Goal: Task Accomplishment & Management: Manage account settings

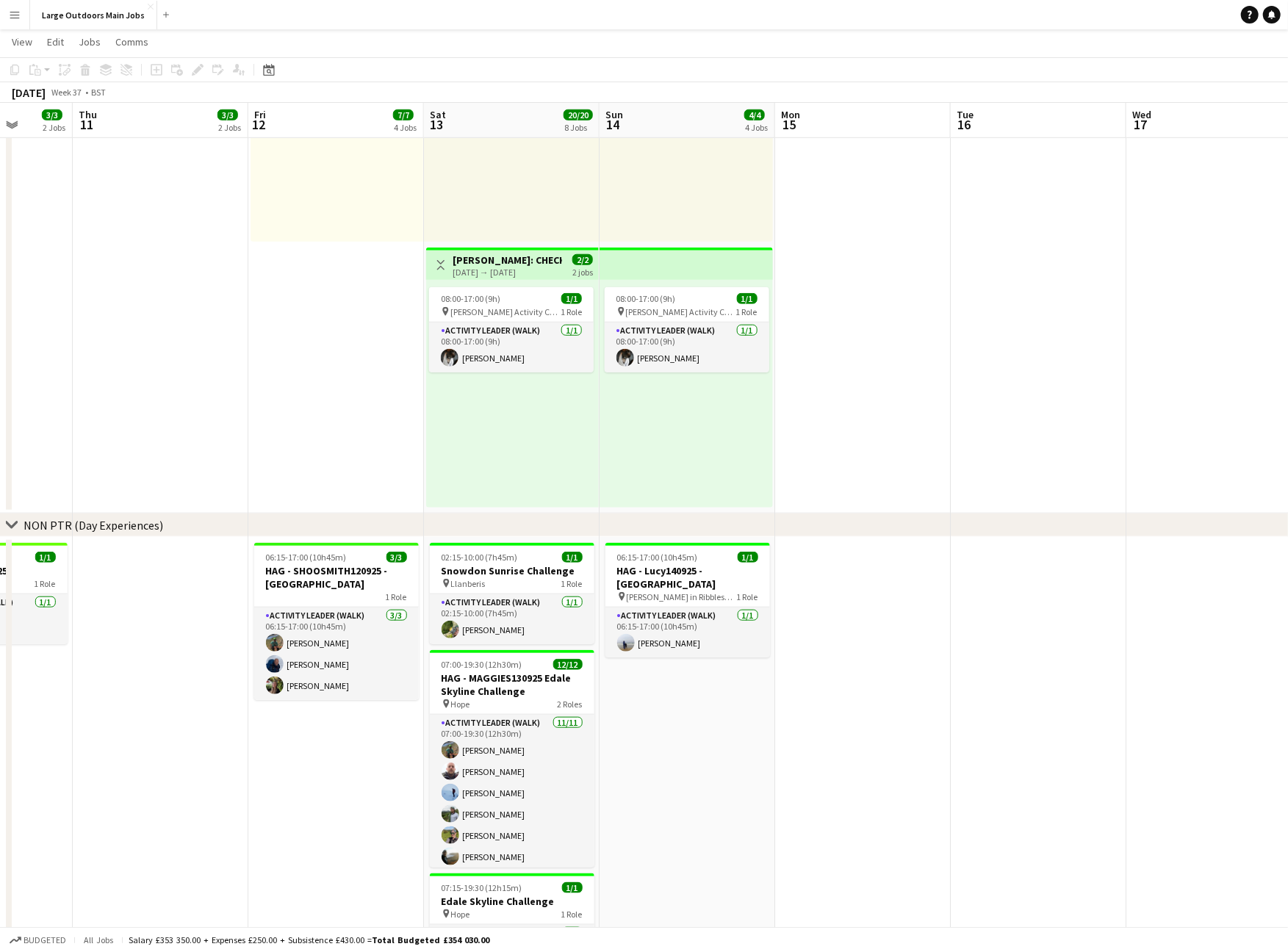
scroll to position [723, 0]
click at [650, 578] on h3 "HAG - Lucy140925 - [GEOGRAPHIC_DATA]" at bounding box center [688, 575] width 164 height 27
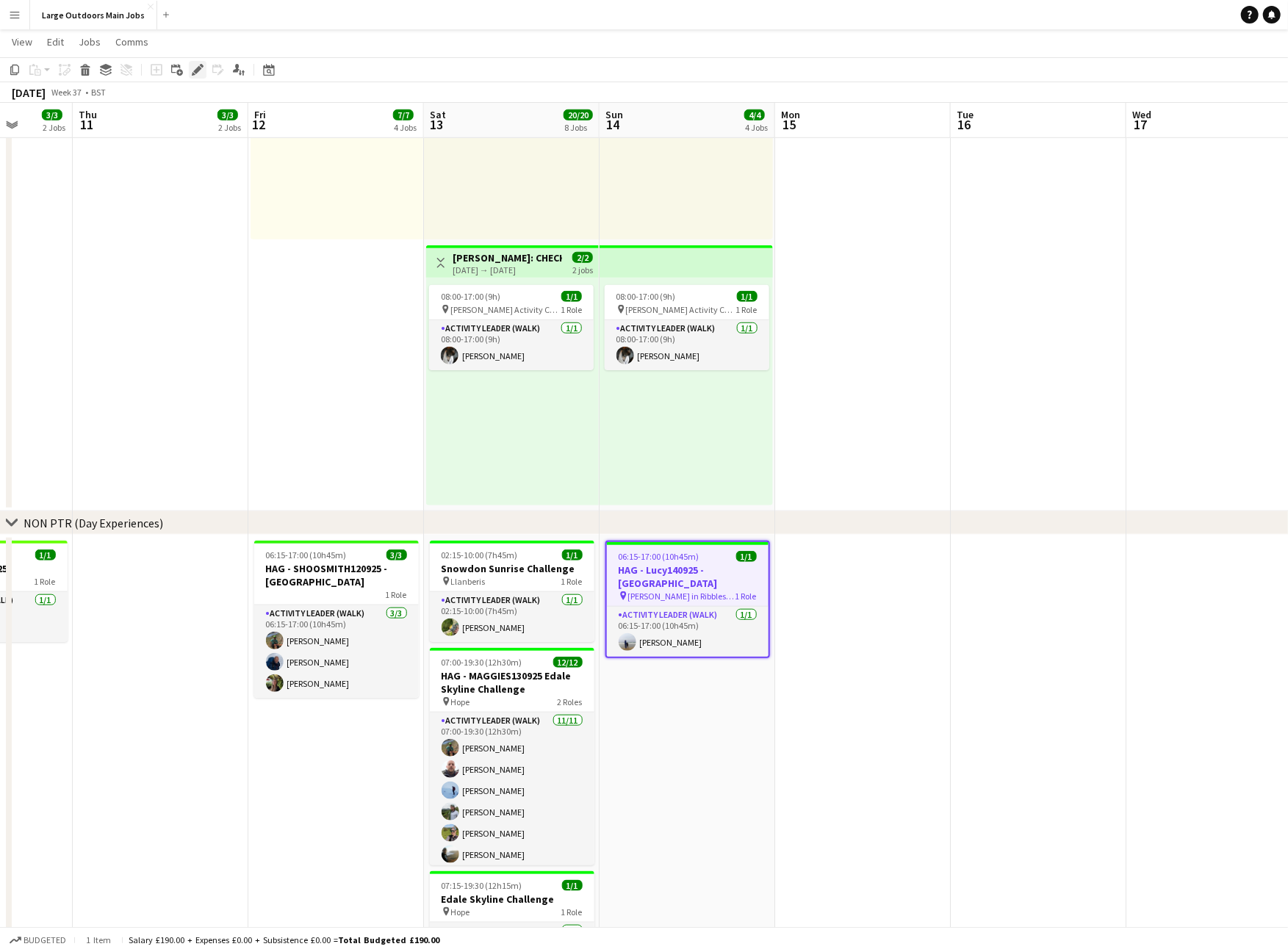
click at [202, 66] on icon at bounding box center [202, 66] width 4 height 4
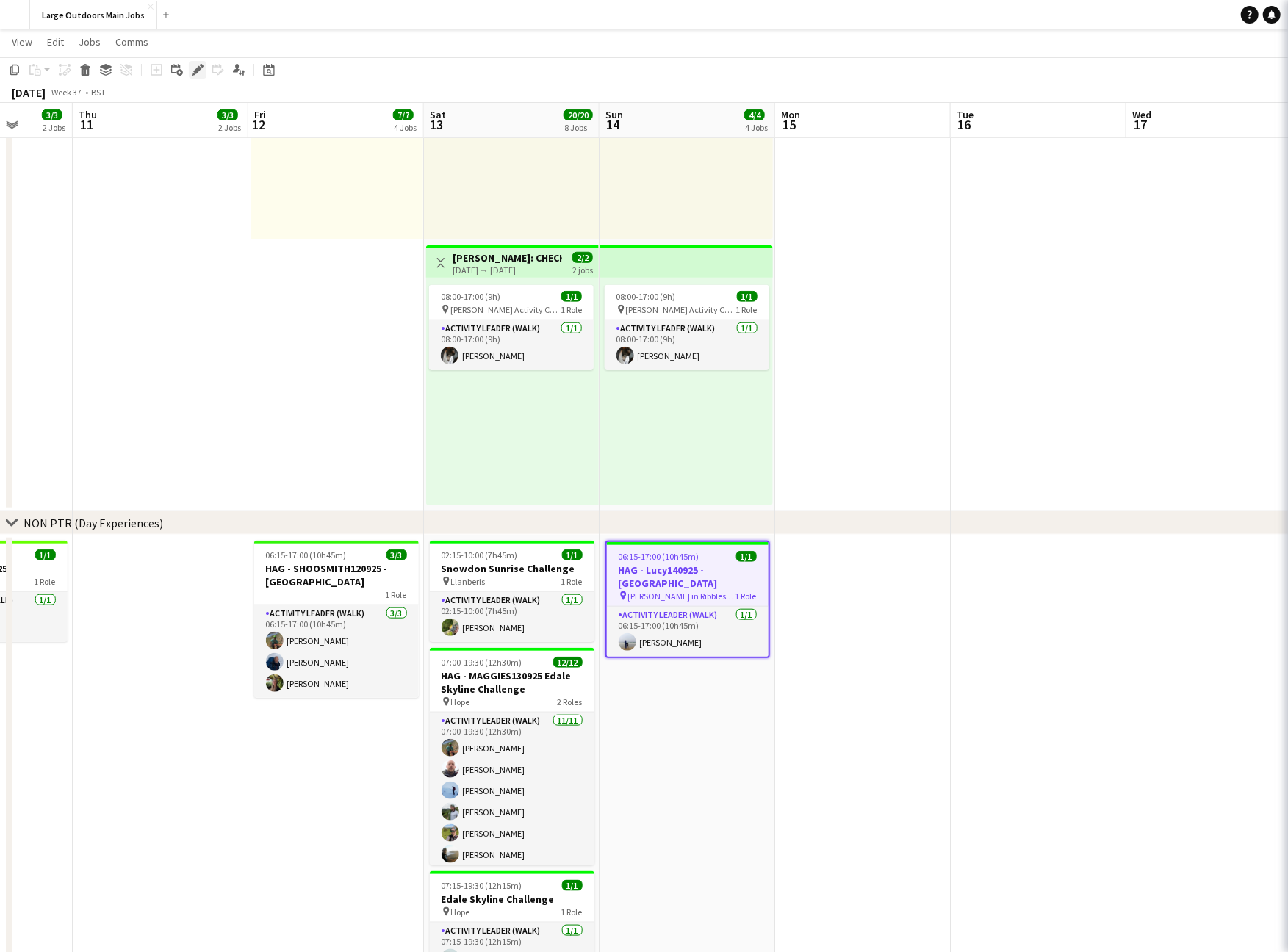
type input "**********"
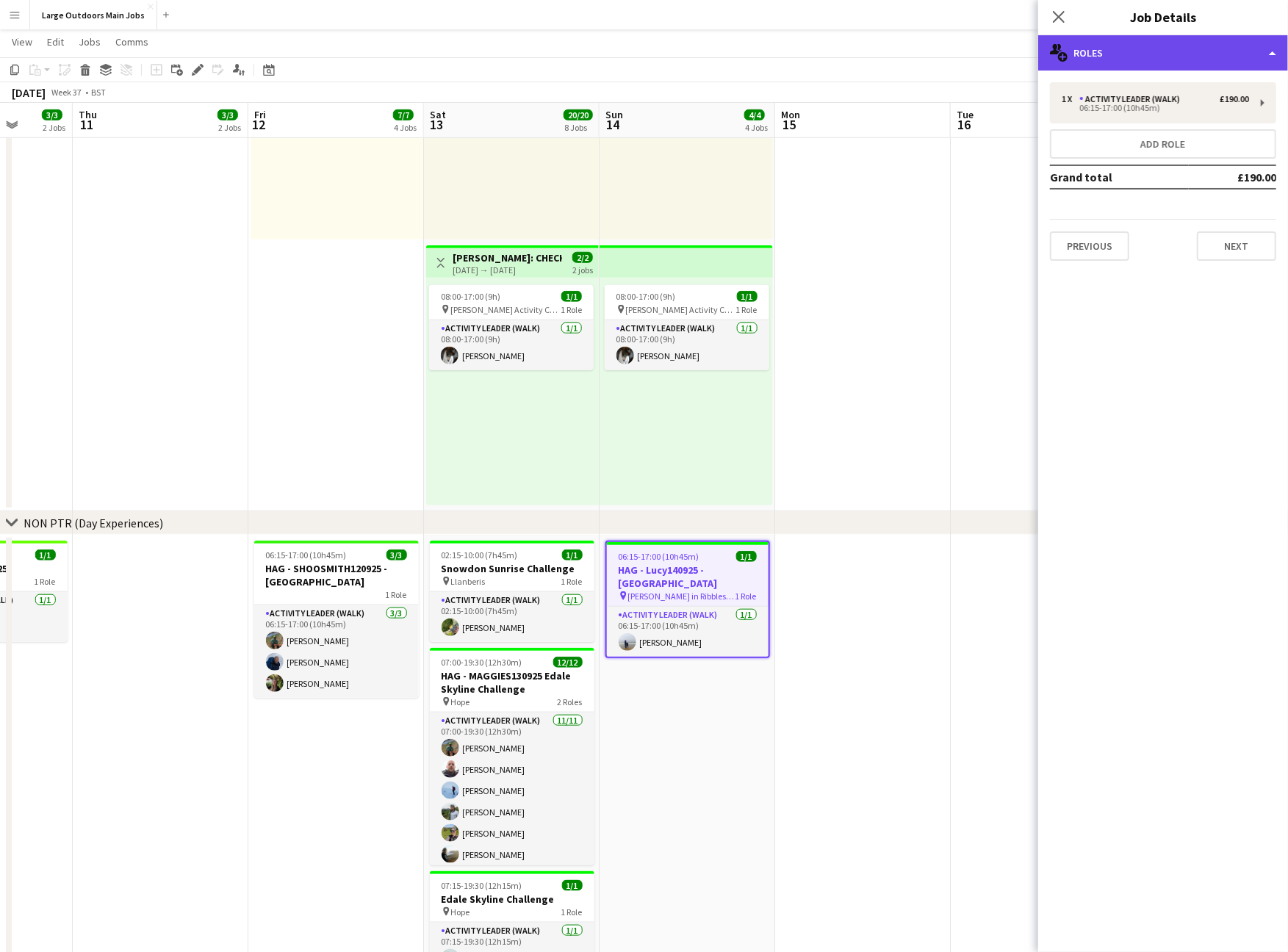
drag, startPoint x: 1174, startPoint y: 50, endPoint x: 1177, endPoint y: 60, distance: 10.4
click at [1174, 50] on div "multiple-users-add Roles" at bounding box center [1163, 53] width 250 height 35
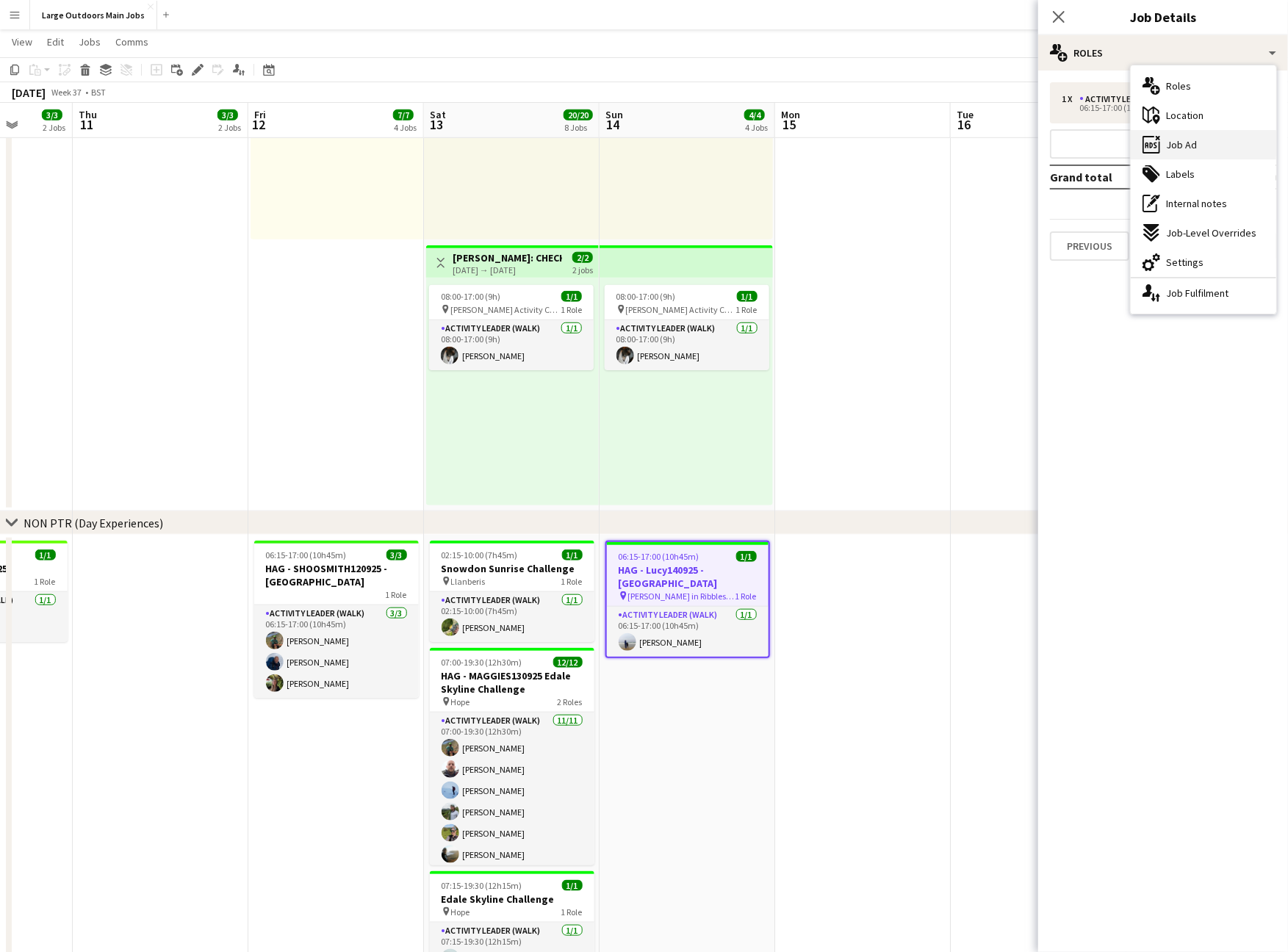
click at [1203, 148] on div "ads-window Job Ad" at bounding box center [1203, 144] width 145 height 29
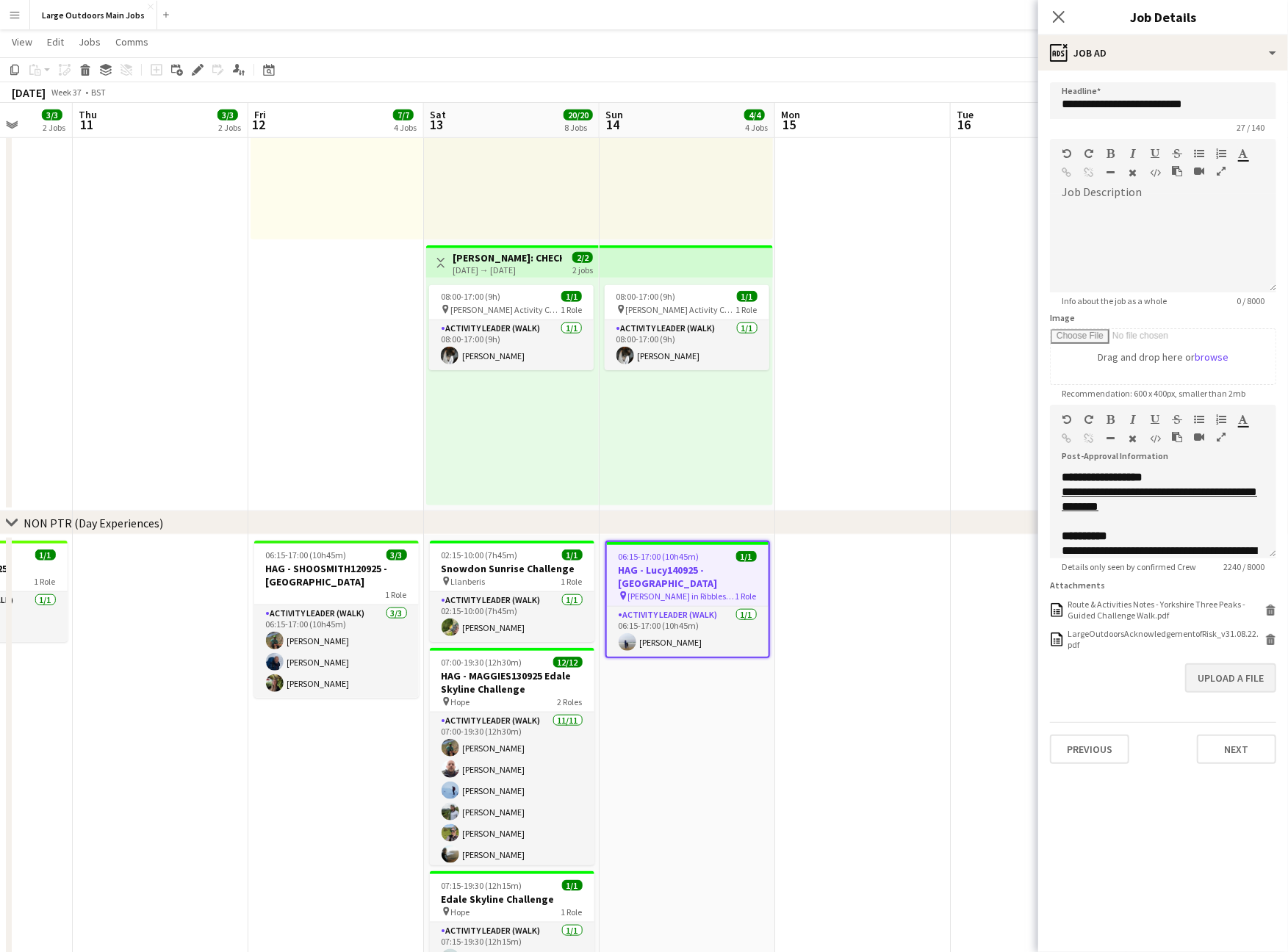
click at [1228, 693] on button "Upload a file" at bounding box center [1230, 678] width 91 height 29
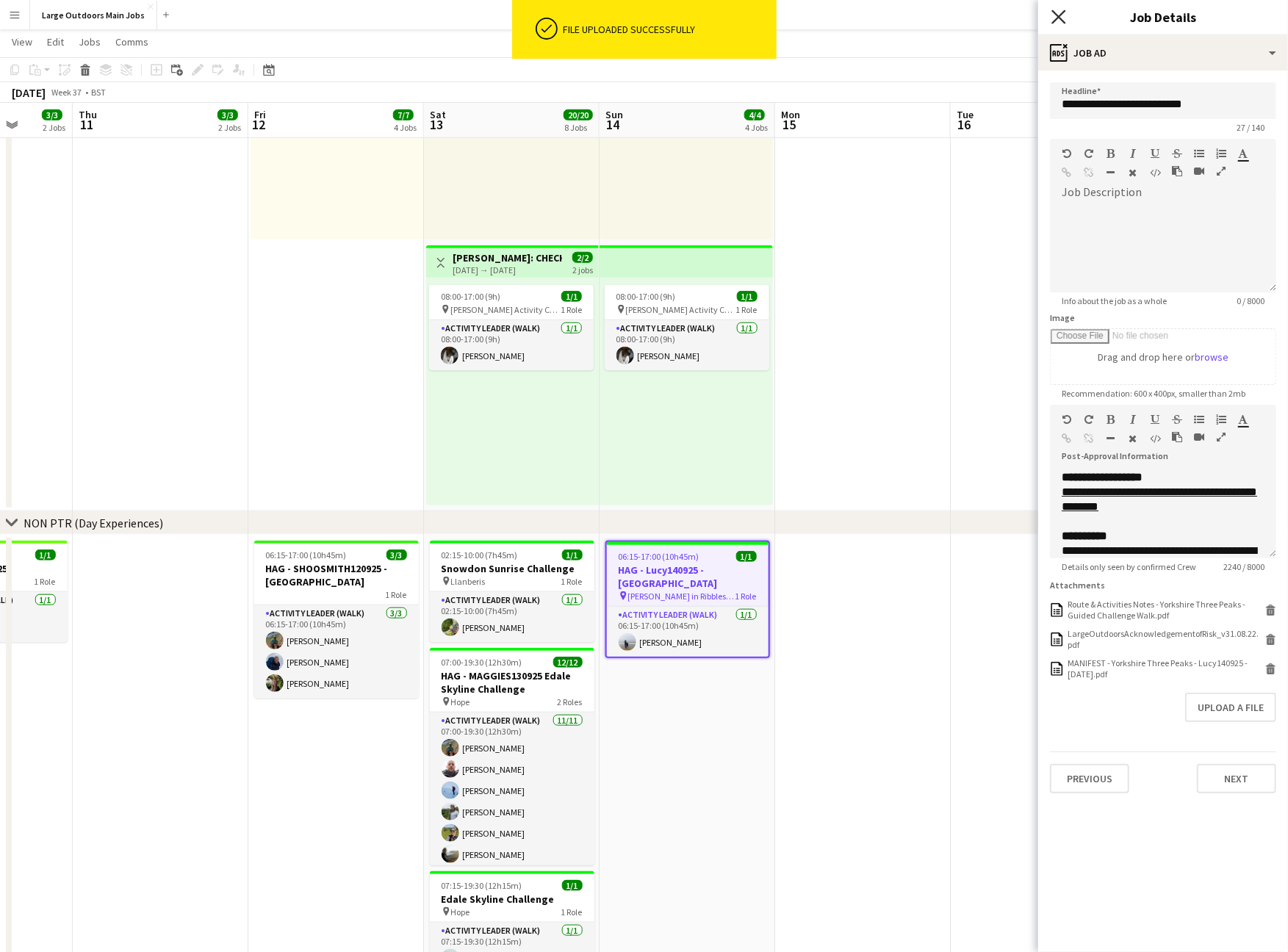
click at [1060, 18] on icon at bounding box center [1058, 17] width 14 height 14
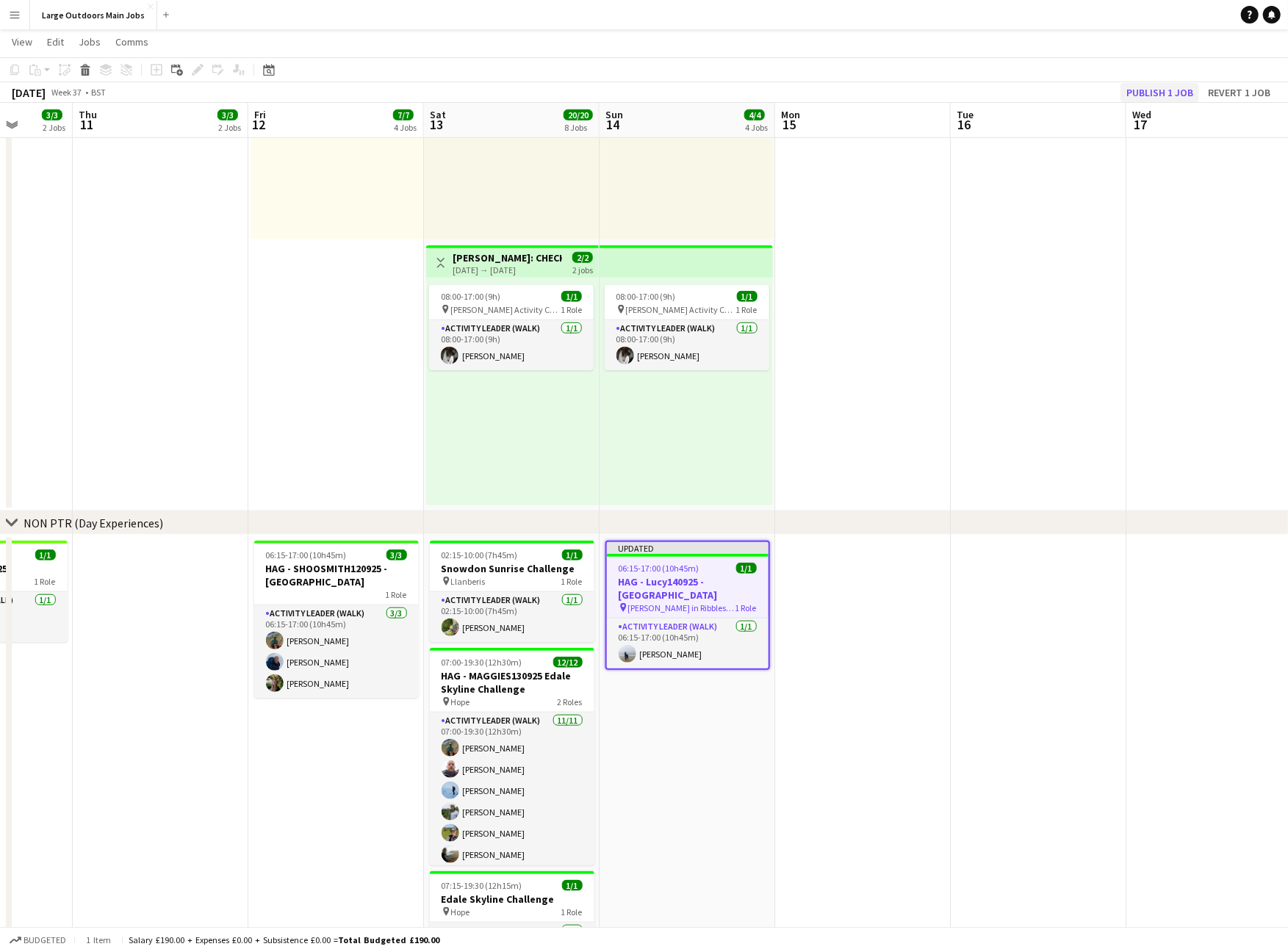
click at [1144, 91] on button "Publish 1 job" at bounding box center [1160, 92] width 79 height 19
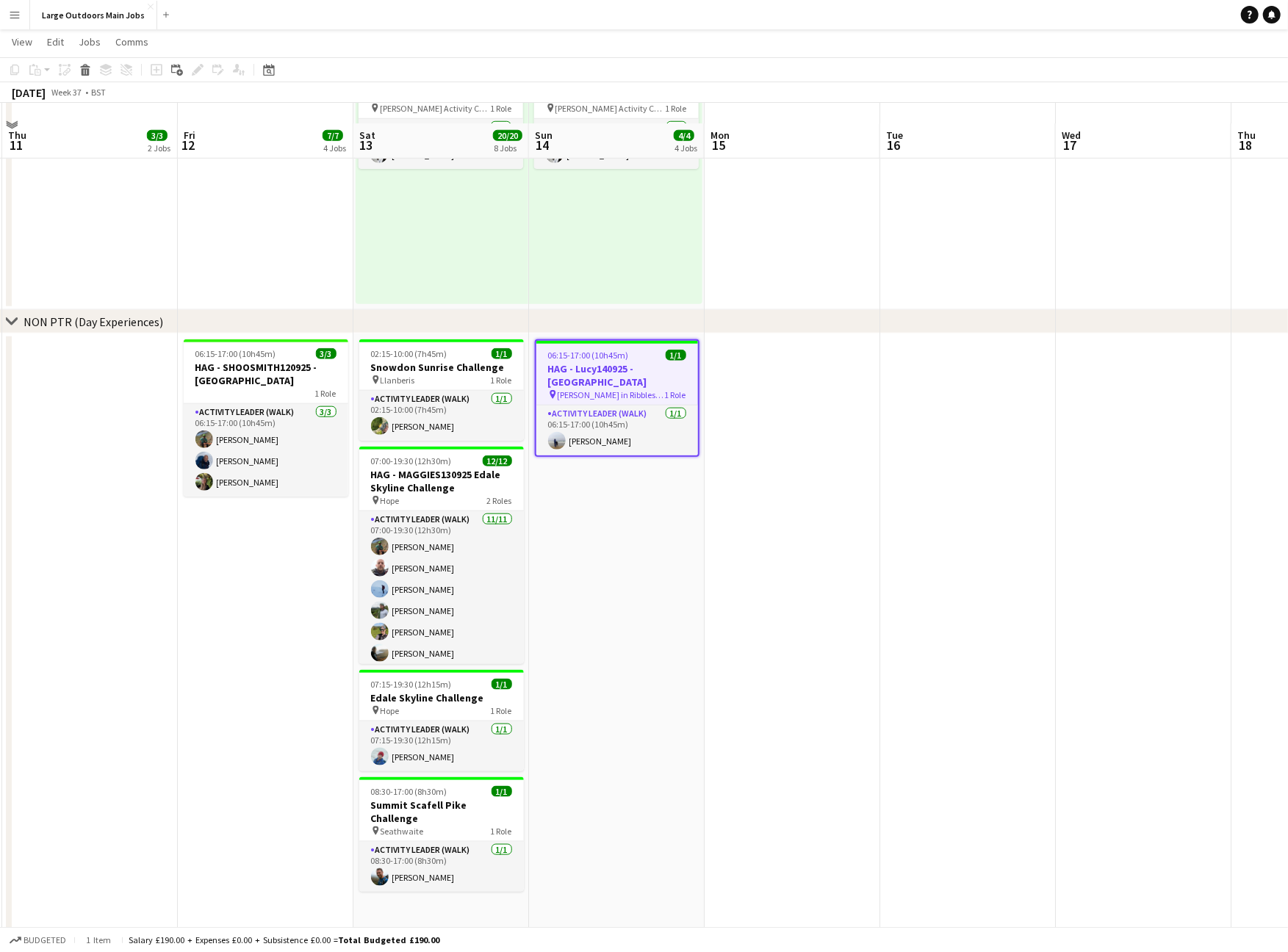
scroll to position [953, 0]
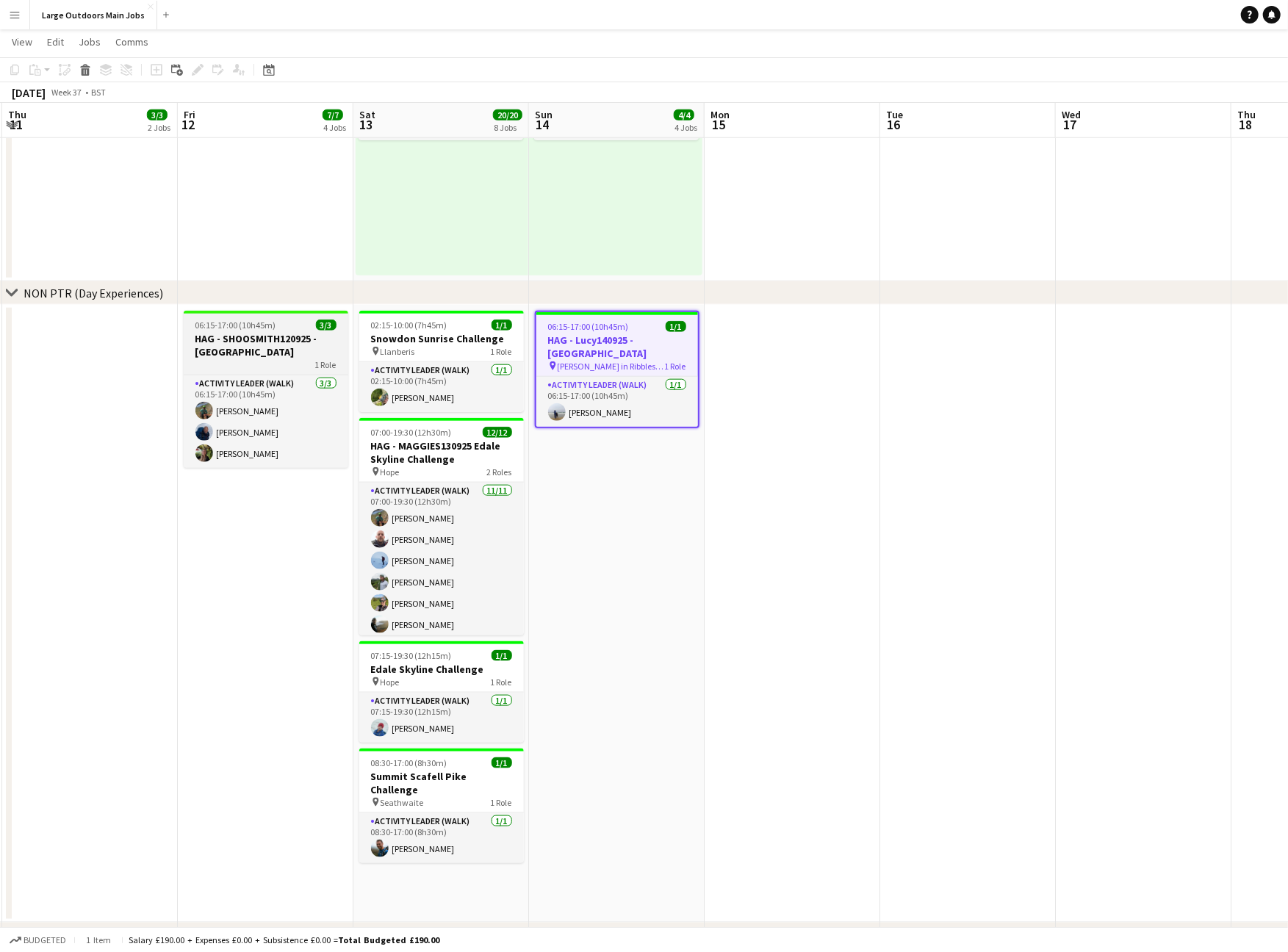
click at [219, 345] on h3 "HAG - SHOOSMITH120925 - [GEOGRAPHIC_DATA]" at bounding box center [265, 345] width 164 height 27
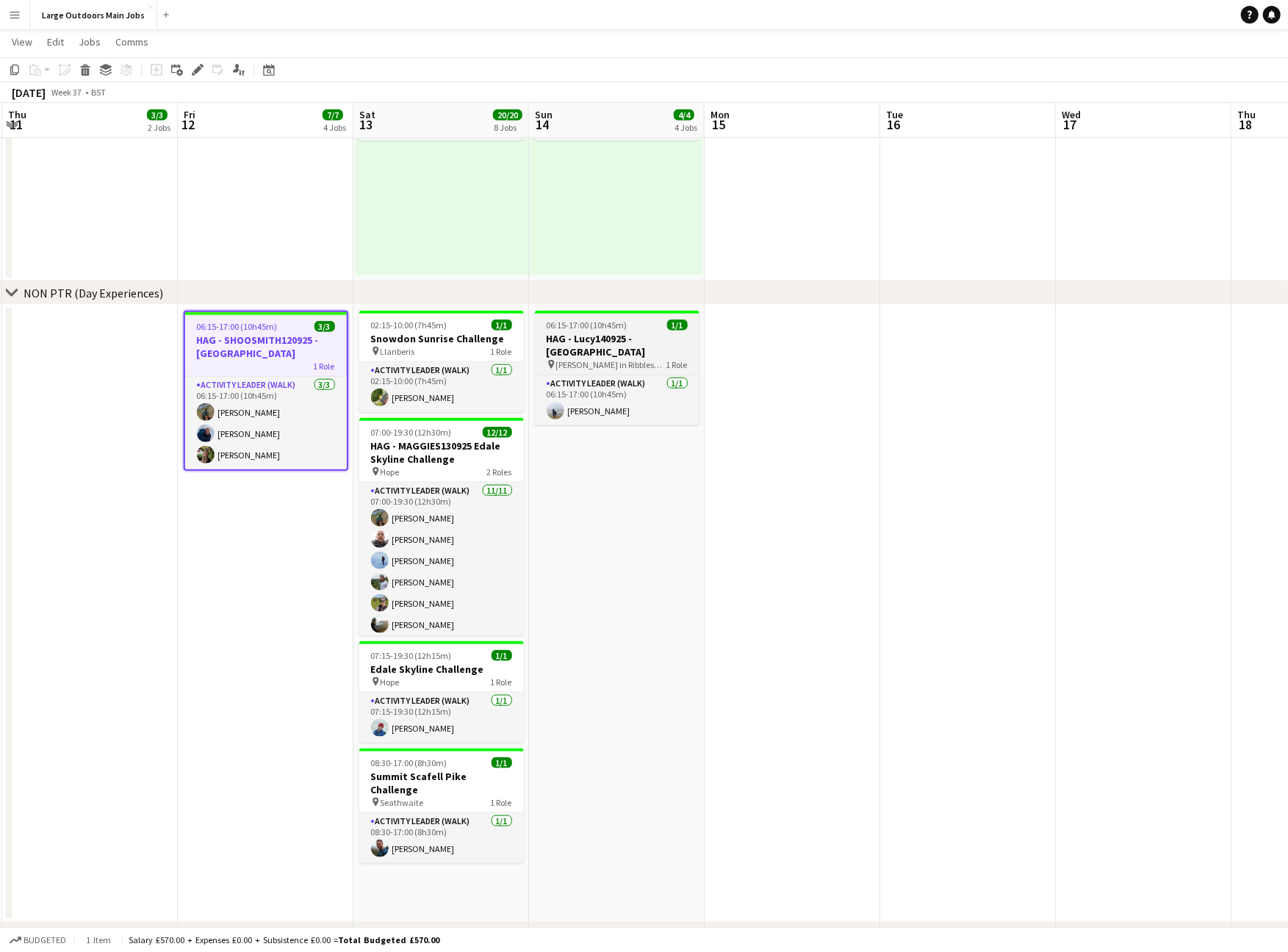
drag, startPoint x: 260, startPoint y: 445, endPoint x: 571, endPoint y: 354, distance: 324.0
click at [260, 445] on app-card-role "Activity Leader (Walk) [DATE] 06:15-17:00 (10h45m) [PERSON_NAME] [PERSON_NAME] …" at bounding box center [266, 423] width 162 height 92
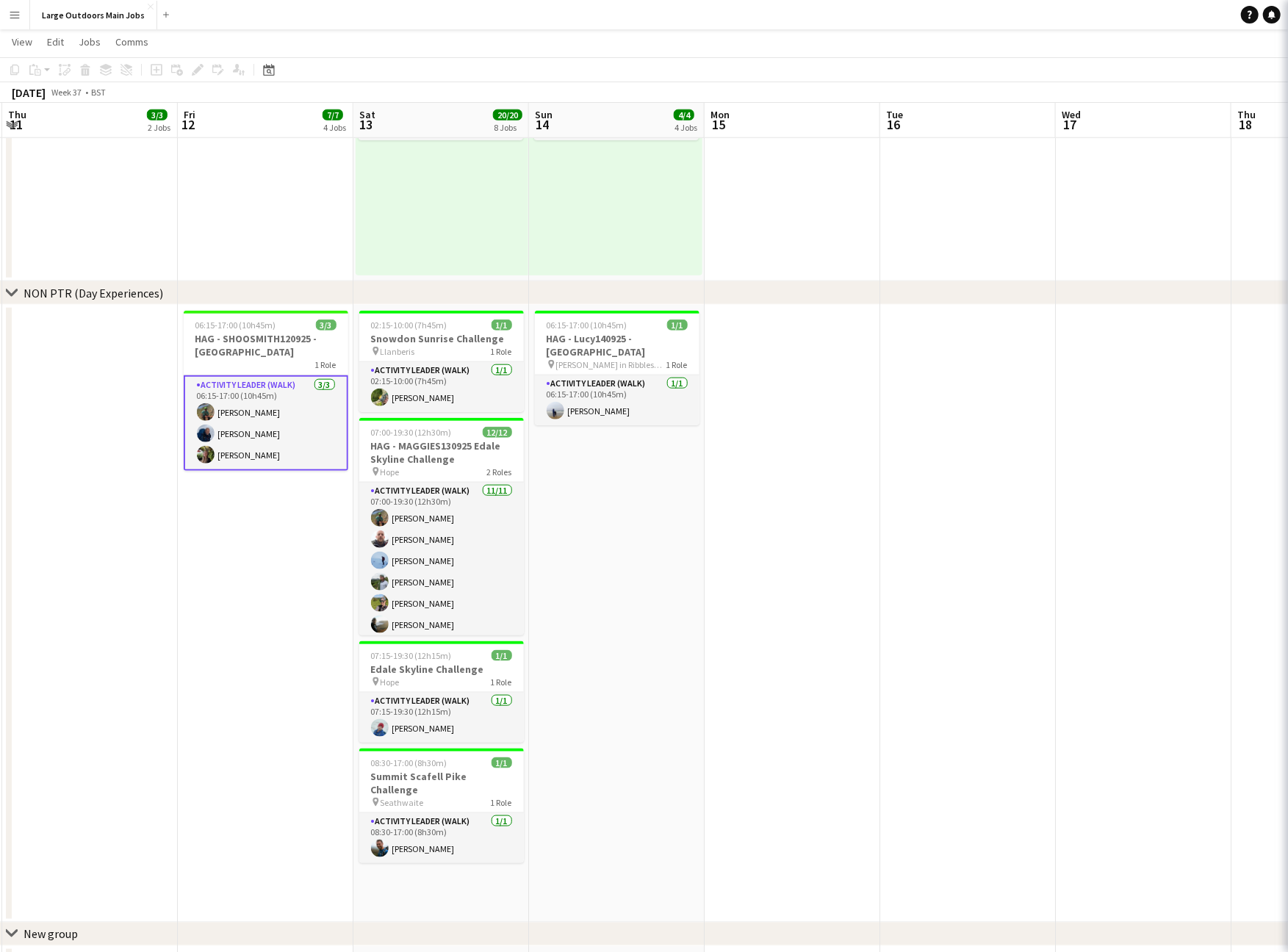
scroll to position [0, 524]
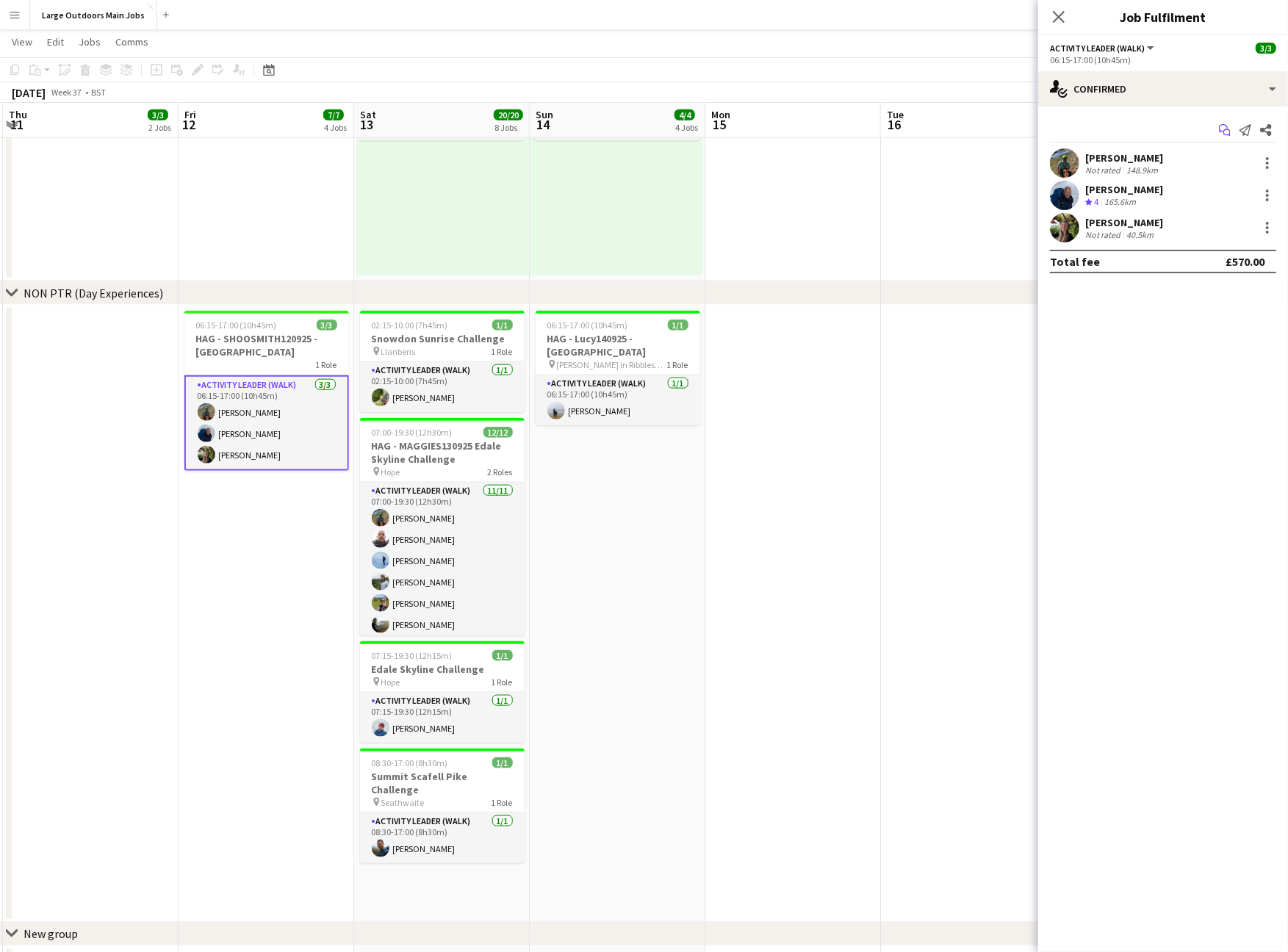
click at [1222, 132] on icon at bounding box center [1224, 128] width 9 height 8
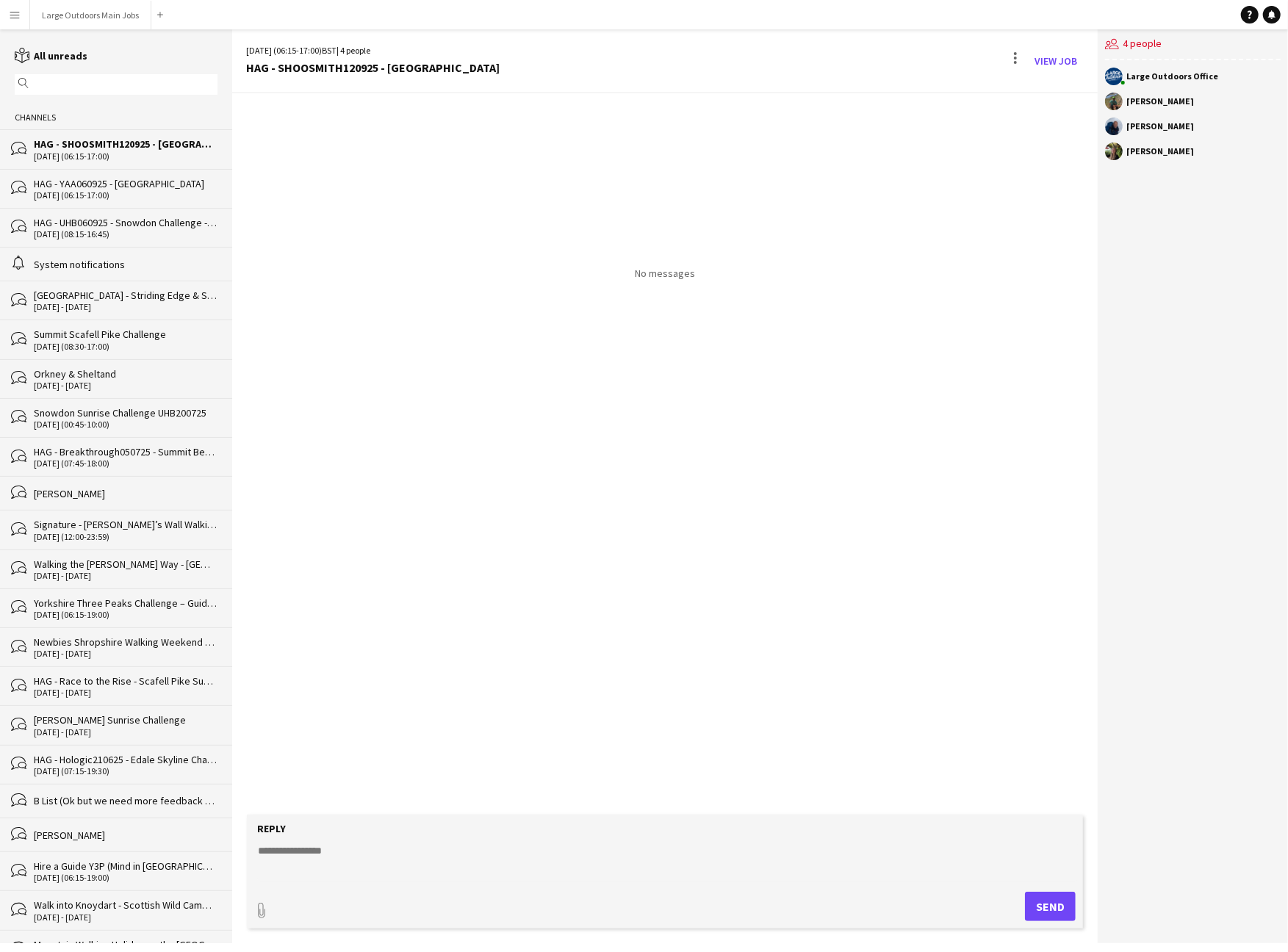
click at [71, 151] on div "HAG - SHOOSMITH120925 - [GEOGRAPHIC_DATA]" at bounding box center [125, 144] width 183 height 13
click at [92, 201] on div "[DATE] (06:15-17:00)" at bounding box center [125, 195] width 183 height 10
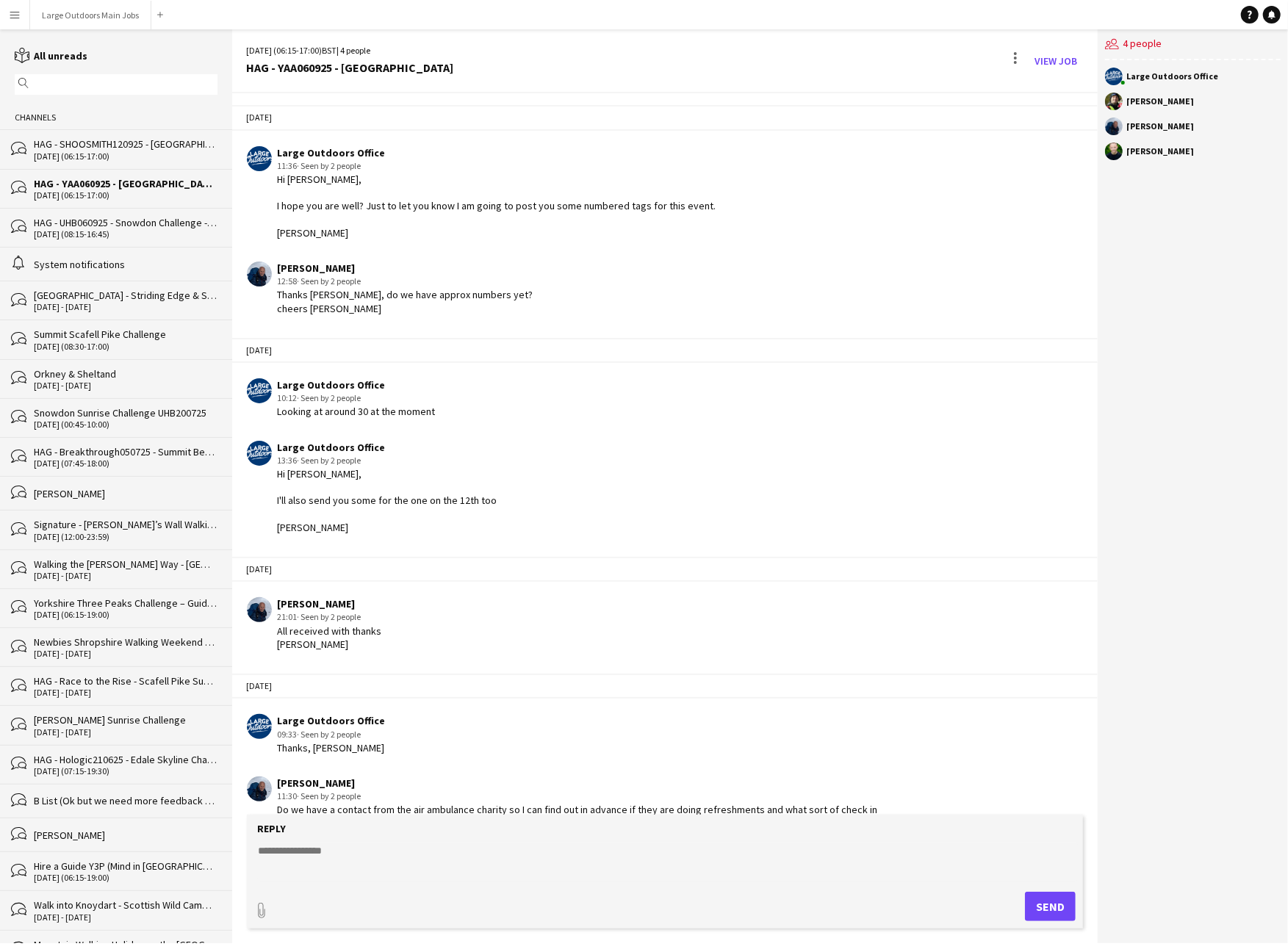
scroll to position [233, 0]
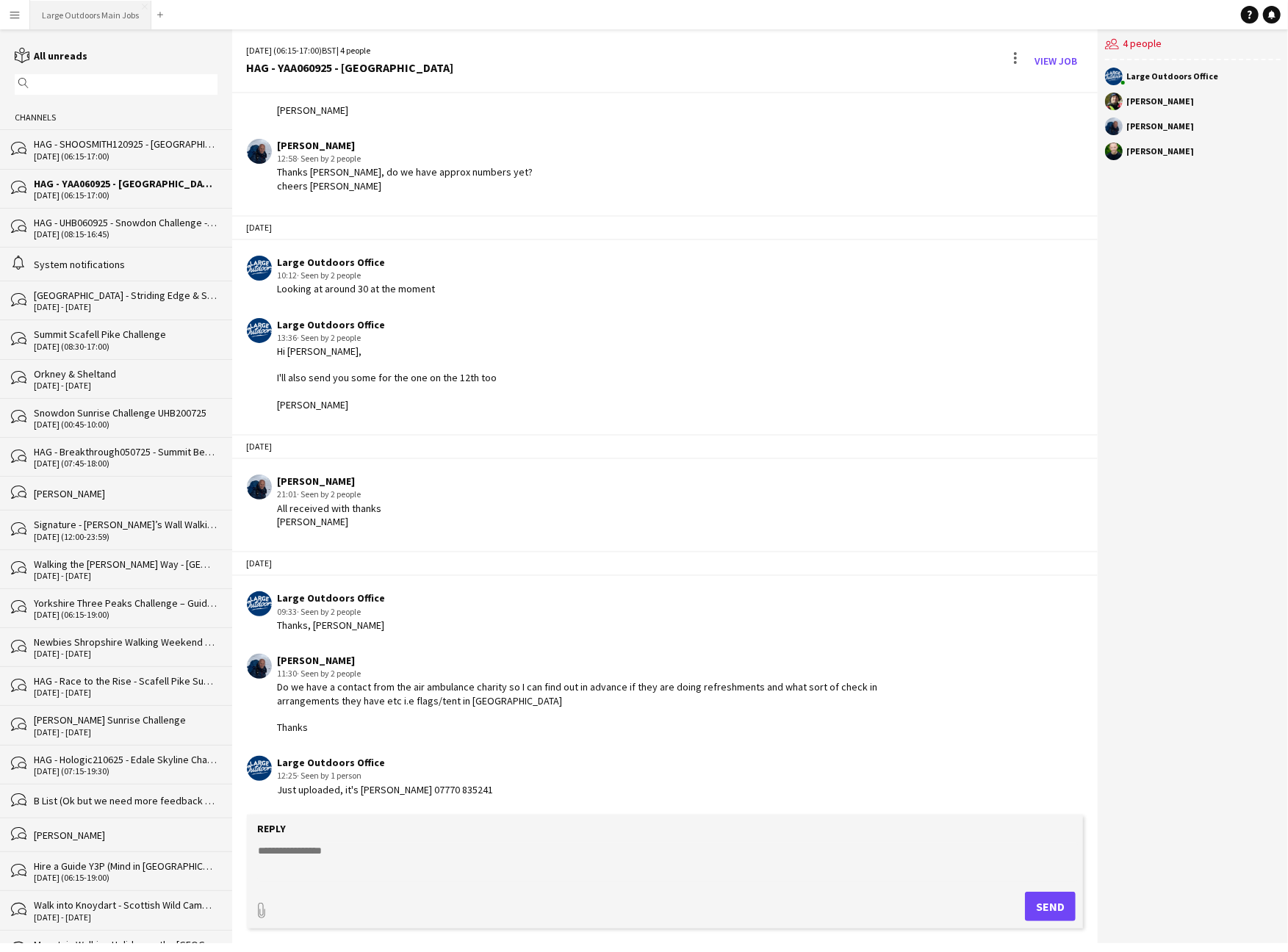
click at [107, 15] on button "Large Outdoors Main Jobs Close" at bounding box center [90, 15] width 121 height 29
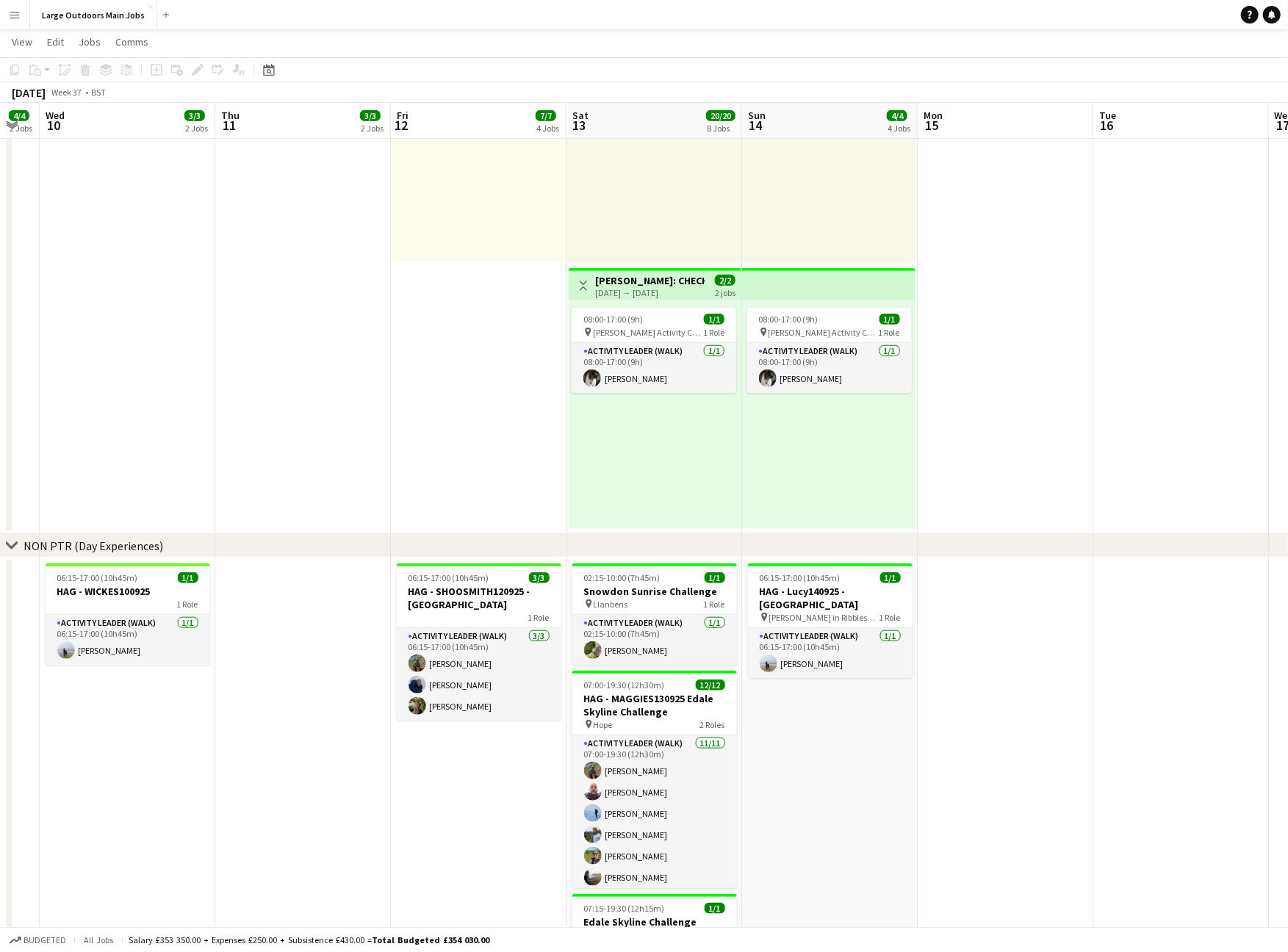
scroll to position [701, 0]
click at [413, 594] on h3 "HAG - SHOOSMITH120925 - [GEOGRAPHIC_DATA]" at bounding box center [478, 597] width 164 height 27
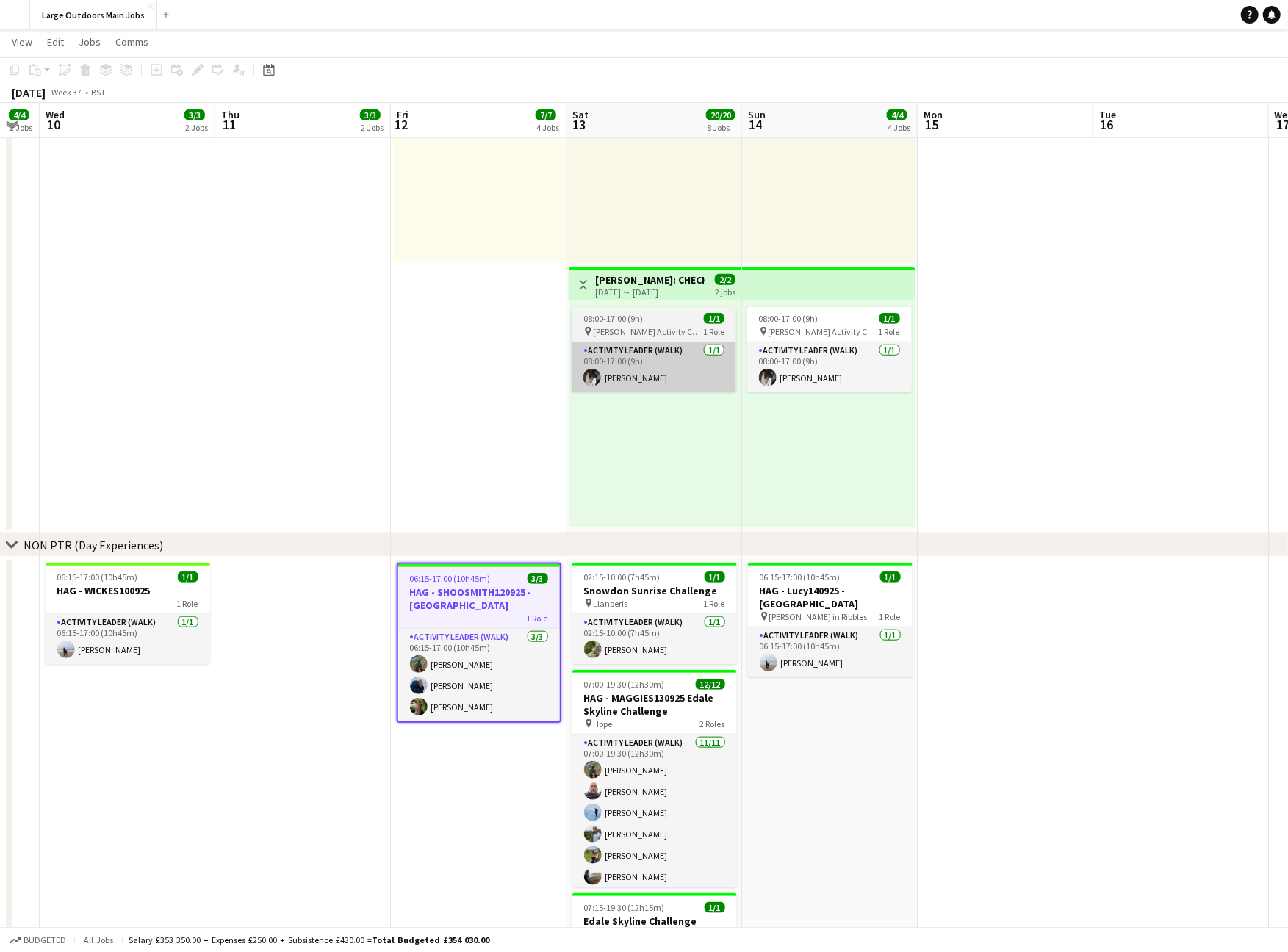
scroll to position [0, 662]
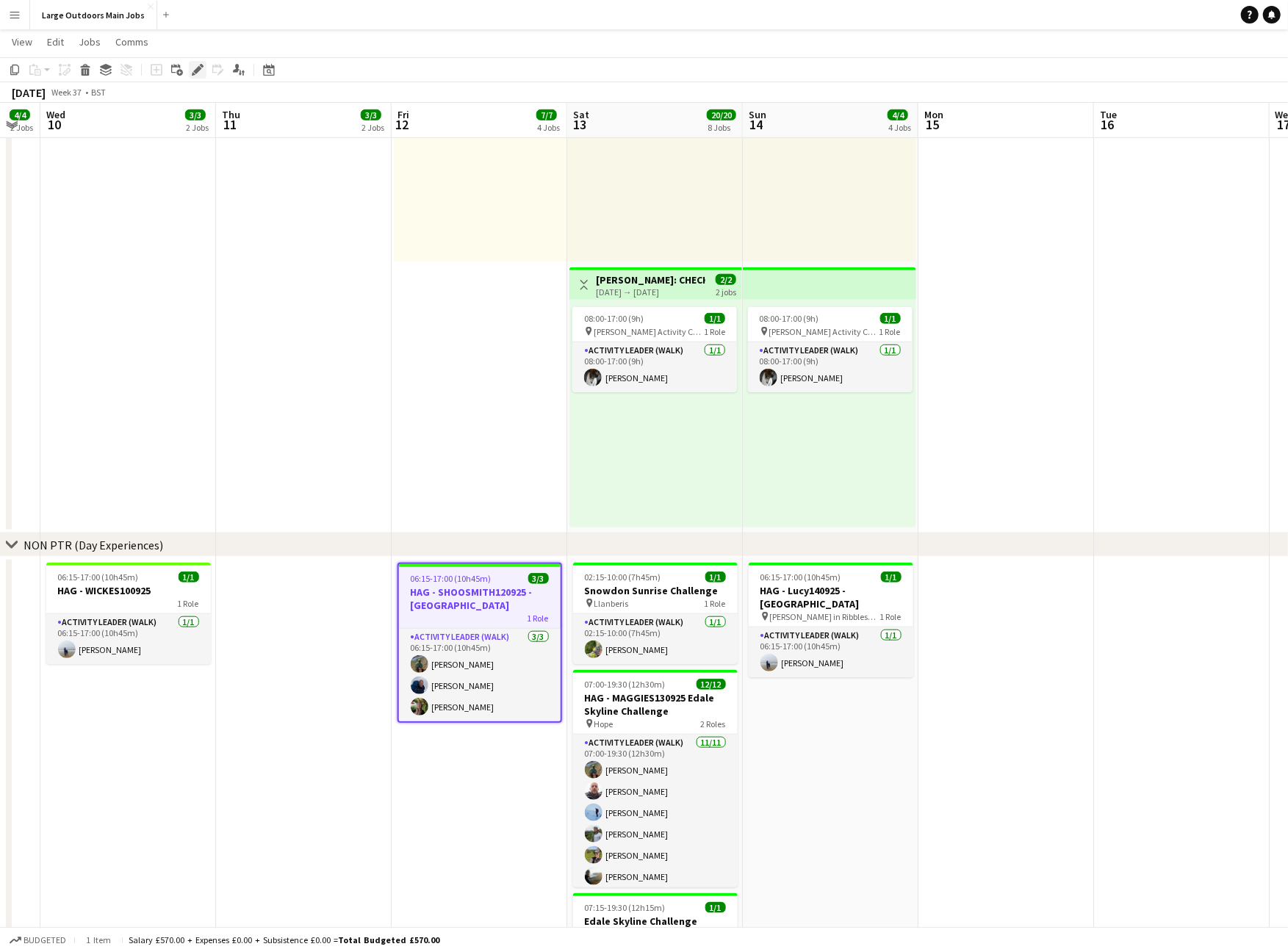
click at [195, 76] on div "Edit" at bounding box center [197, 70] width 18 height 18
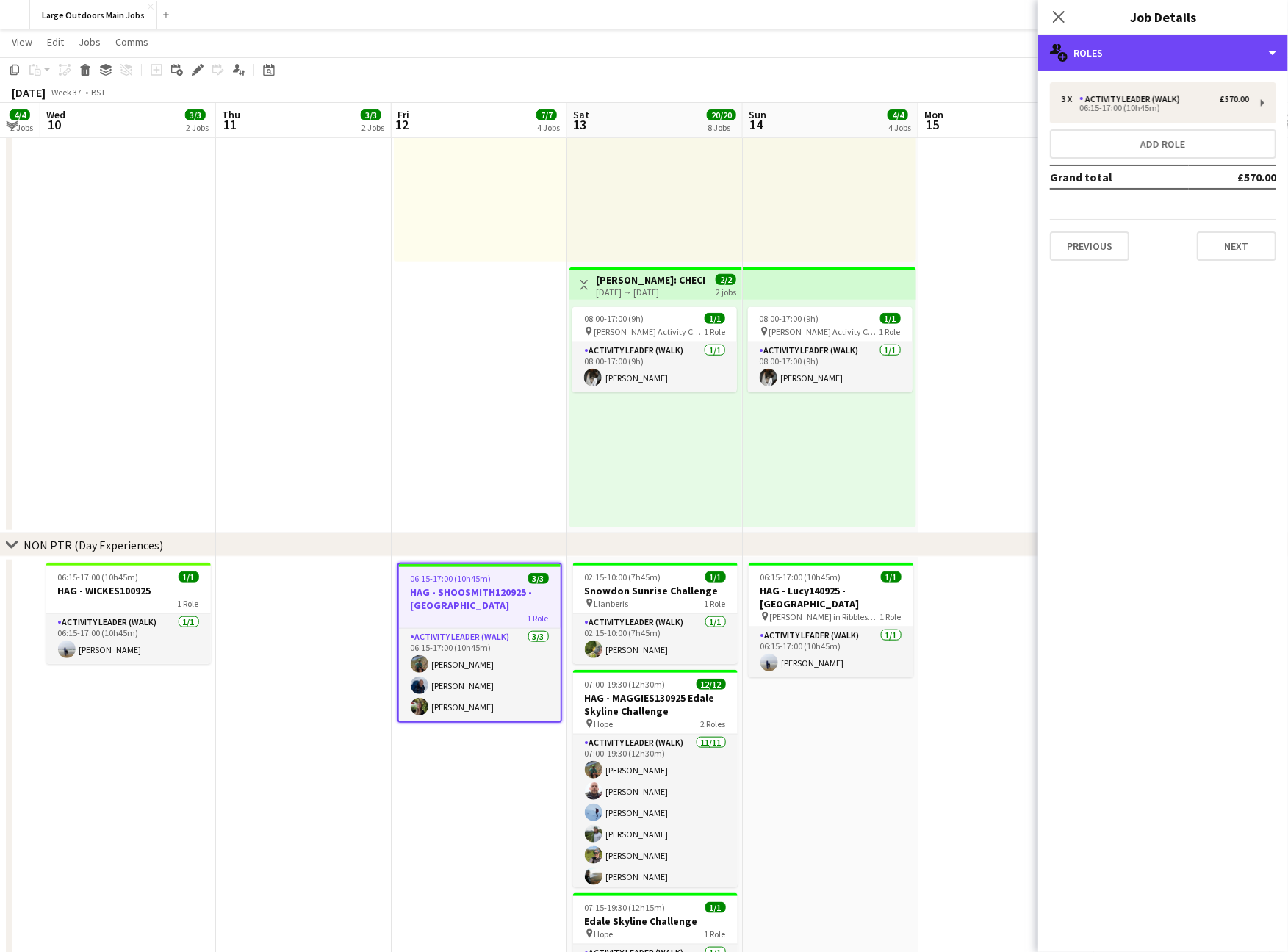
drag, startPoint x: 1225, startPoint y: 58, endPoint x: 1229, endPoint y: 87, distance: 29.3
click at [1226, 57] on div "multiple-users-add Roles" at bounding box center [1163, 53] width 250 height 35
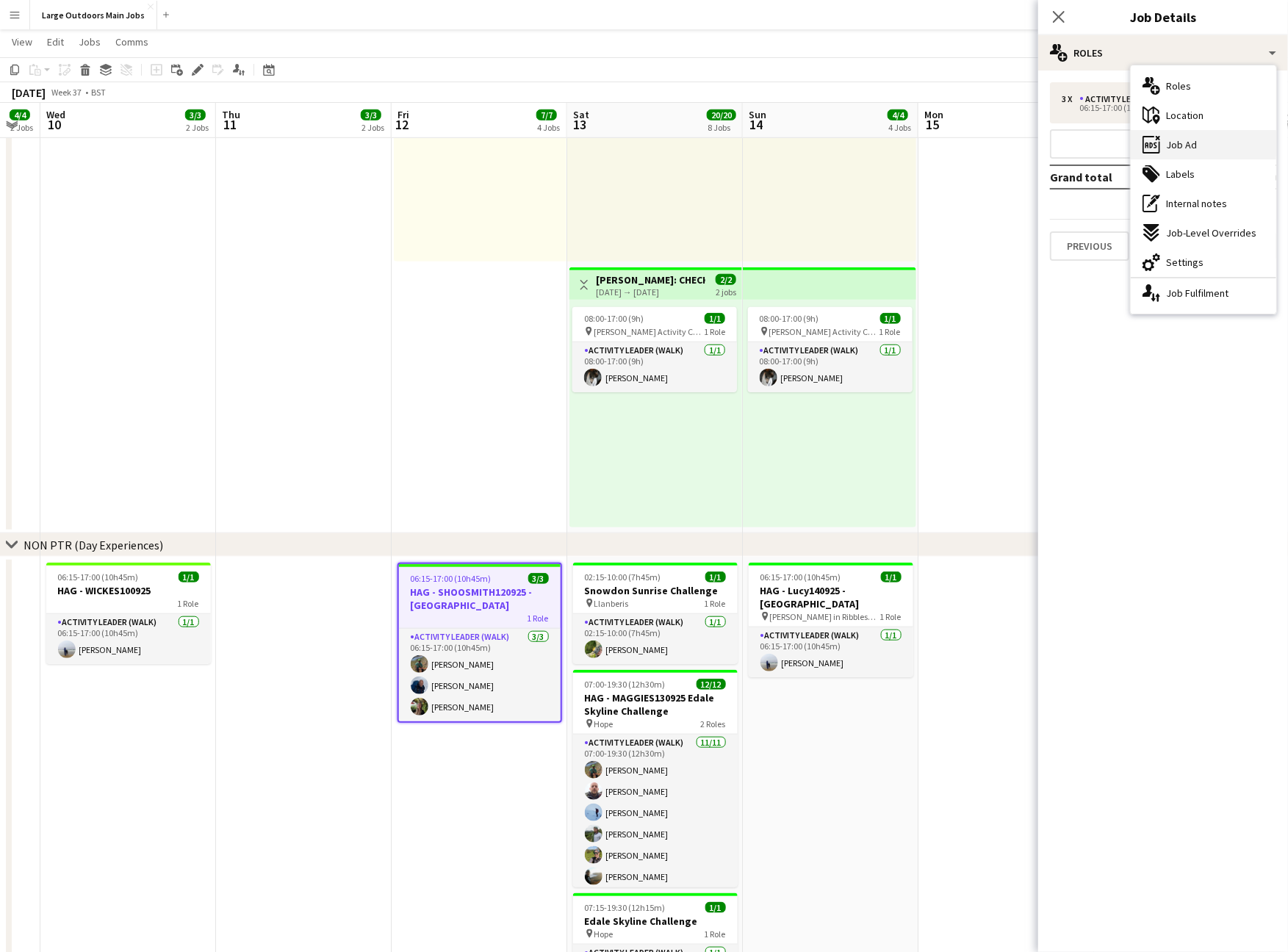
click at [1224, 144] on div "ads-window Job Ad" at bounding box center [1203, 144] width 145 height 29
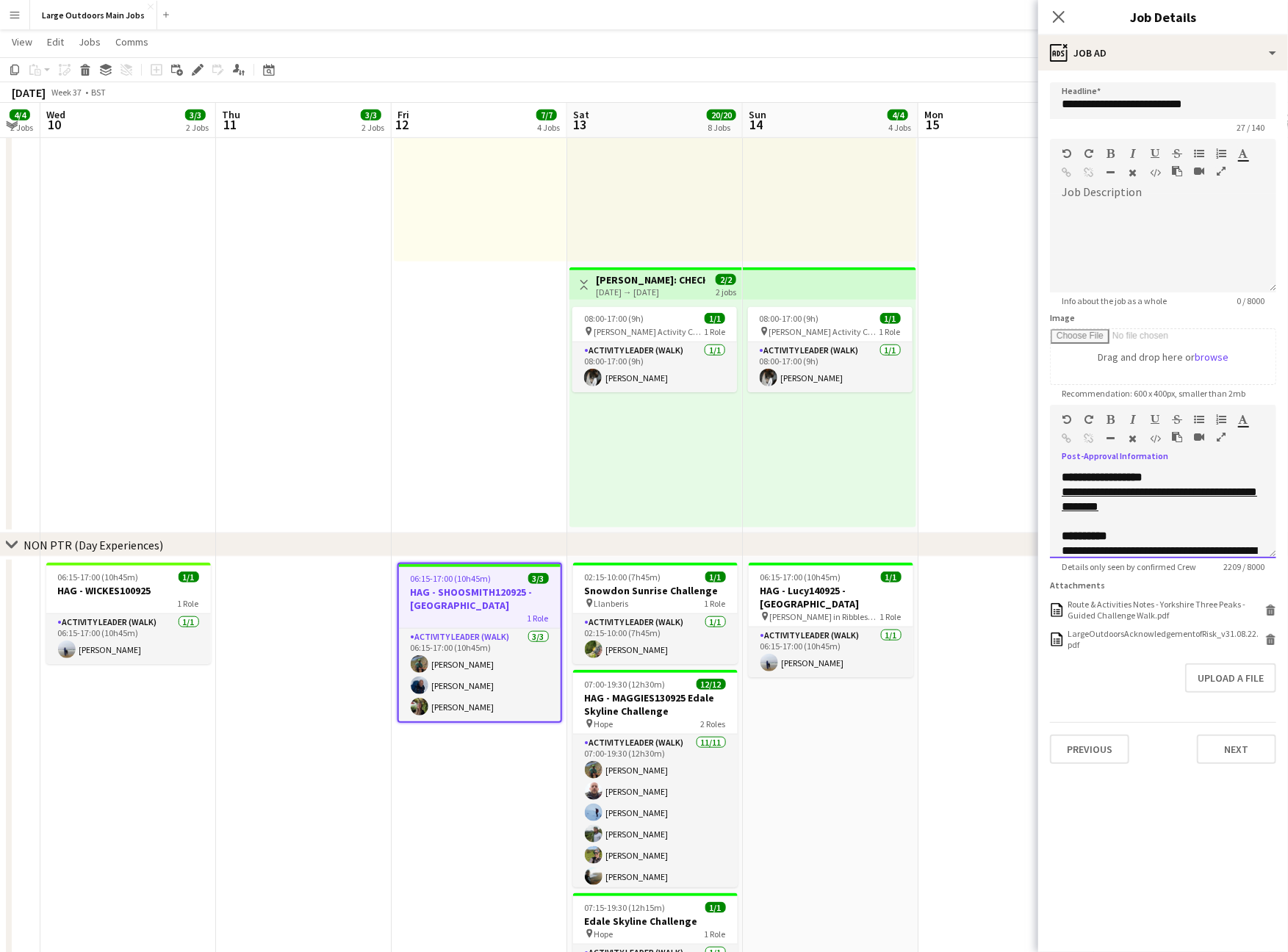
click at [1224, 442] on icon "button" at bounding box center [1222, 437] width 9 height 10
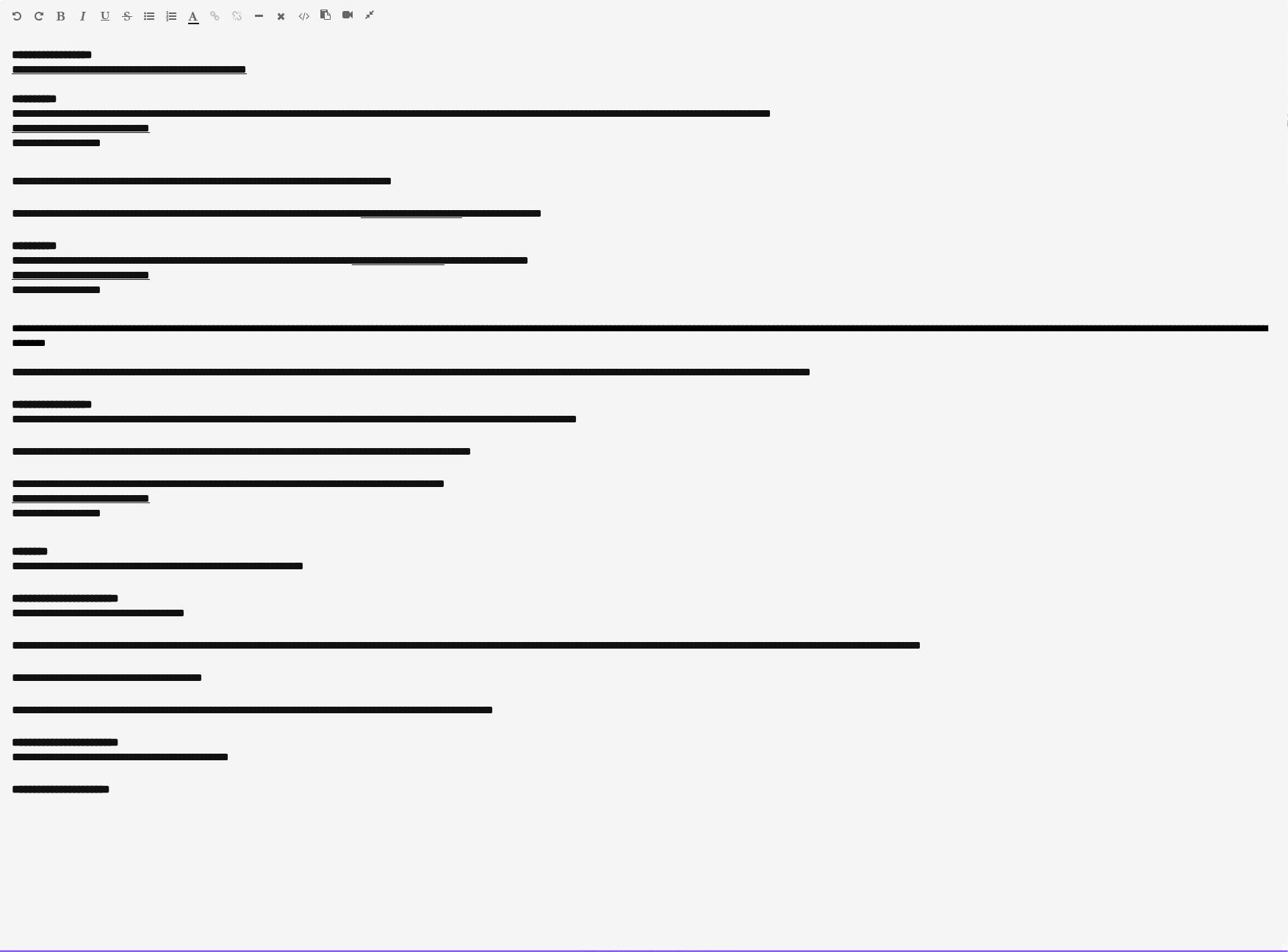
scroll to position [695, 0]
click at [372, 13] on icon "button" at bounding box center [370, 15] width 9 height 10
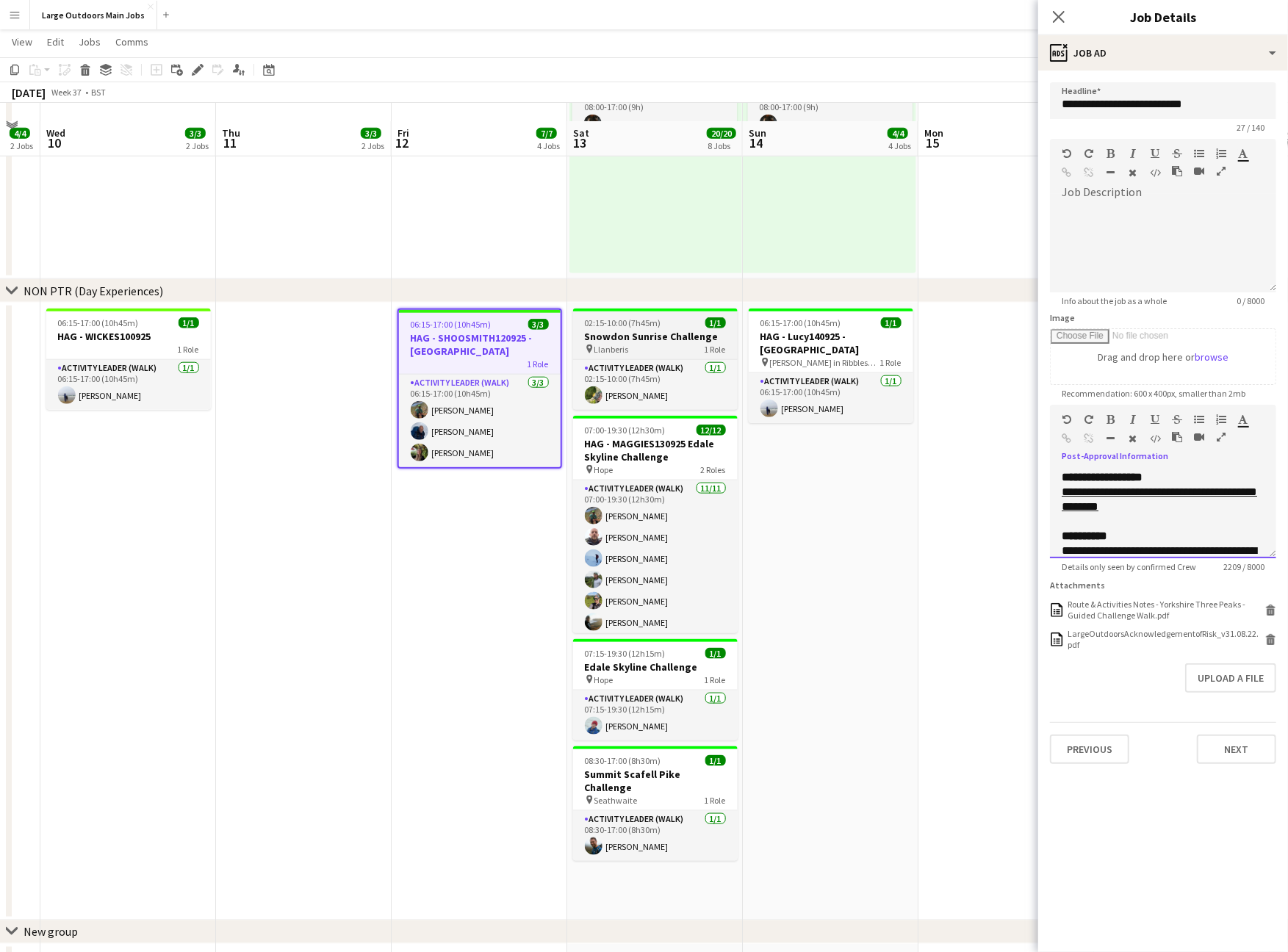
scroll to position [976, 0]
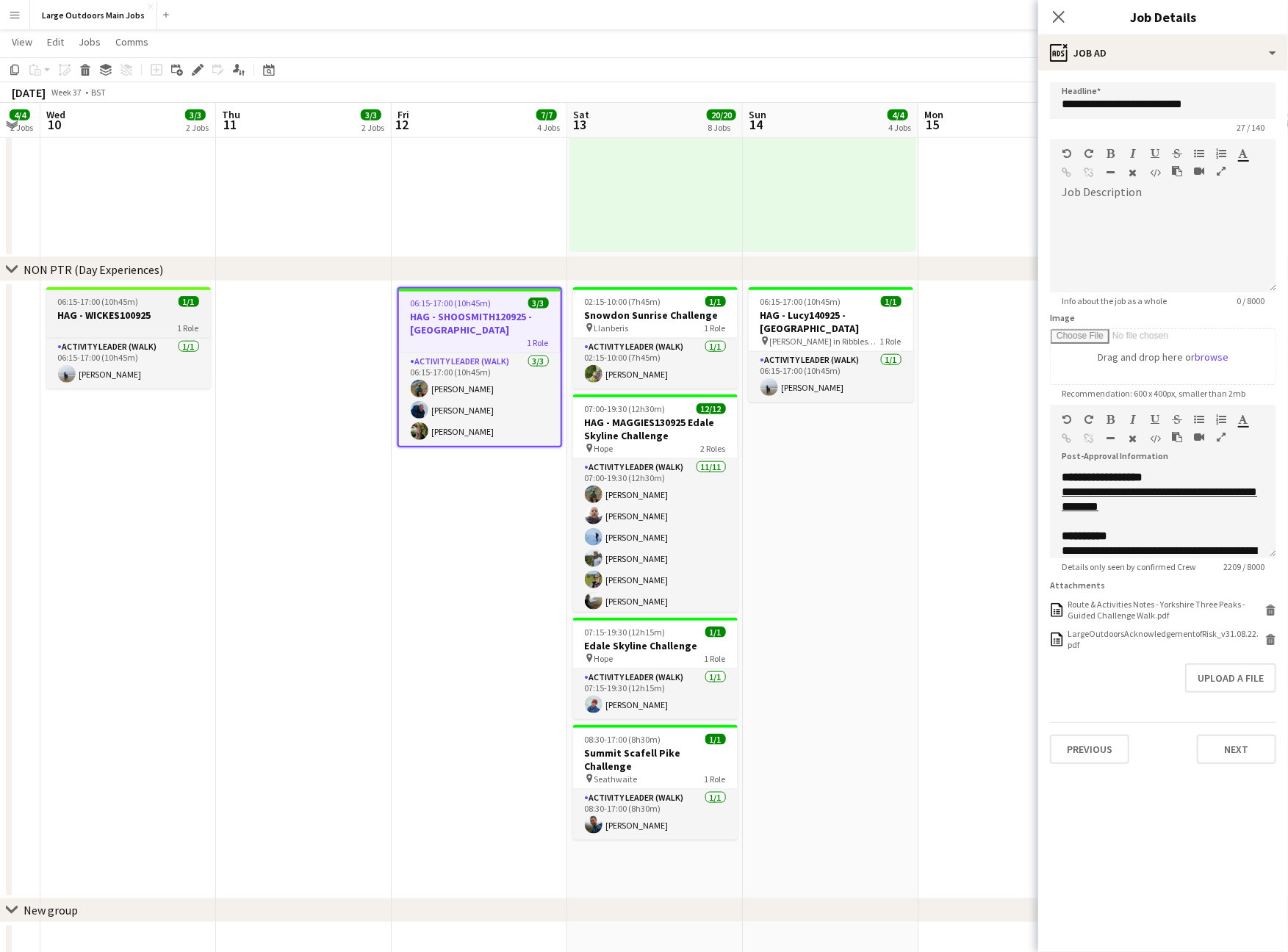
click at [118, 317] on h3 "HAG - WICKES100925" at bounding box center [128, 315] width 164 height 13
type input "**********"
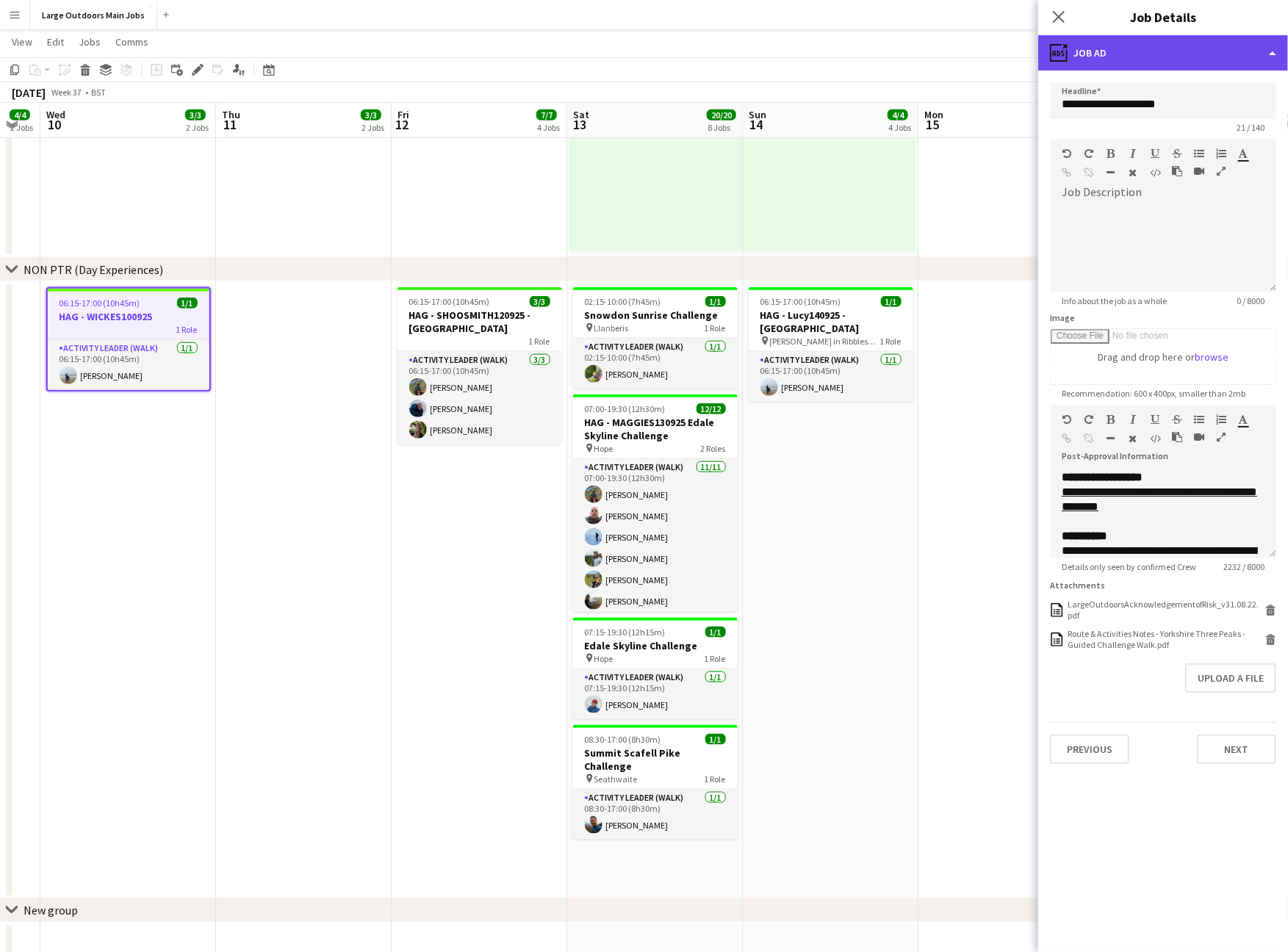
click at [1267, 57] on div "ads-window Job Ad" at bounding box center [1163, 53] width 250 height 35
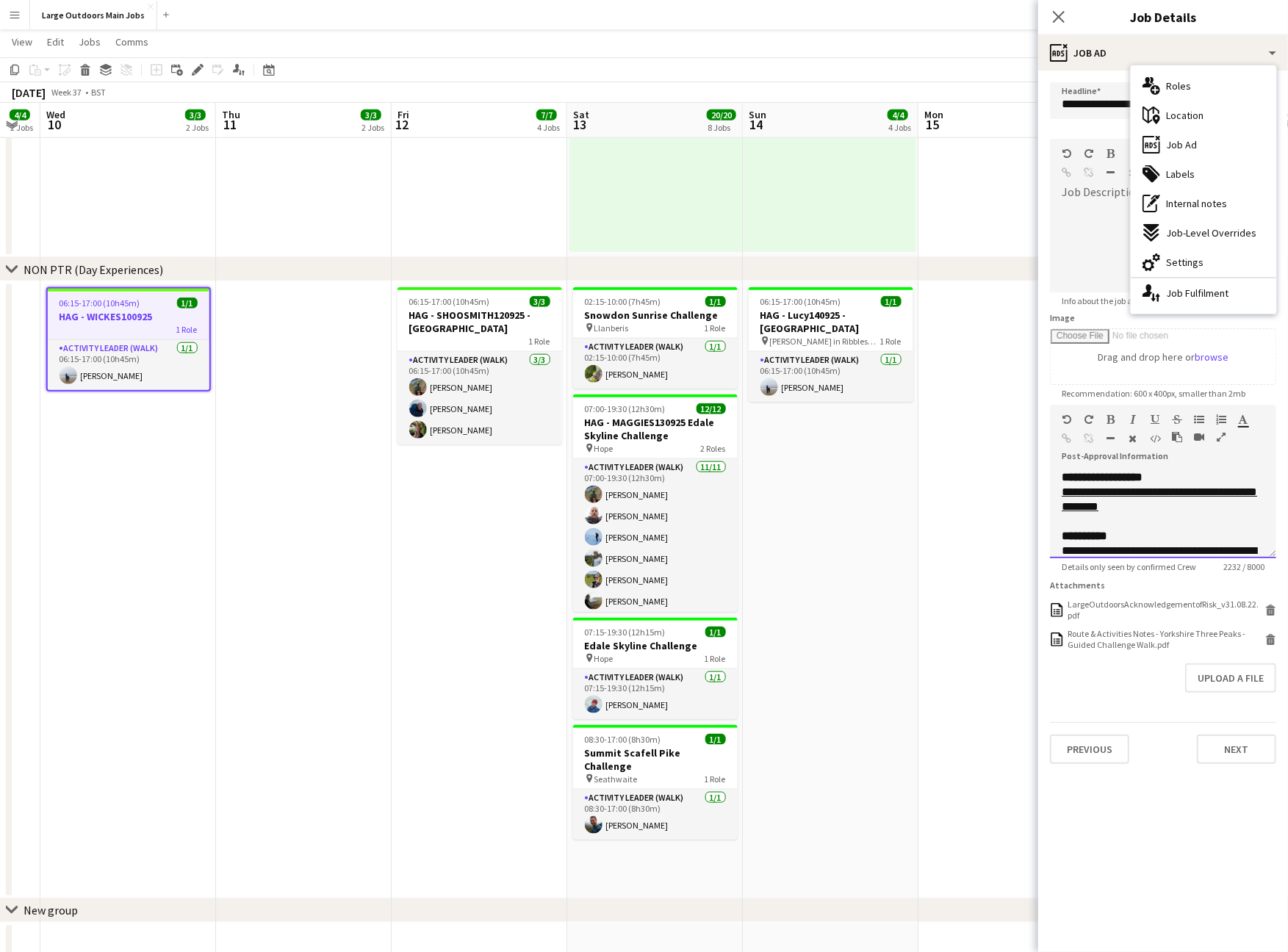
click at [1226, 529] on div at bounding box center [1163, 521] width 202 height 15
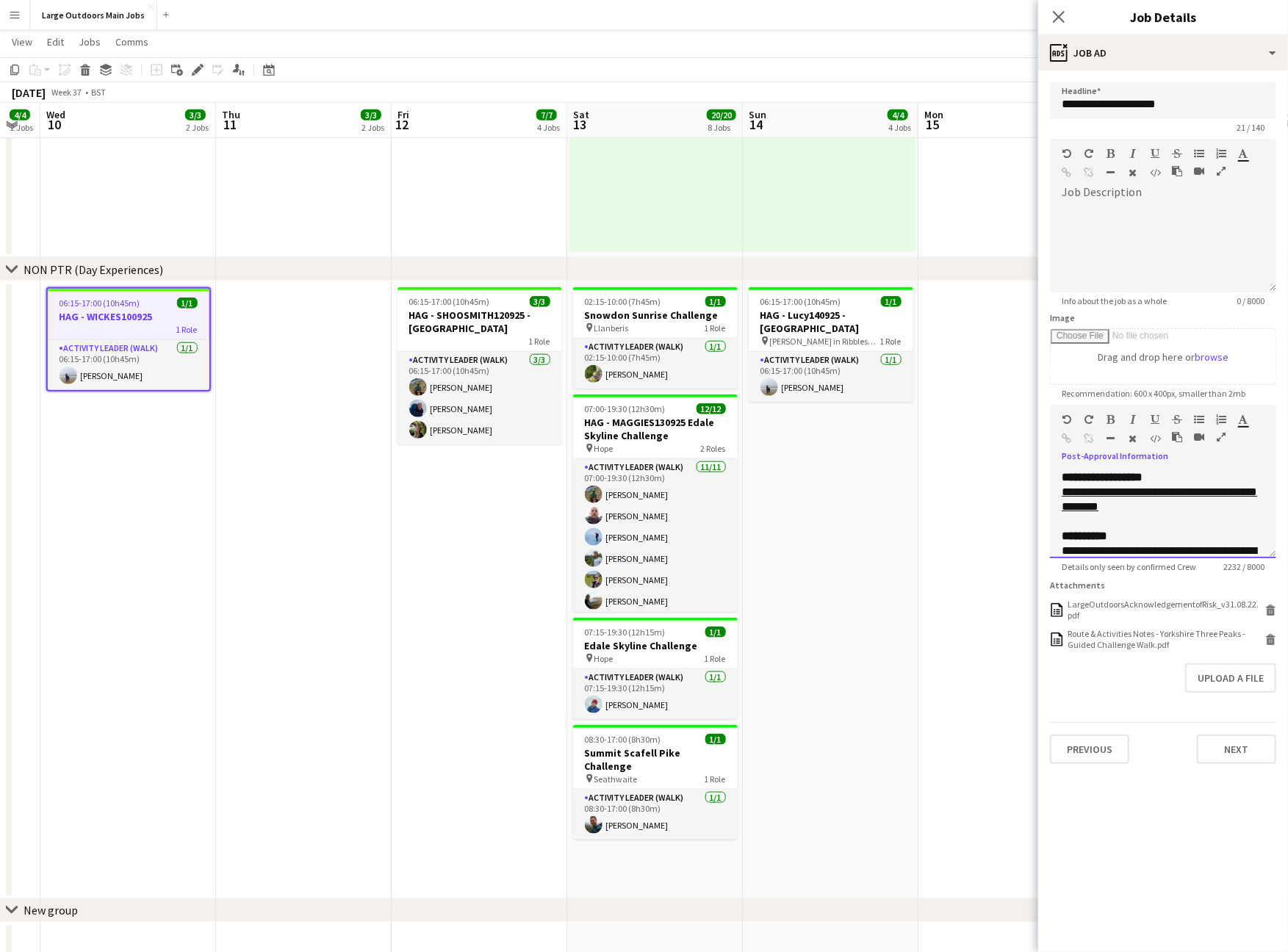
click at [1218, 442] on icon "button" at bounding box center [1222, 437] width 9 height 10
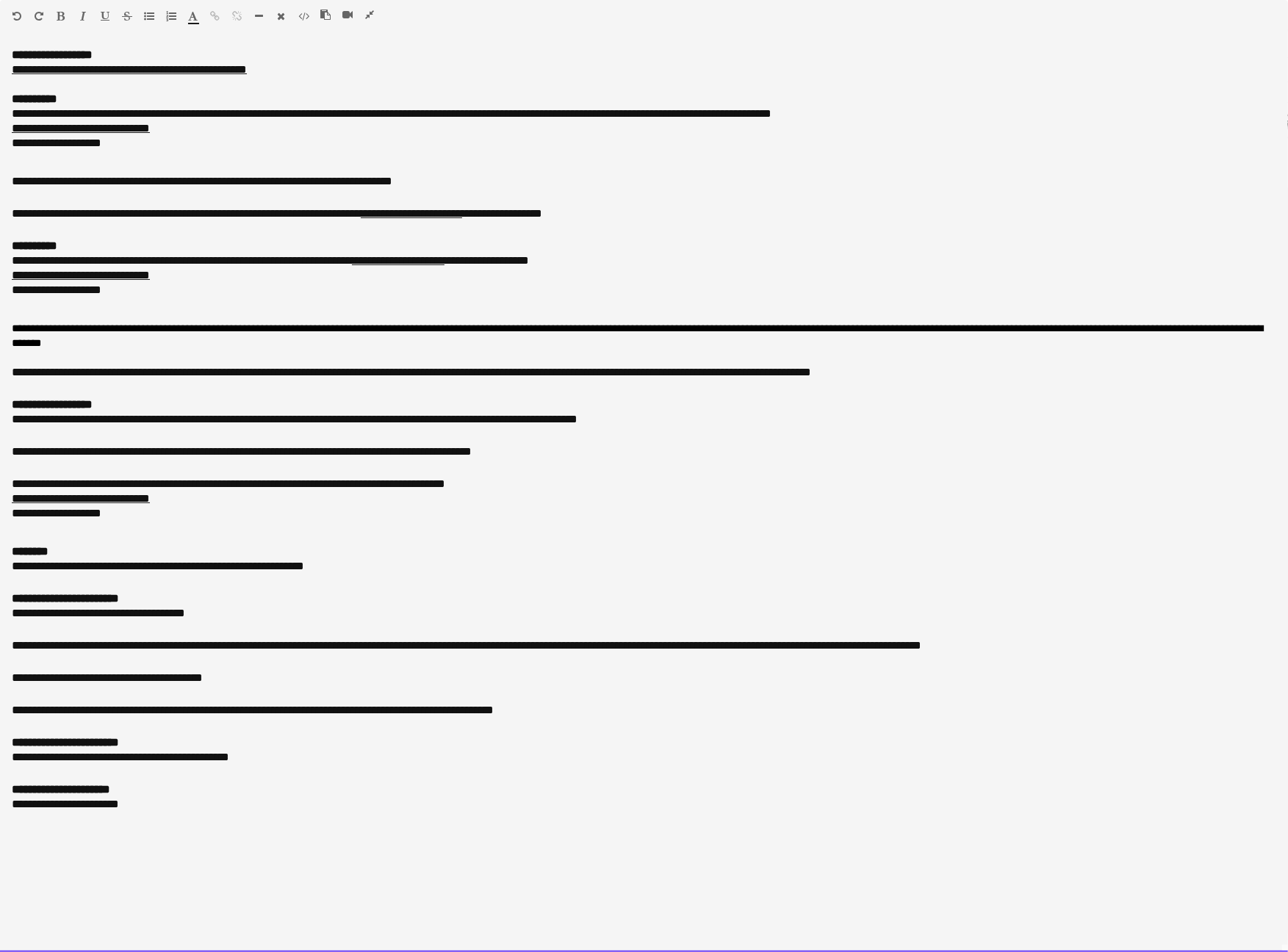
click at [372, 12] on icon "button" at bounding box center [370, 15] width 9 height 10
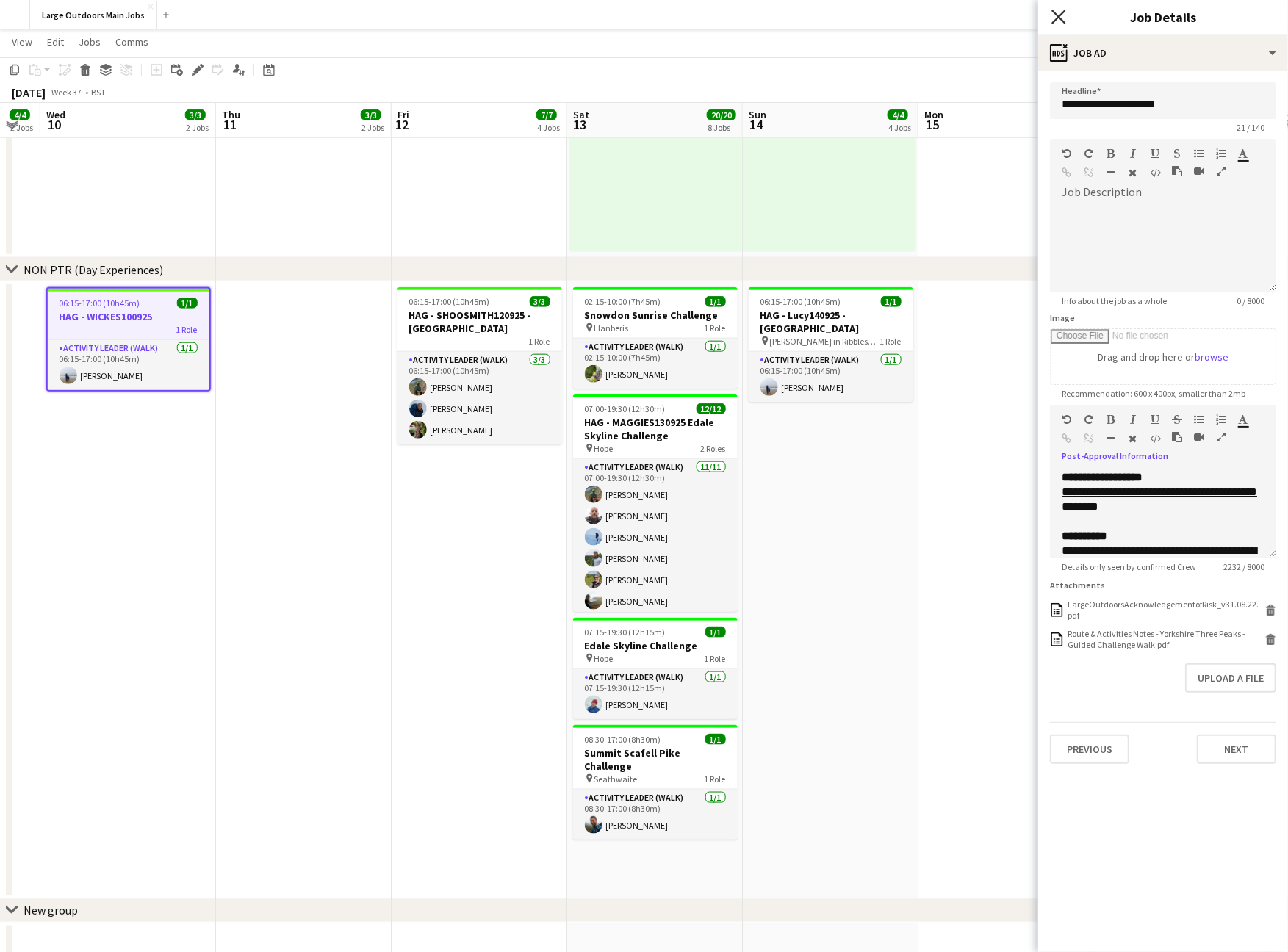
click at [1060, 18] on icon at bounding box center [1058, 17] width 14 height 14
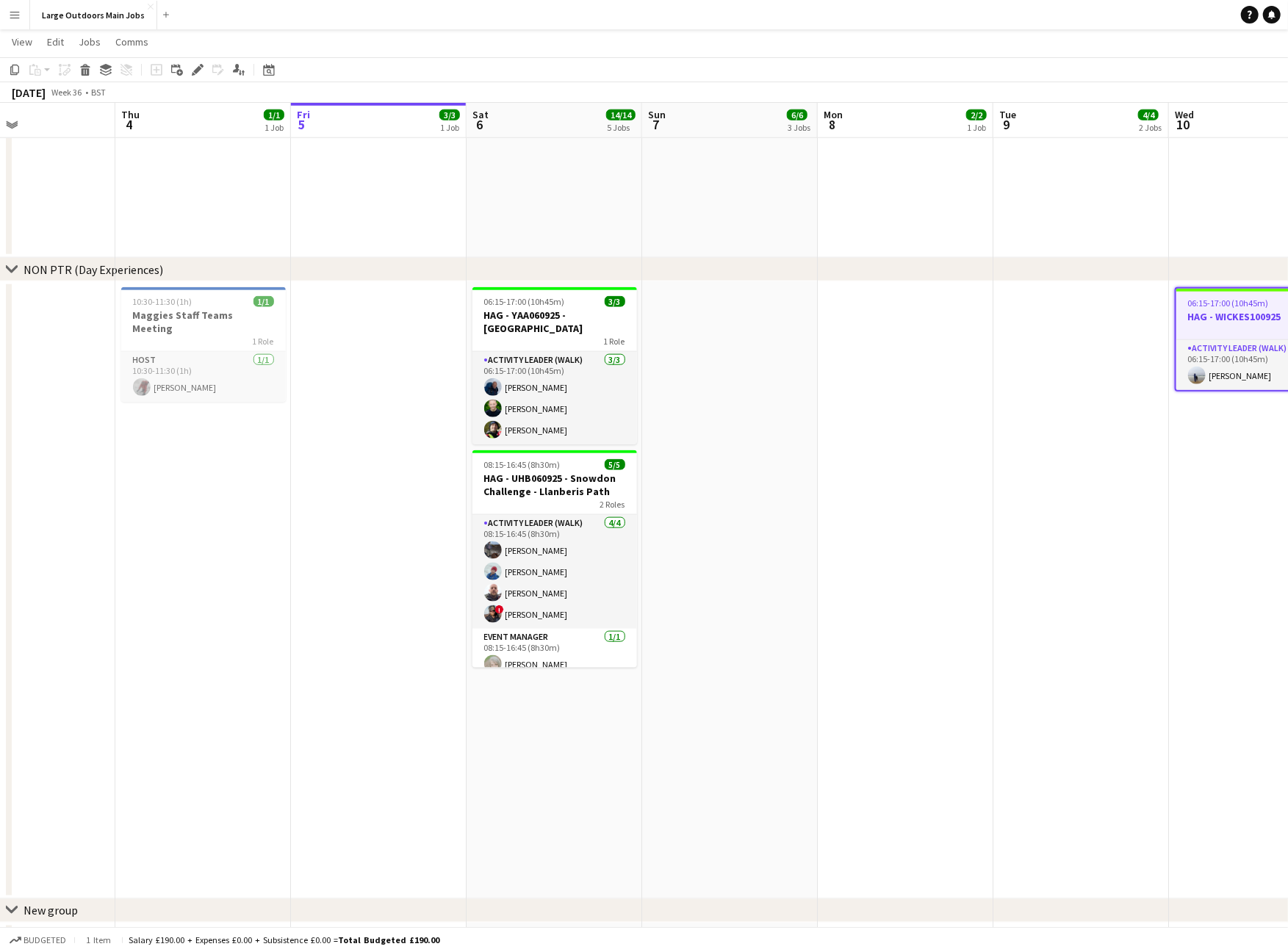
scroll to position [0, 409]
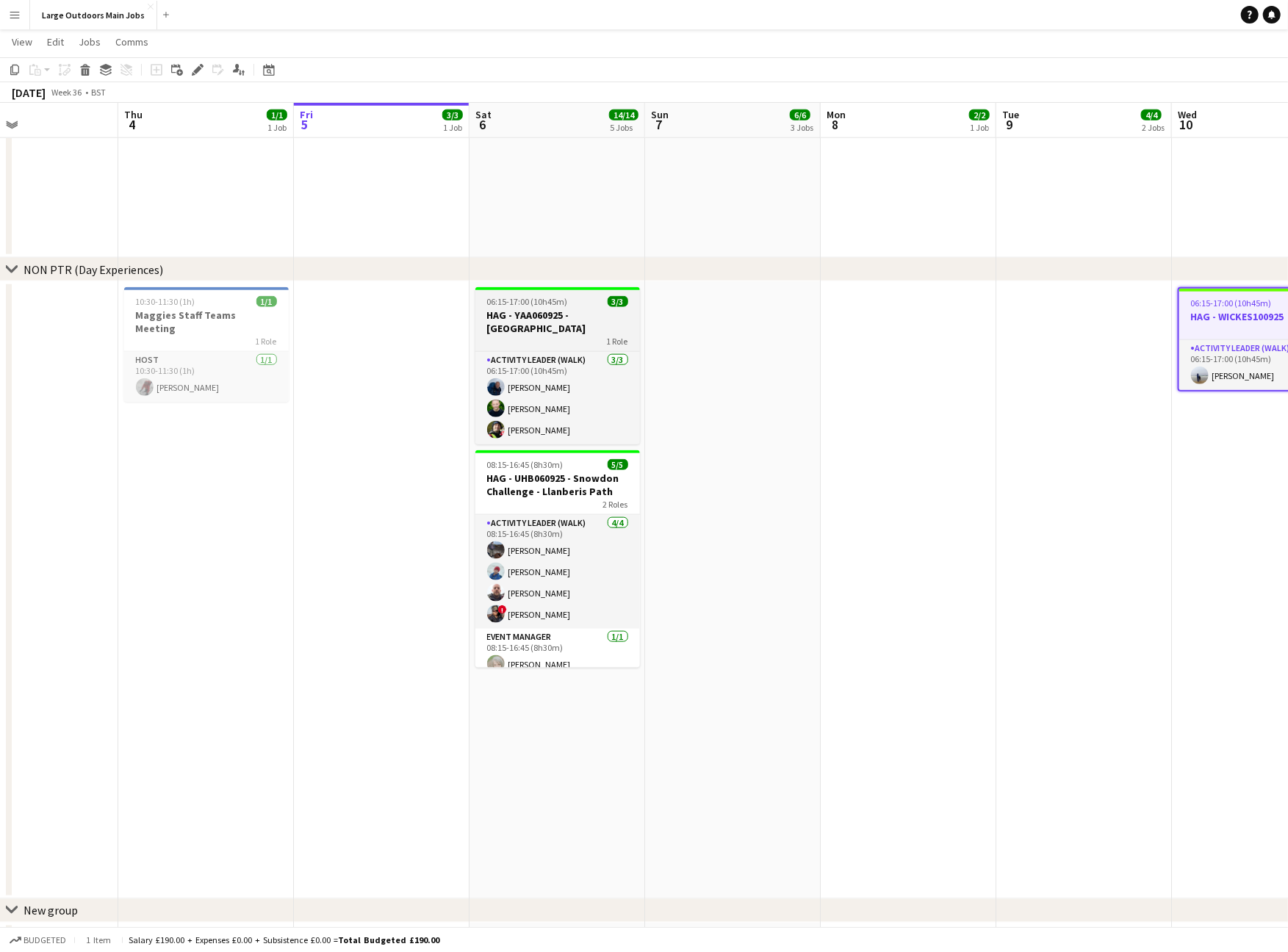
click at [529, 327] on h3 "HAG - YAA060925 - [GEOGRAPHIC_DATA]" at bounding box center [557, 322] width 164 height 27
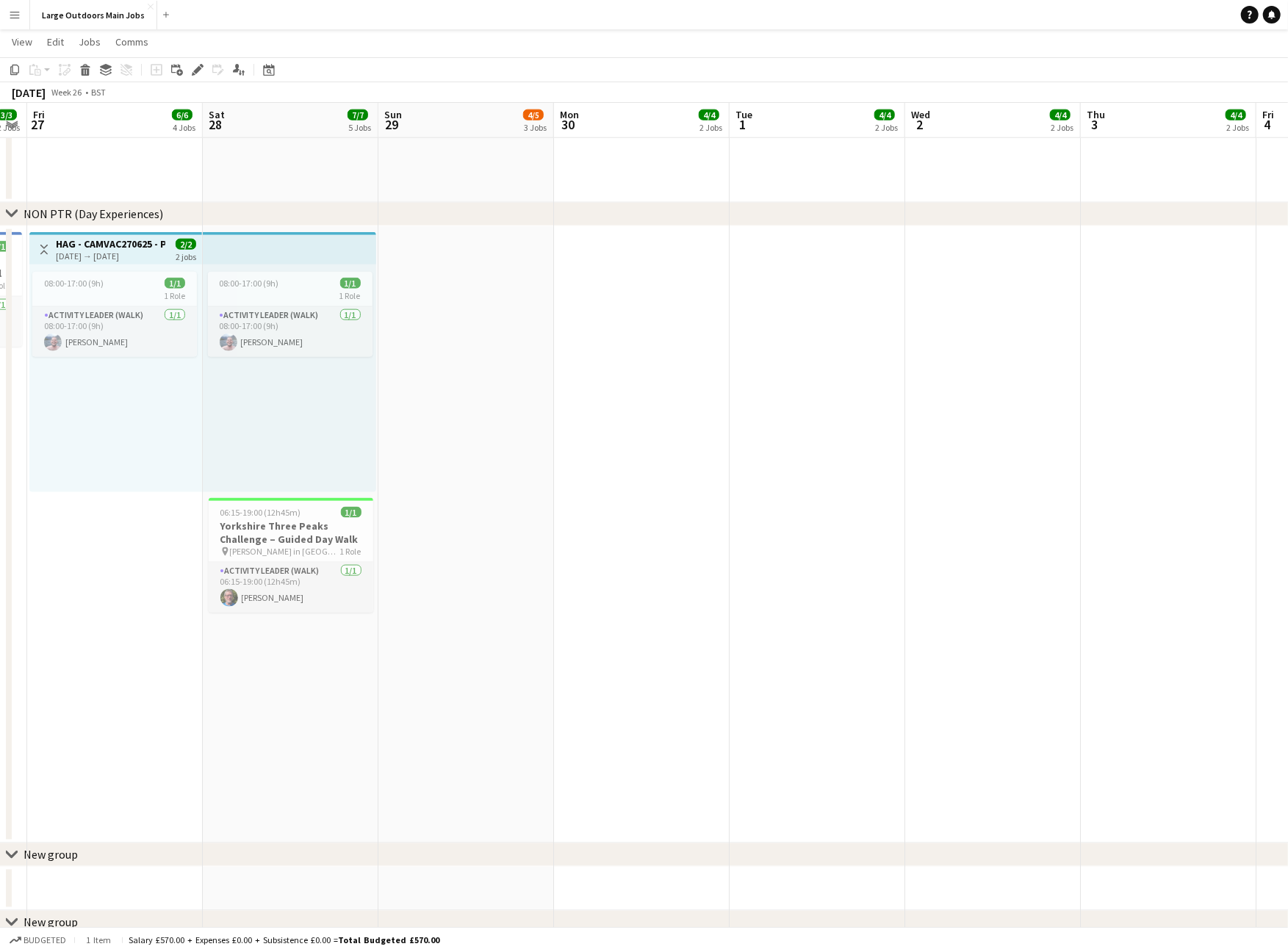
scroll to position [0, 315]
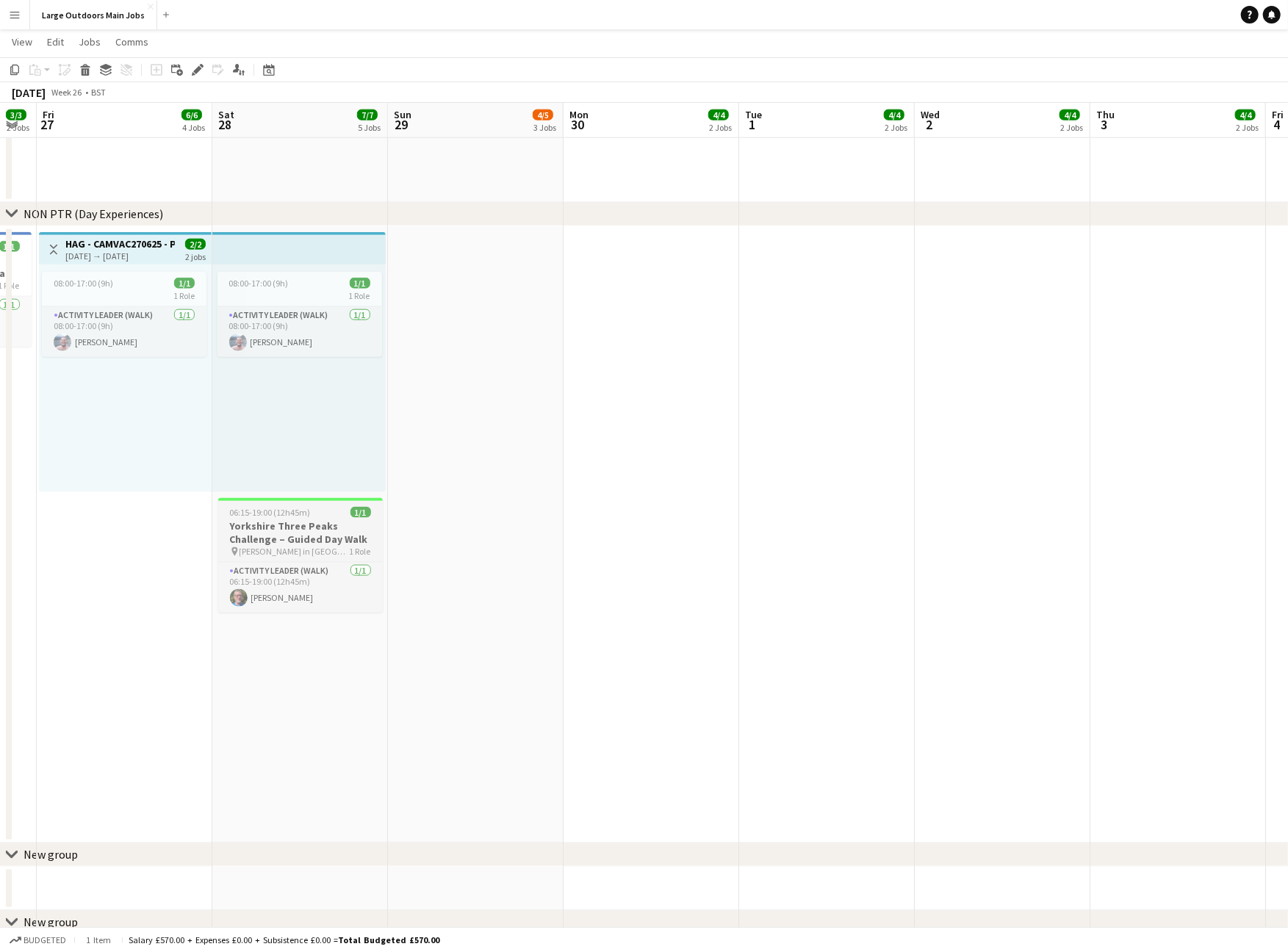
click at [273, 528] on h3 "Yorkshire Three Peaks Challenge – Guided Day Walk" at bounding box center [300, 533] width 164 height 27
click at [200, 70] on icon "Edit" at bounding box center [197, 70] width 11 height 11
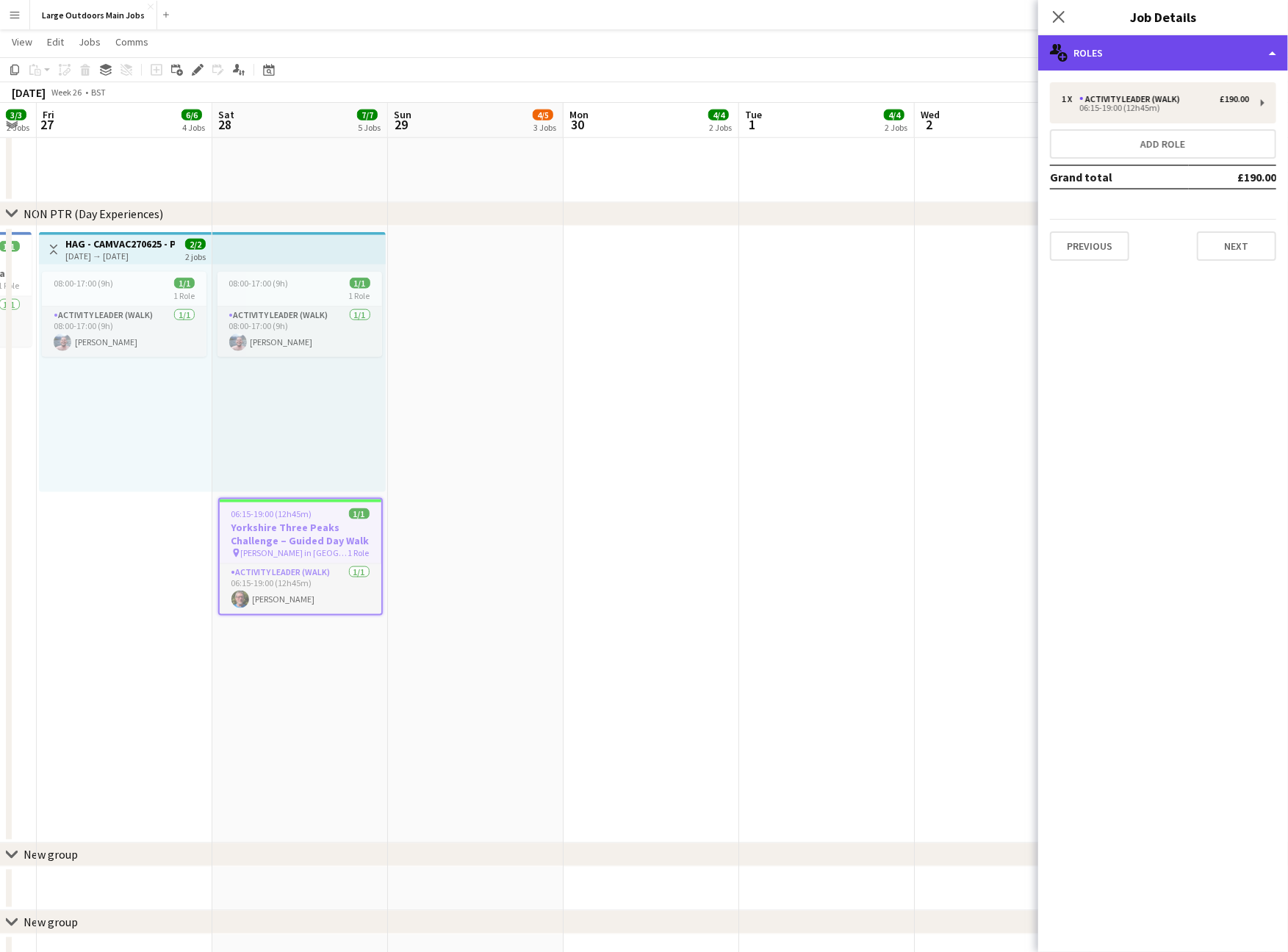
click at [1224, 50] on div "multiple-users-add Roles" at bounding box center [1163, 53] width 250 height 35
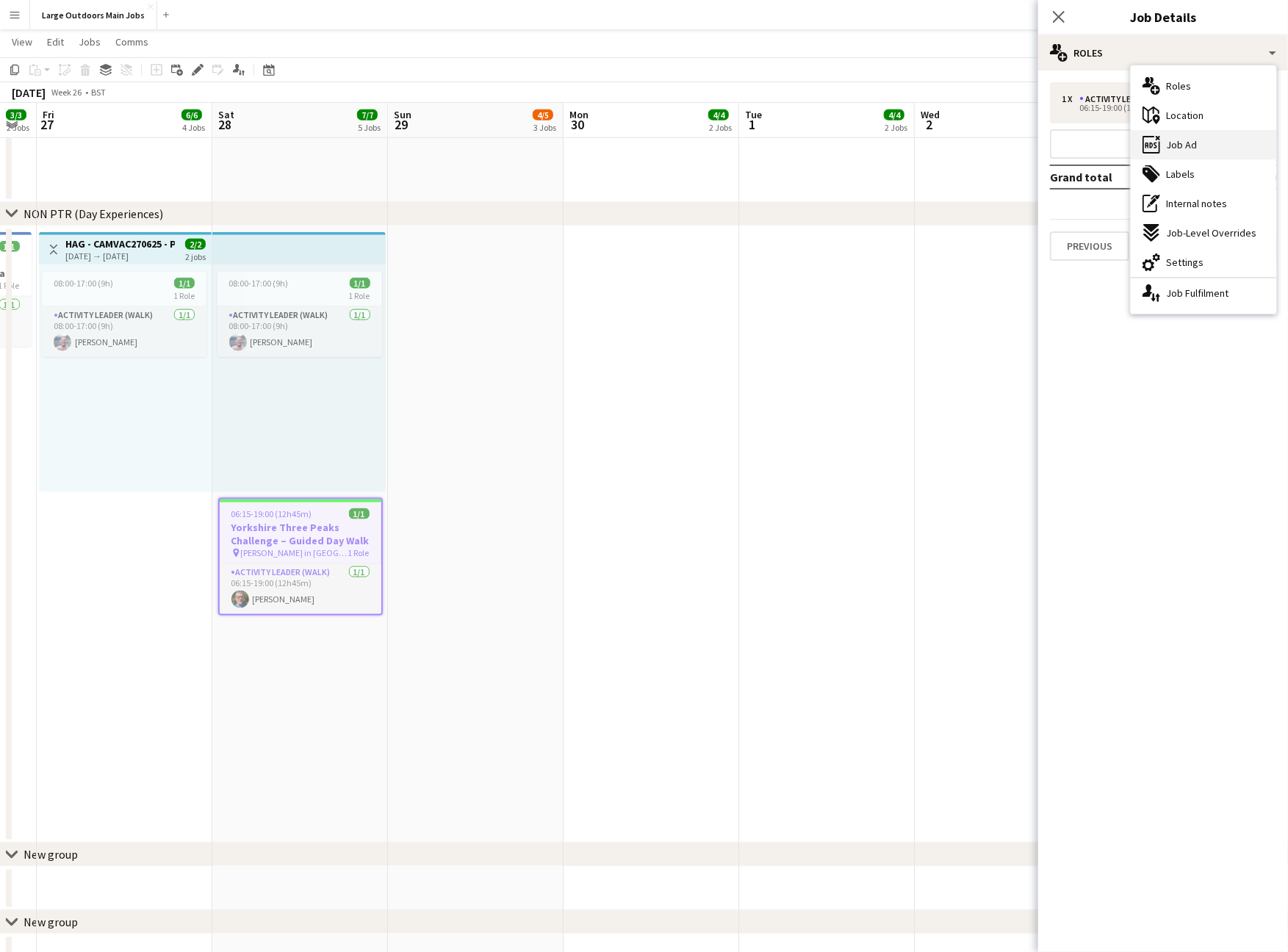
click at [1217, 141] on div "ads-window Job Ad" at bounding box center [1203, 144] width 145 height 29
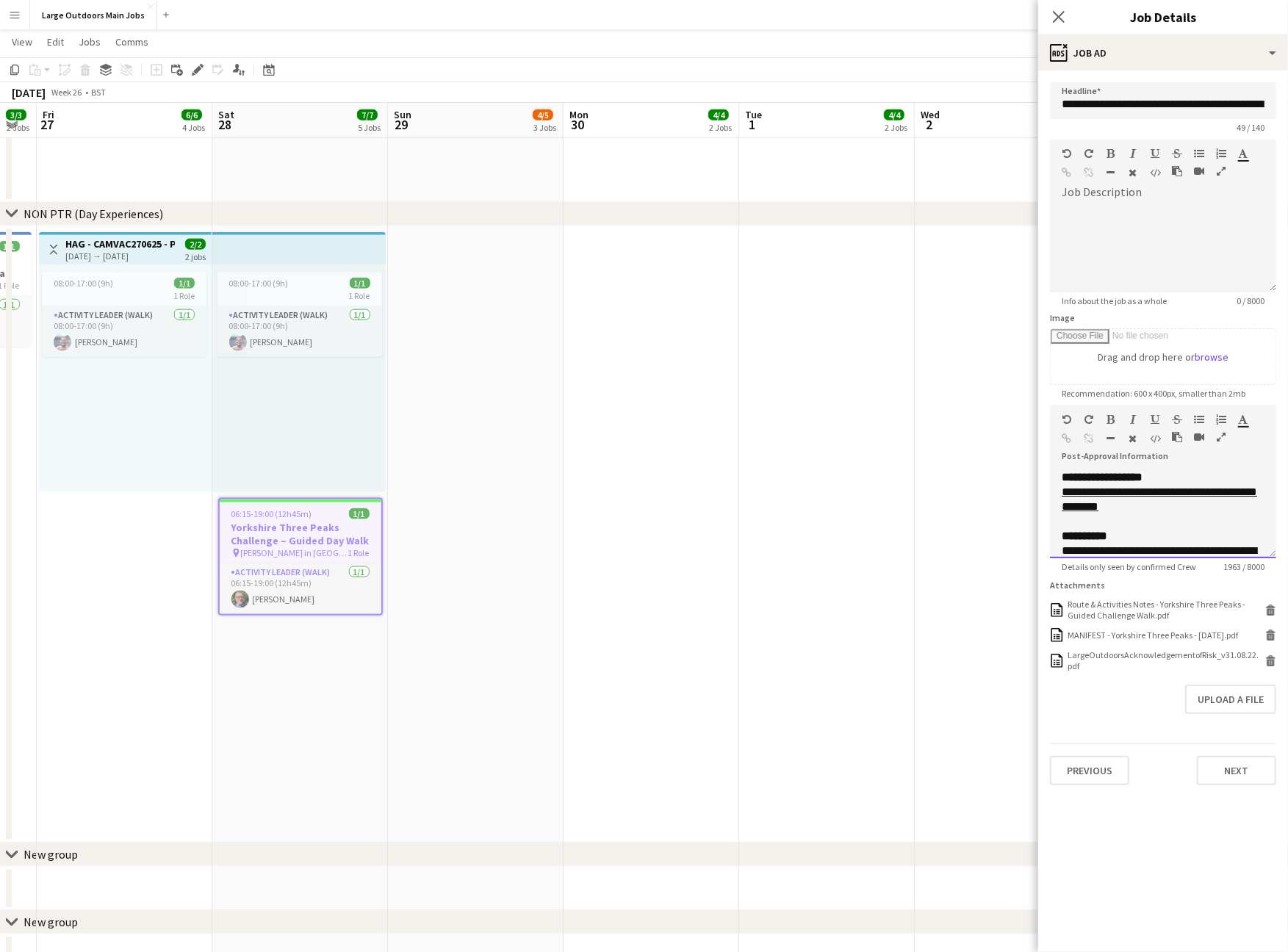
click at [1218, 442] on icon "button" at bounding box center [1222, 437] width 9 height 10
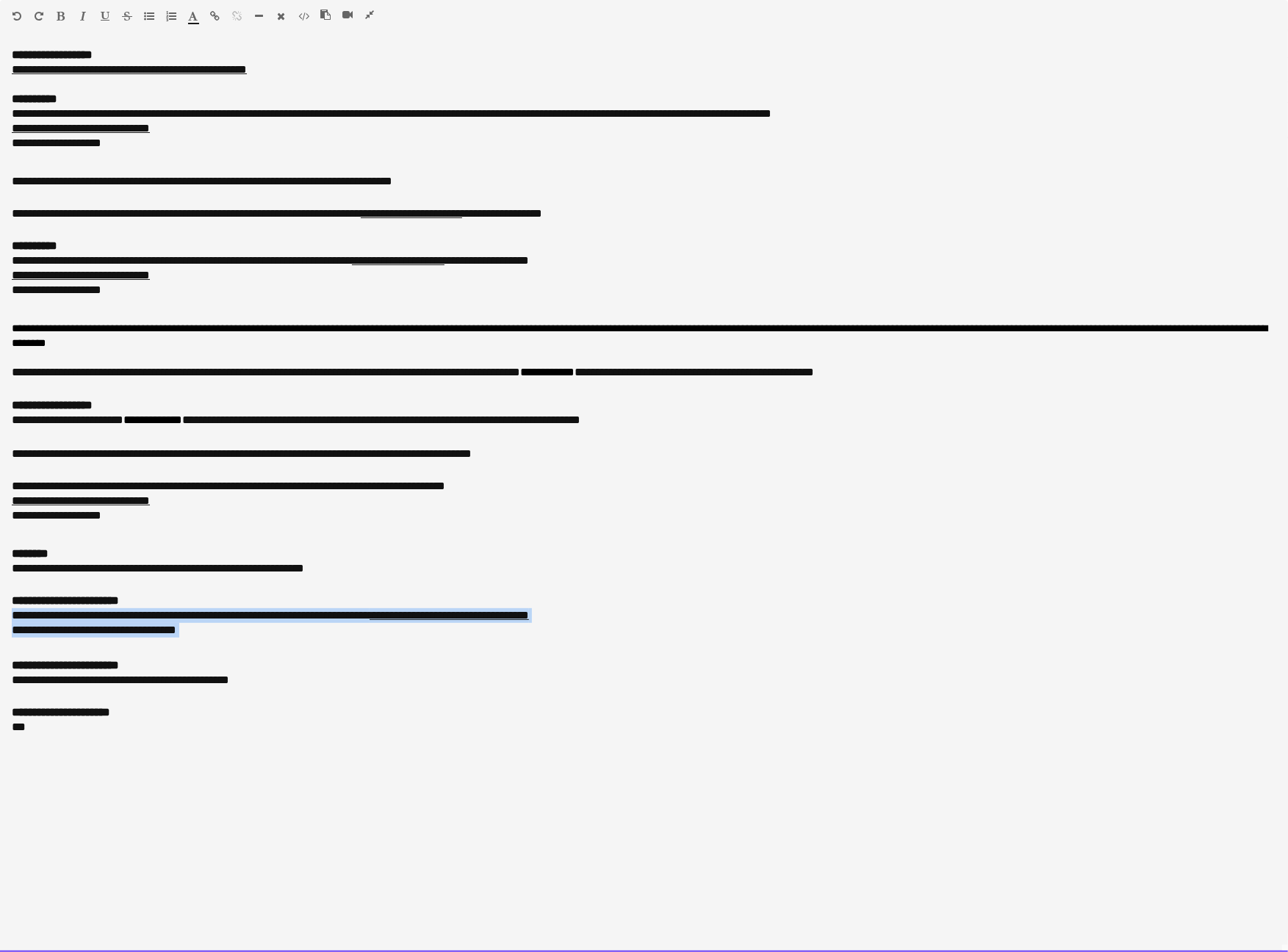
drag, startPoint x: 286, startPoint y: 705, endPoint x: 3, endPoint y: 685, distance: 283.7
click at [4, 685] on div "**********" at bounding box center [644, 500] width 1288 height 905
copy div "**********"
drag, startPoint x: 371, startPoint y: 18, endPoint x: 524, endPoint y: 1, distance: 153.9
click at [371, 18] on icon "button" at bounding box center [370, 15] width 9 height 10
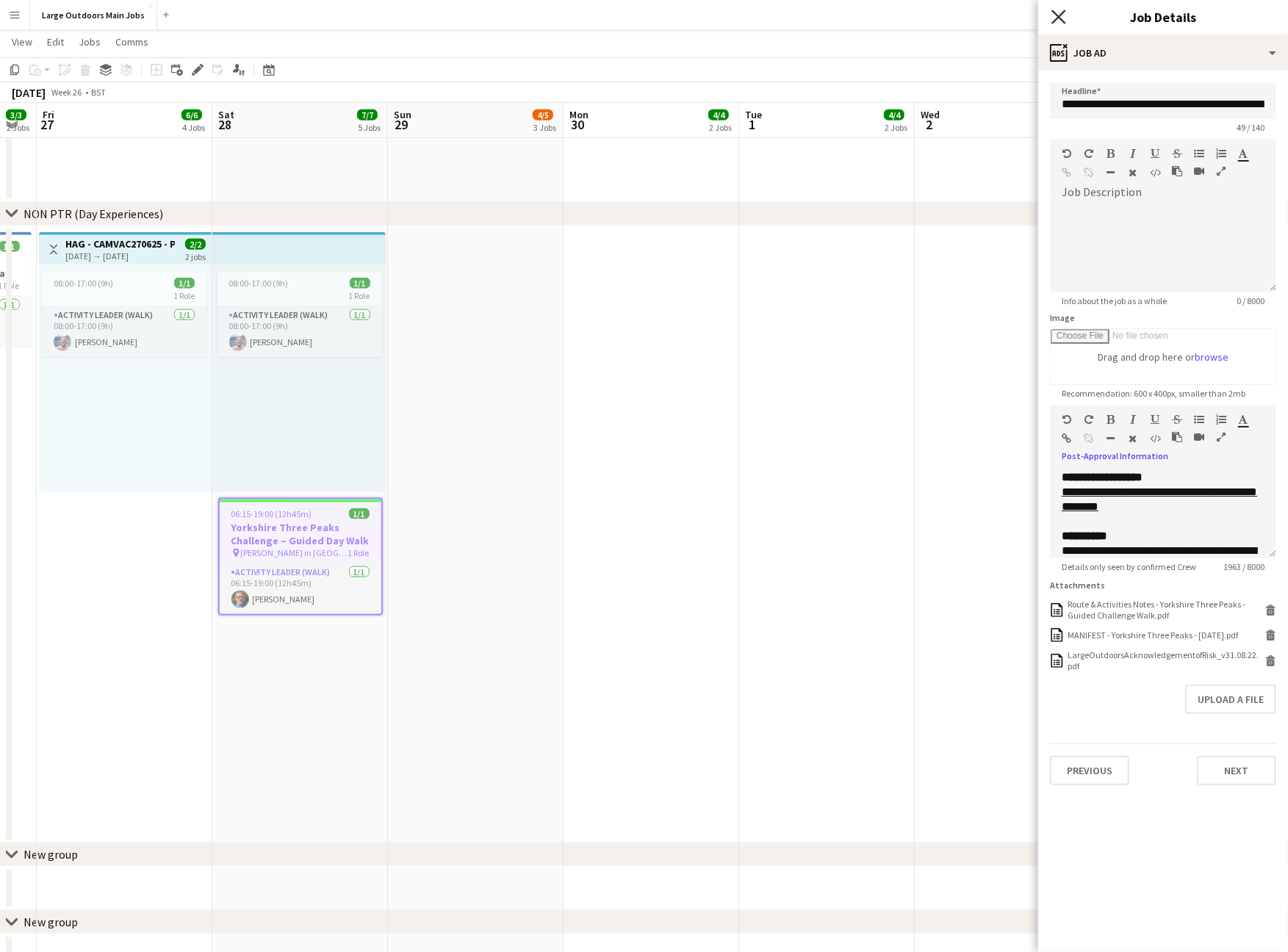
click at [1058, 15] on icon at bounding box center [1058, 17] width 14 height 14
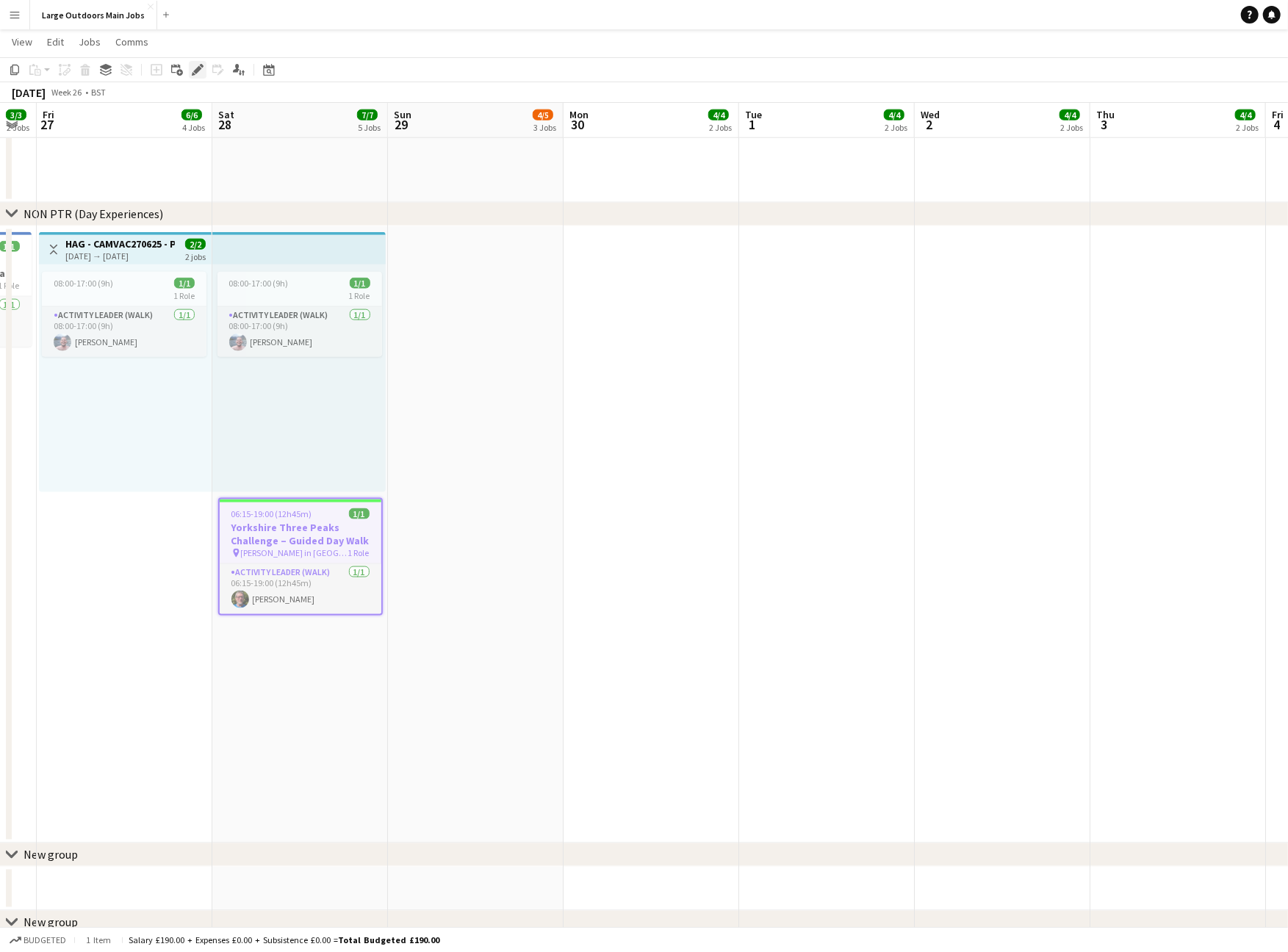
click at [203, 72] on div "Edit" at bounding box center [197, 70] width 18 height 18
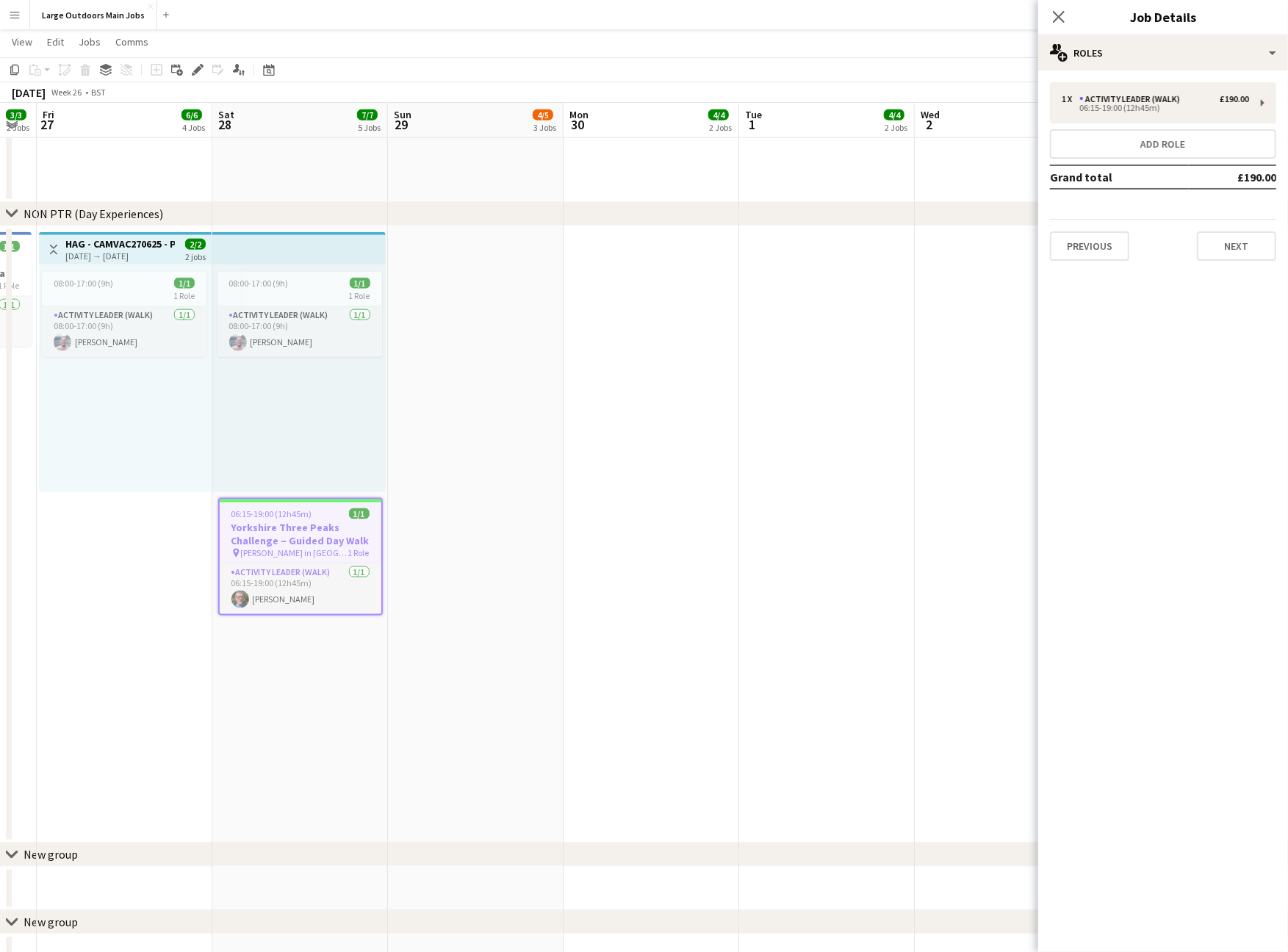
click at [445, 67] on app-toolbar "Copy Paste Paste Command V Paste with crew Command Shift V Paste linked Job [GE…" at bounding box center [644, 70] width 1288 height 25
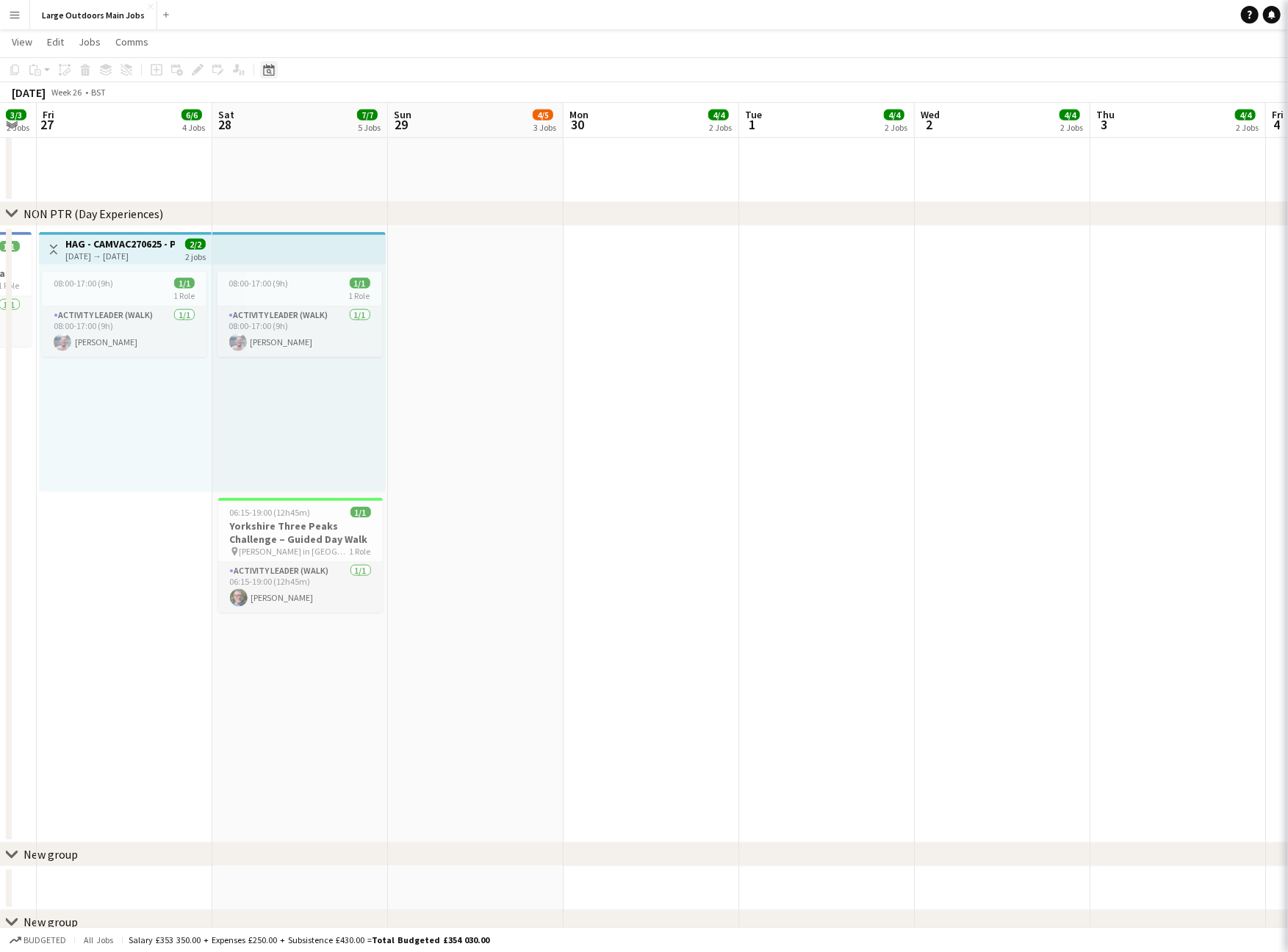
click at [267, 73] on icon "Date picker" at bounding box center [268, 70] width 11 height 11
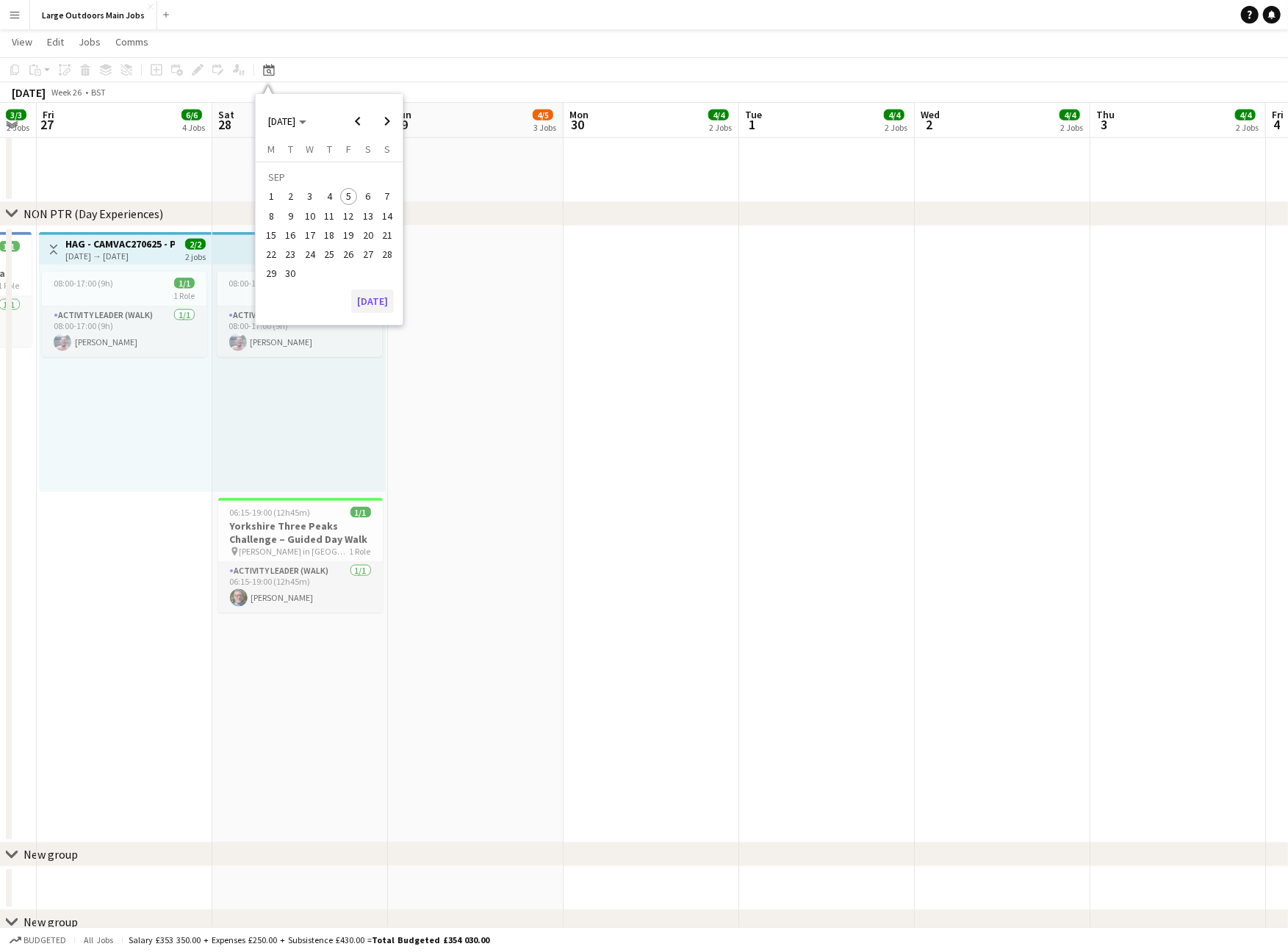
click at [385, 300] on button "[DATE]" at bounding box center [373, 301] width 43 height 24
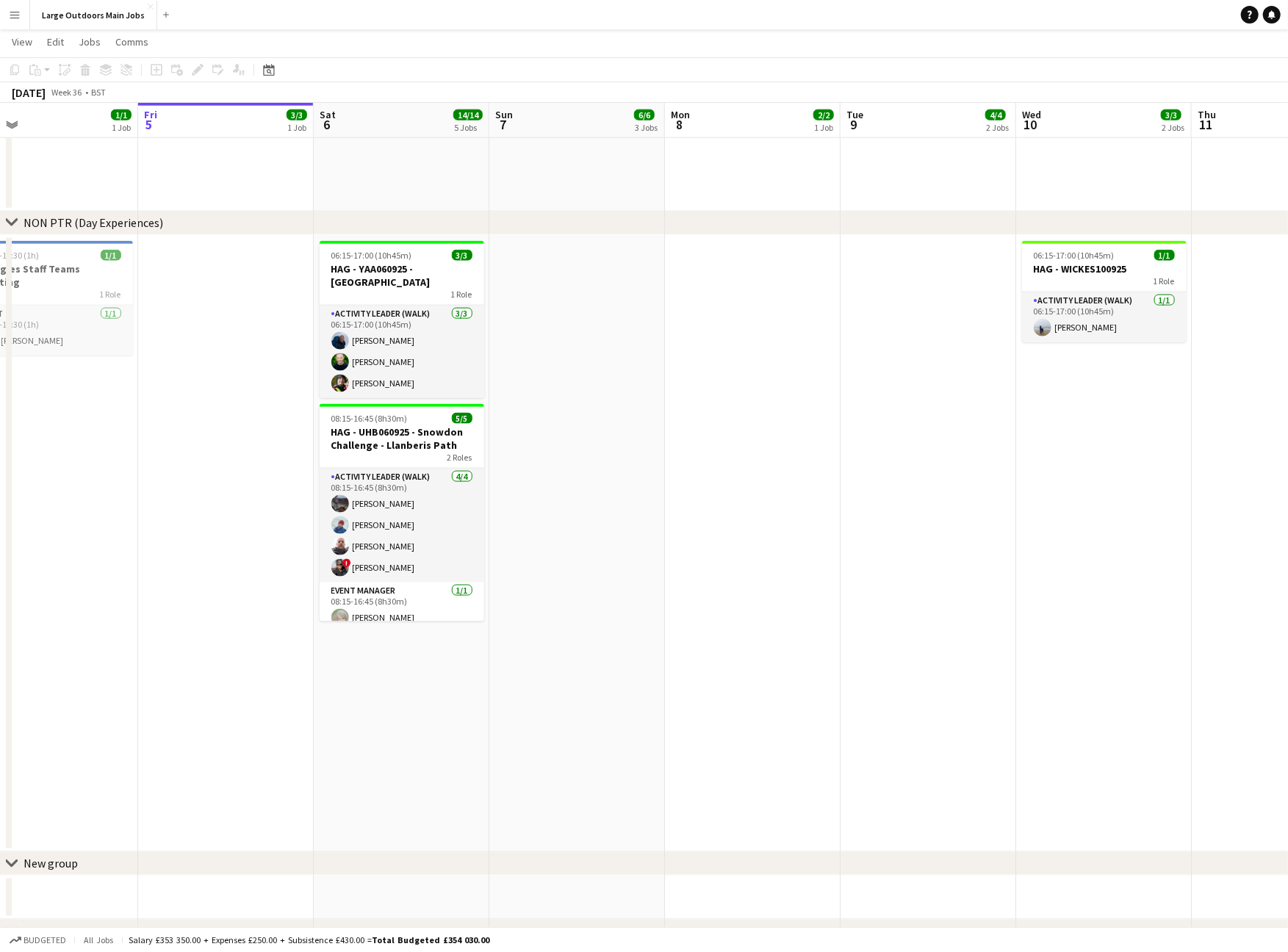
scroll to position [0, 392]
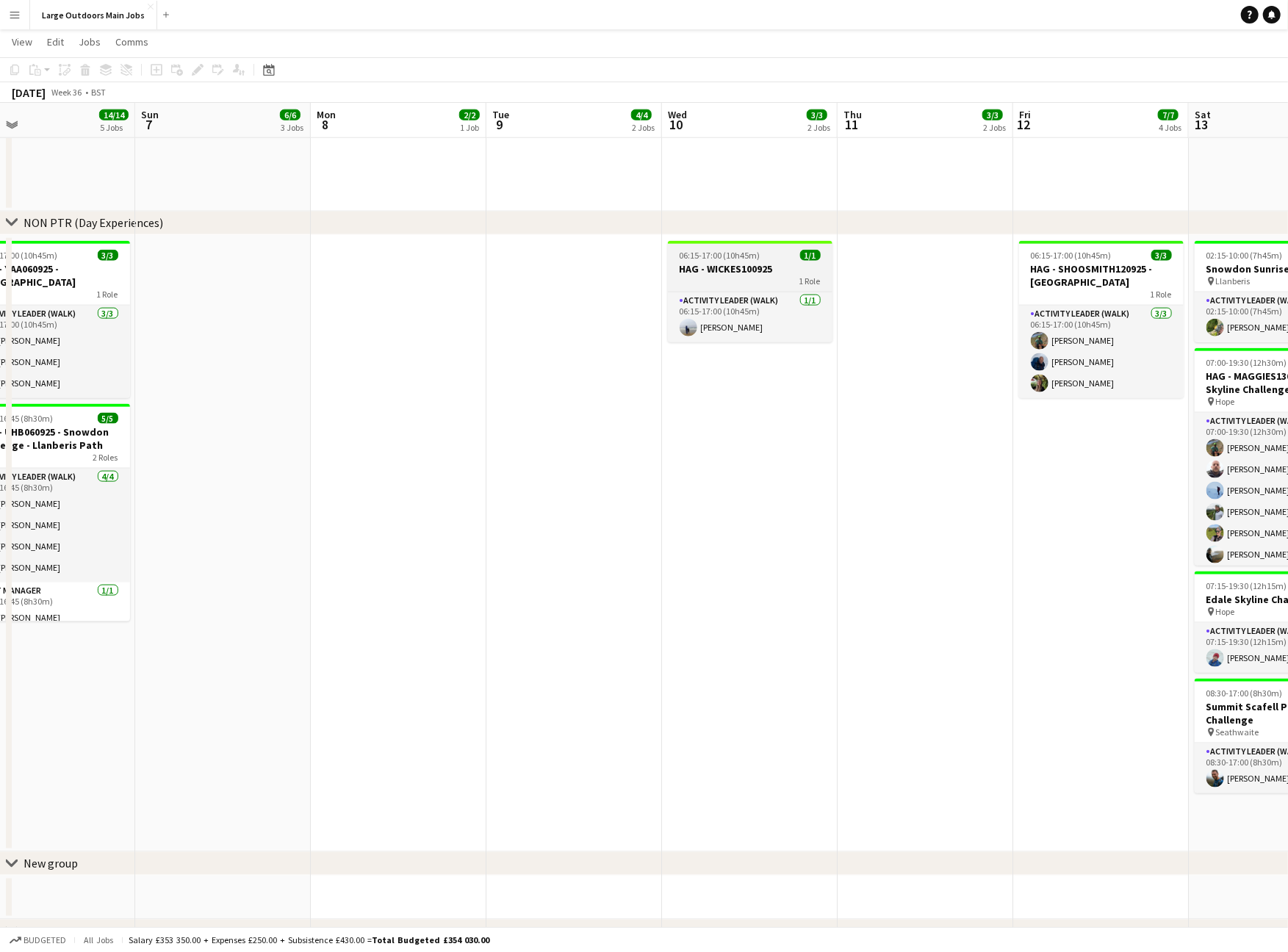
click at [711, 270] on h3 "HAG - WICKES100925" at bounding box center [749, 268] width 164 height 13
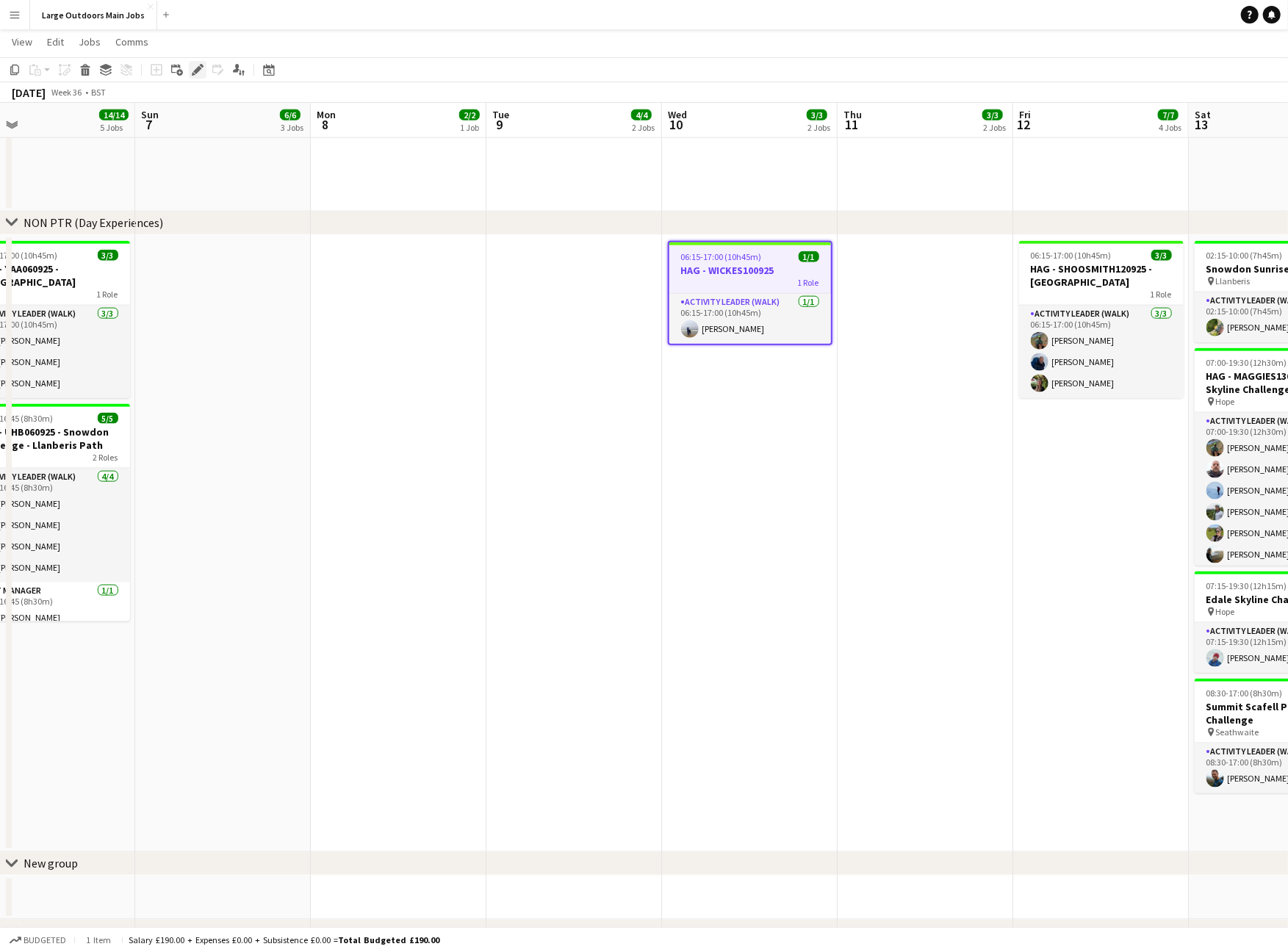
click at [202, 68] on icon "Edit" at bounding box center [197, 70] width 11 height 11
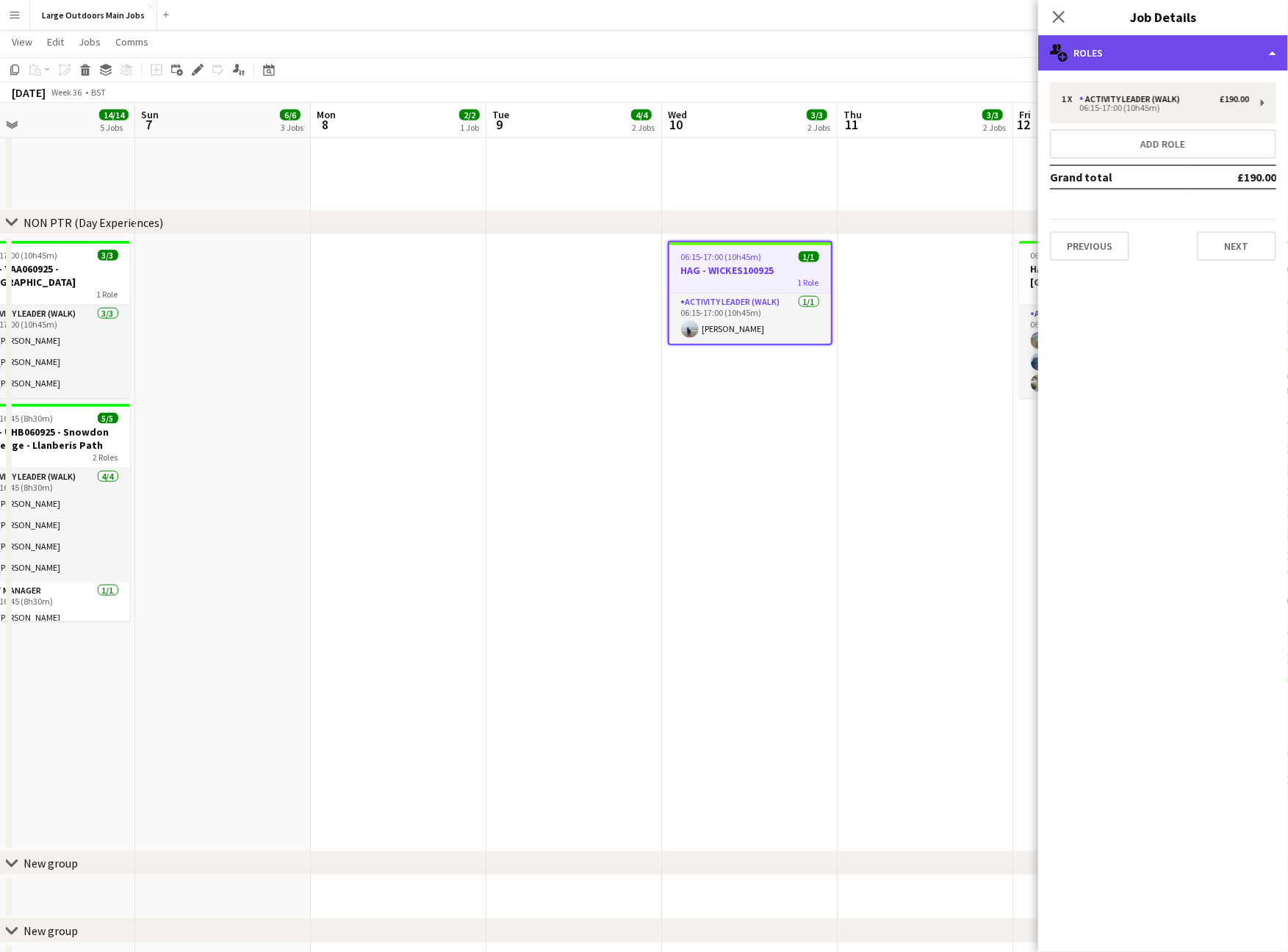
click at [1235, 51] on div "multiple-users-add Roles" at bounding box center [1163, 53] width 250 height 35
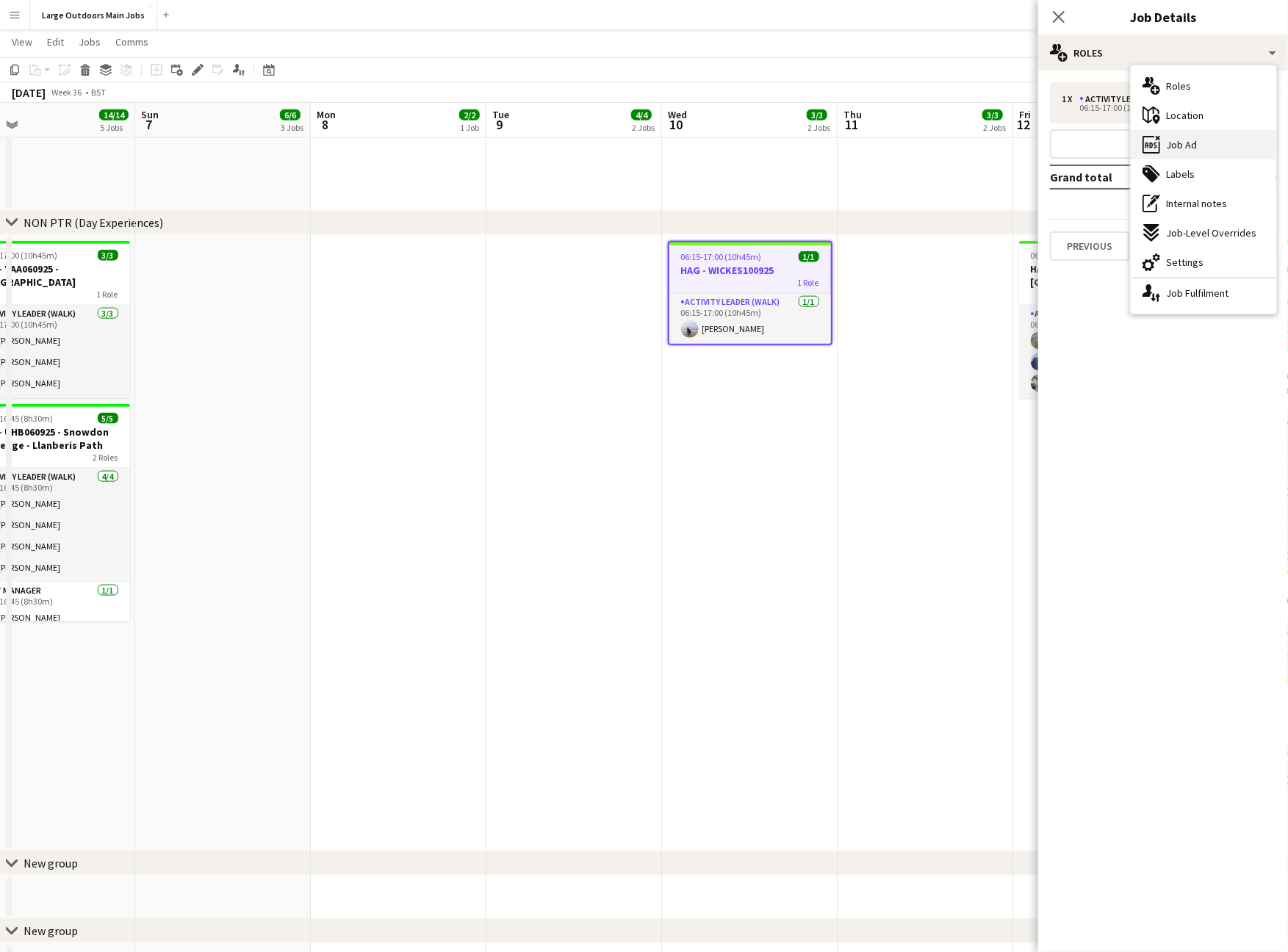
click at [1217, 154] on div "ads-window Job Ad" at bounding box center [1203, 144] width 145 height 29
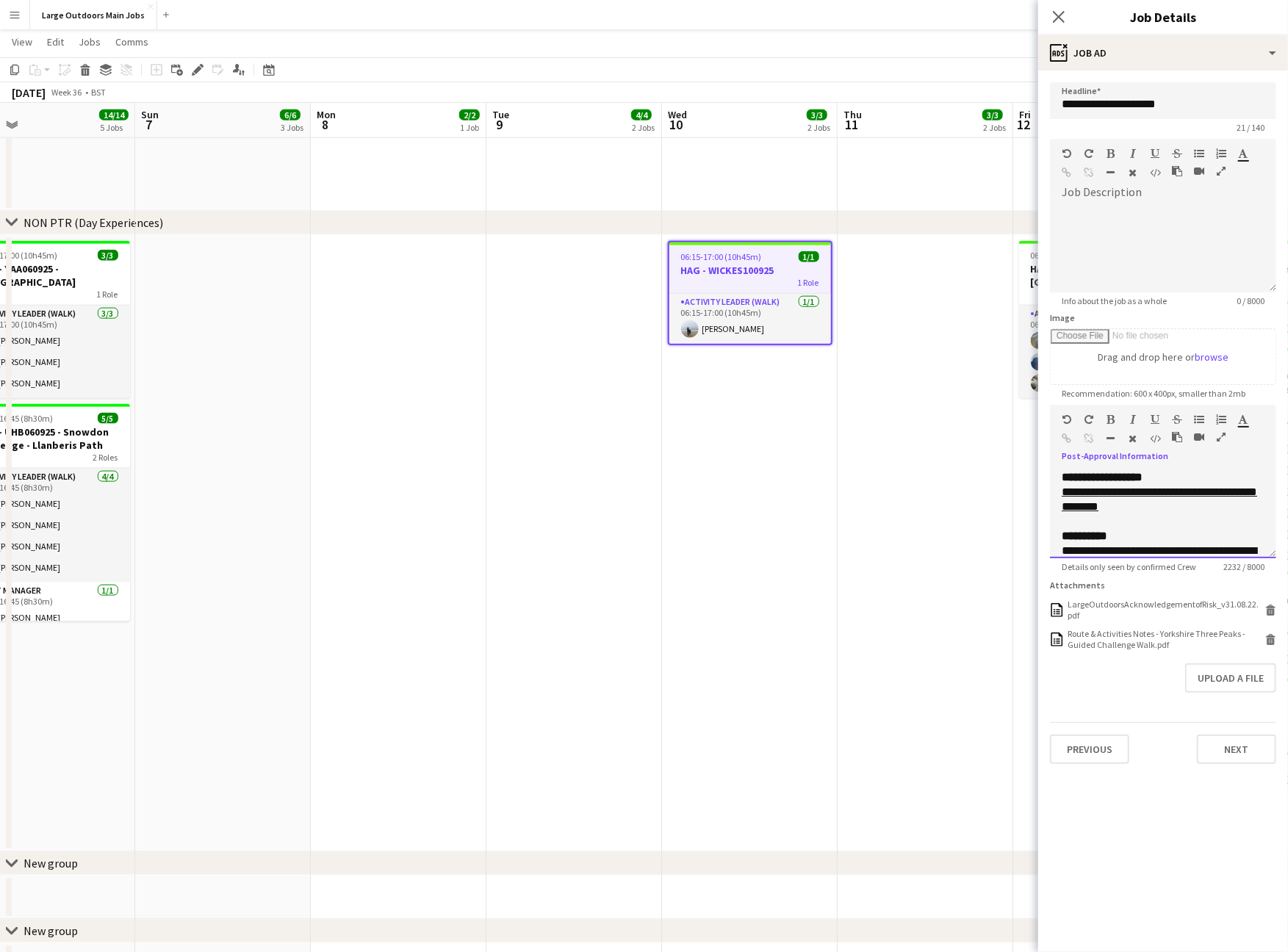
click at [1220, 442] on icon "button" at bounding box center [1222, 437] width 9 height 10
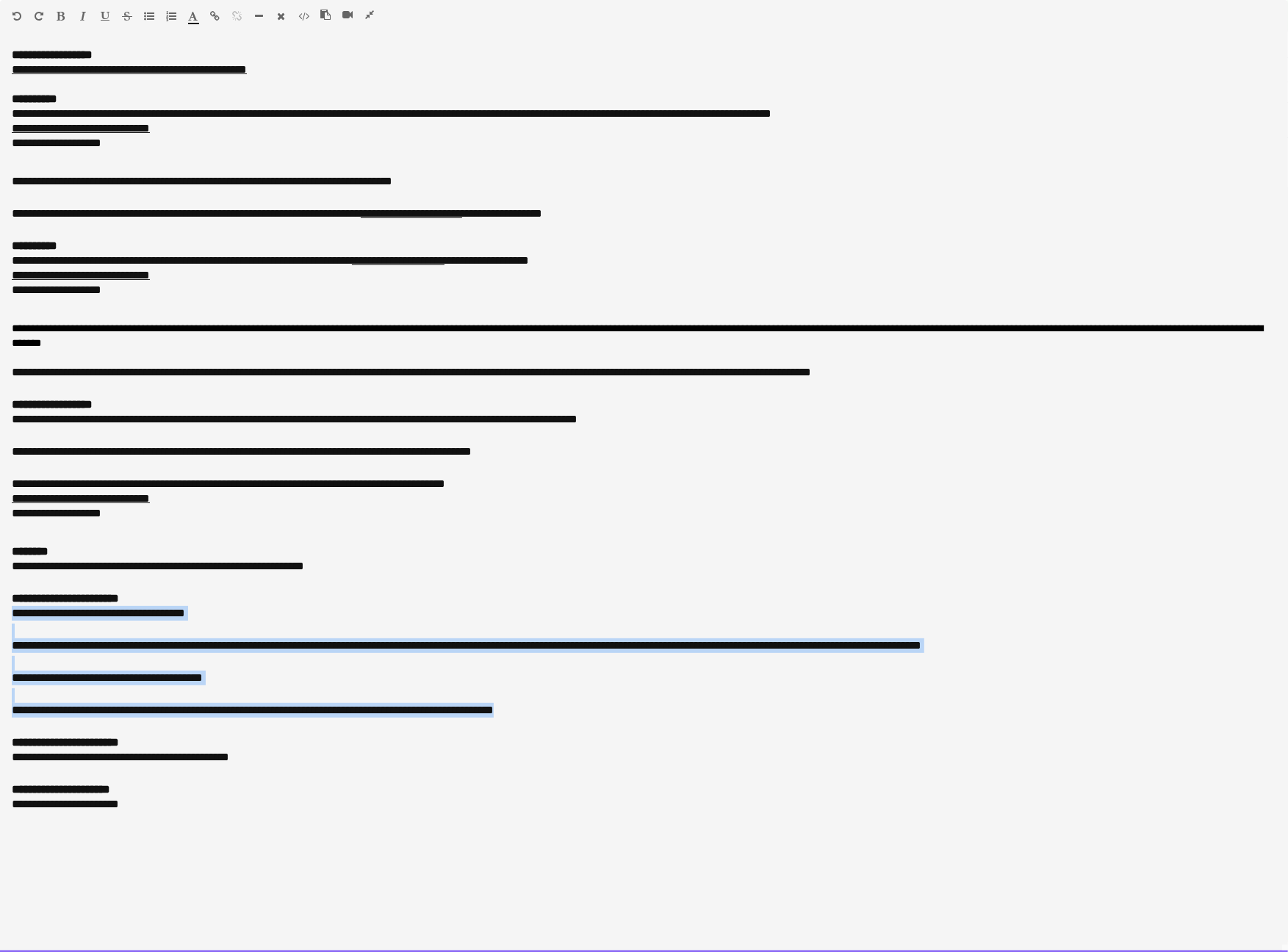
drag, startPoint x: 633, startPoint y: 779, endPoint x: -18, endPoint y: 679, distance: 658.6
click at [0, 679] on html "Menu Boards Boards Boards All jobs Status Workforce Workforce My Workforce Recr…" at bounding box center [644, 222] width 1288 height 2754
paste div
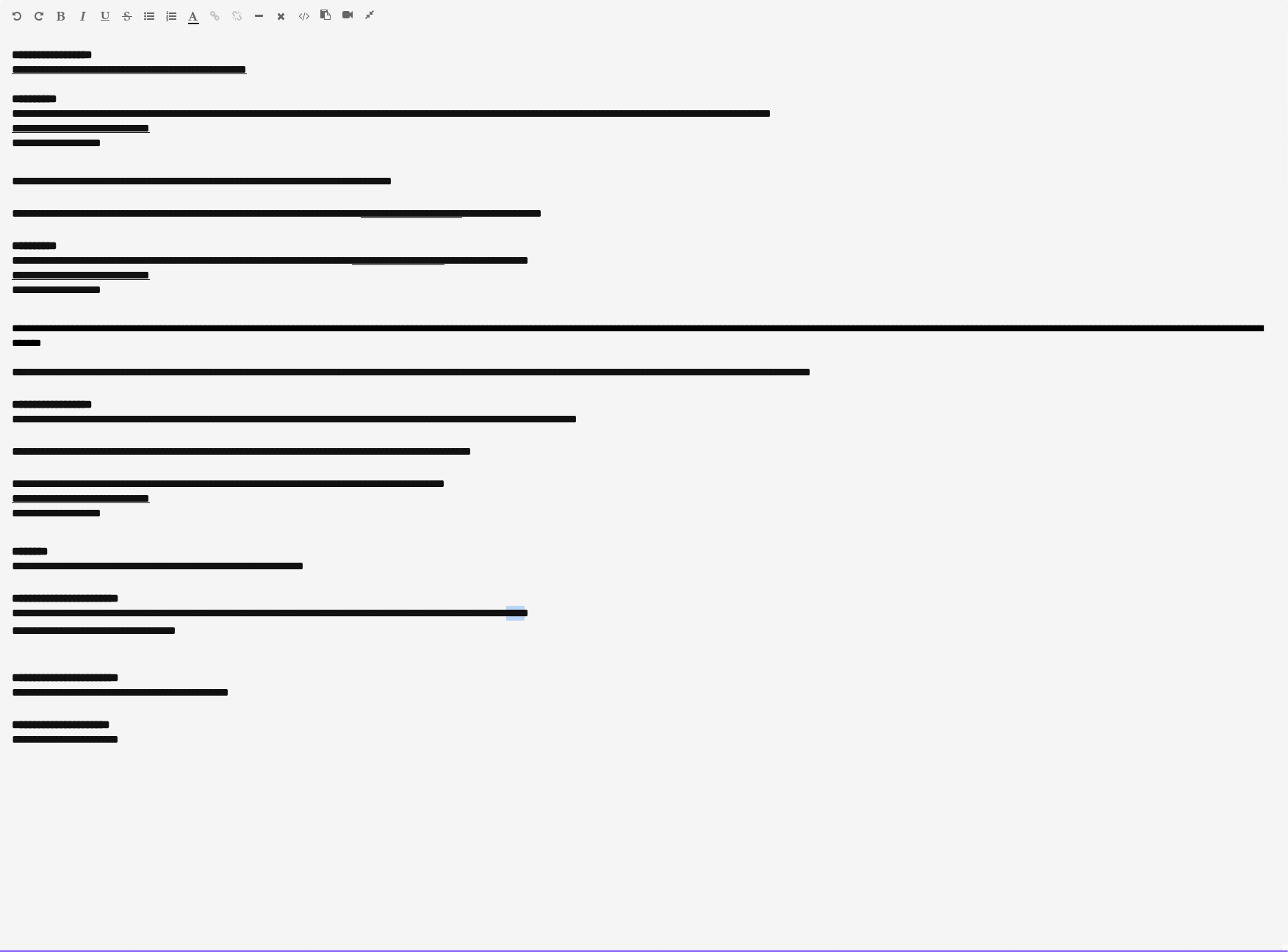
drag, startPoint x: 671, startPoint y: 679, endPoint x: 645, endPoint y: 679, distance: 26.0
click at [645, 624] on div "**********" at bounding box center [643, 614] width 1264 height 18
click at [218, 16] on icon "button" at bounding box center [215, 15] width 10 height 10
click at [806, 529] on div "**********" at bounding box center [643, 503] width 1264 height 53
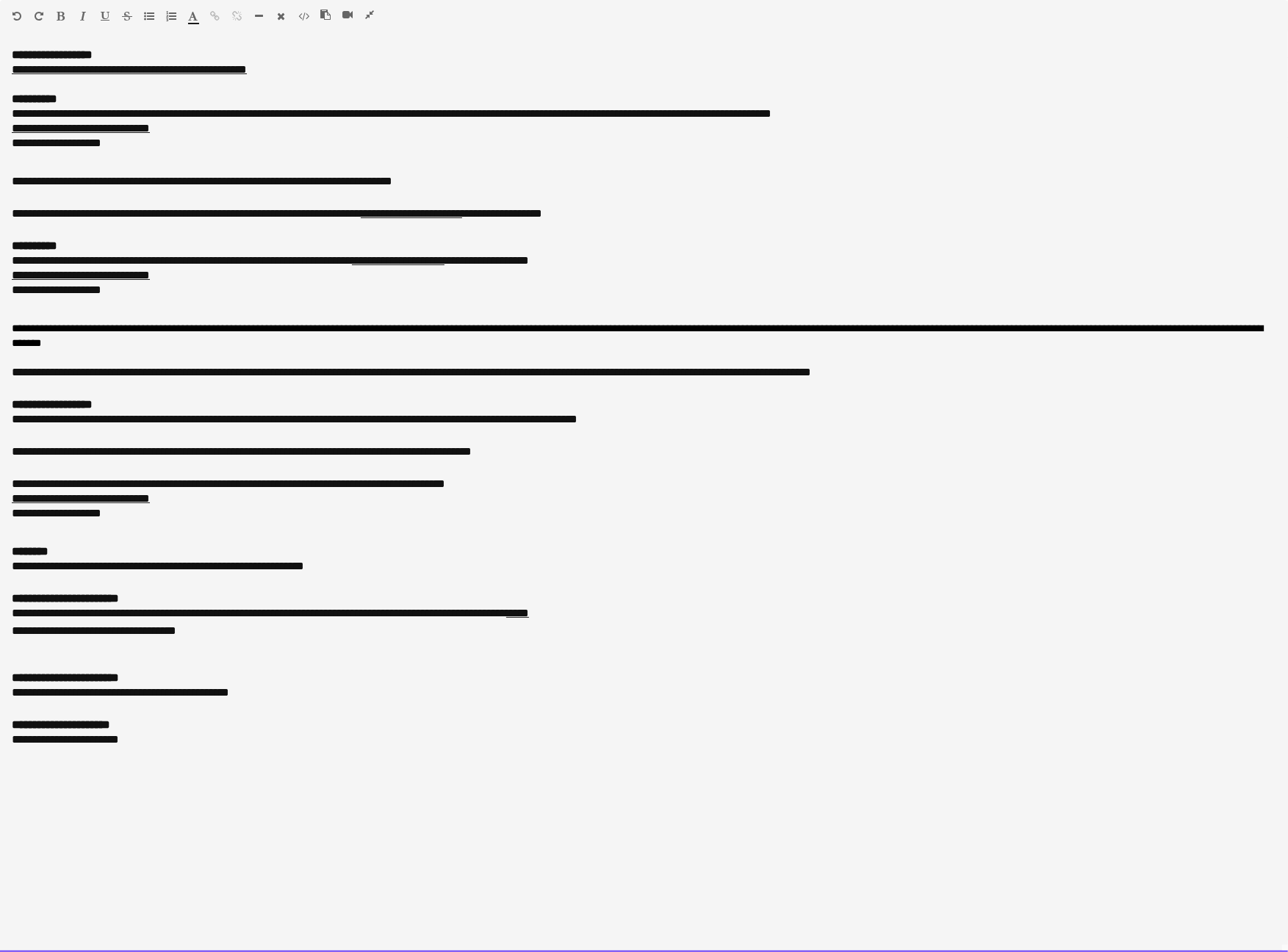
click at [366, 11] on icon "button" at bounding box center [370, 15] width 9 height 10
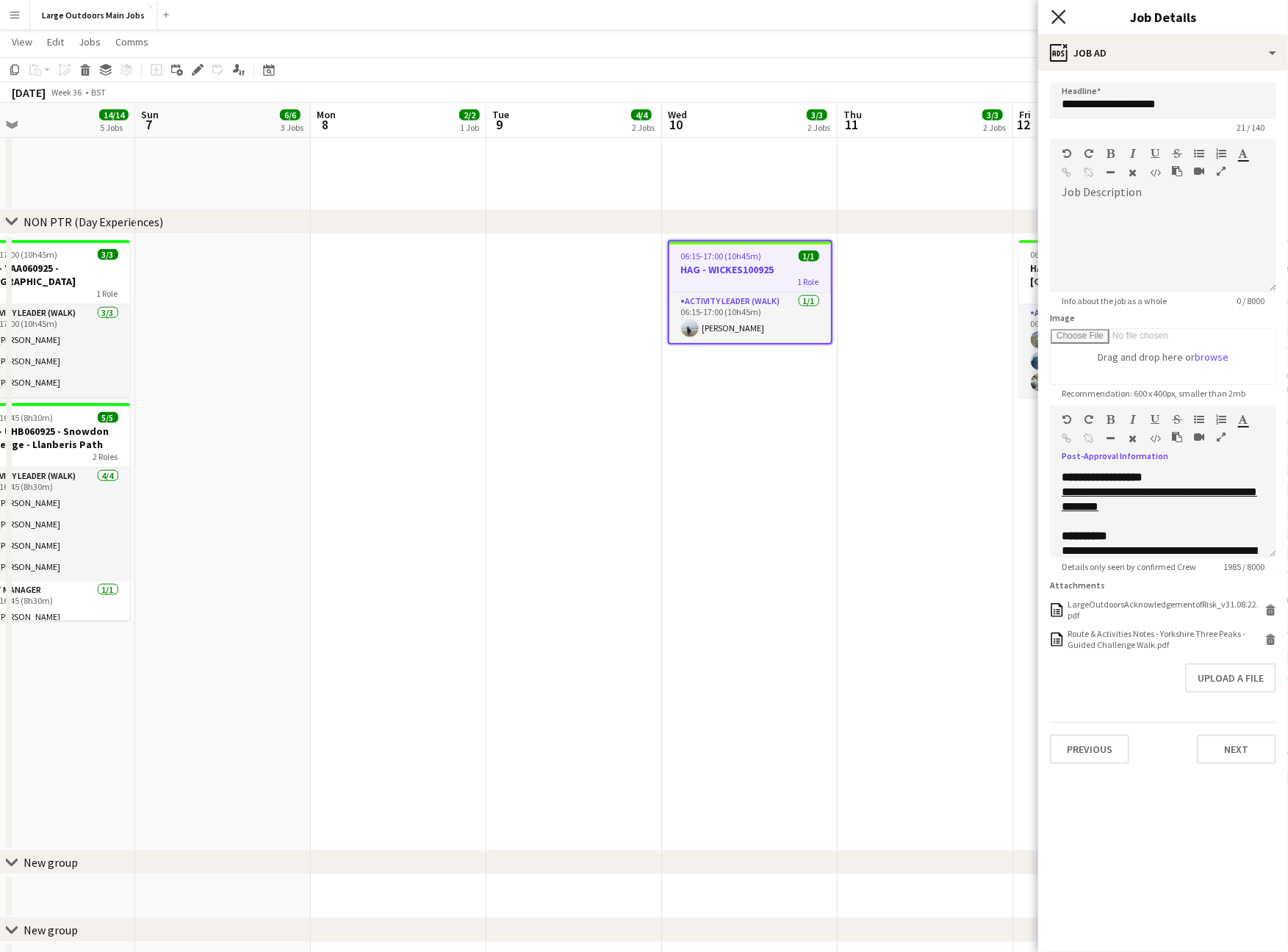
click at [1058, 16] on icon at bounding box center [1058, 17] width 14 height 14
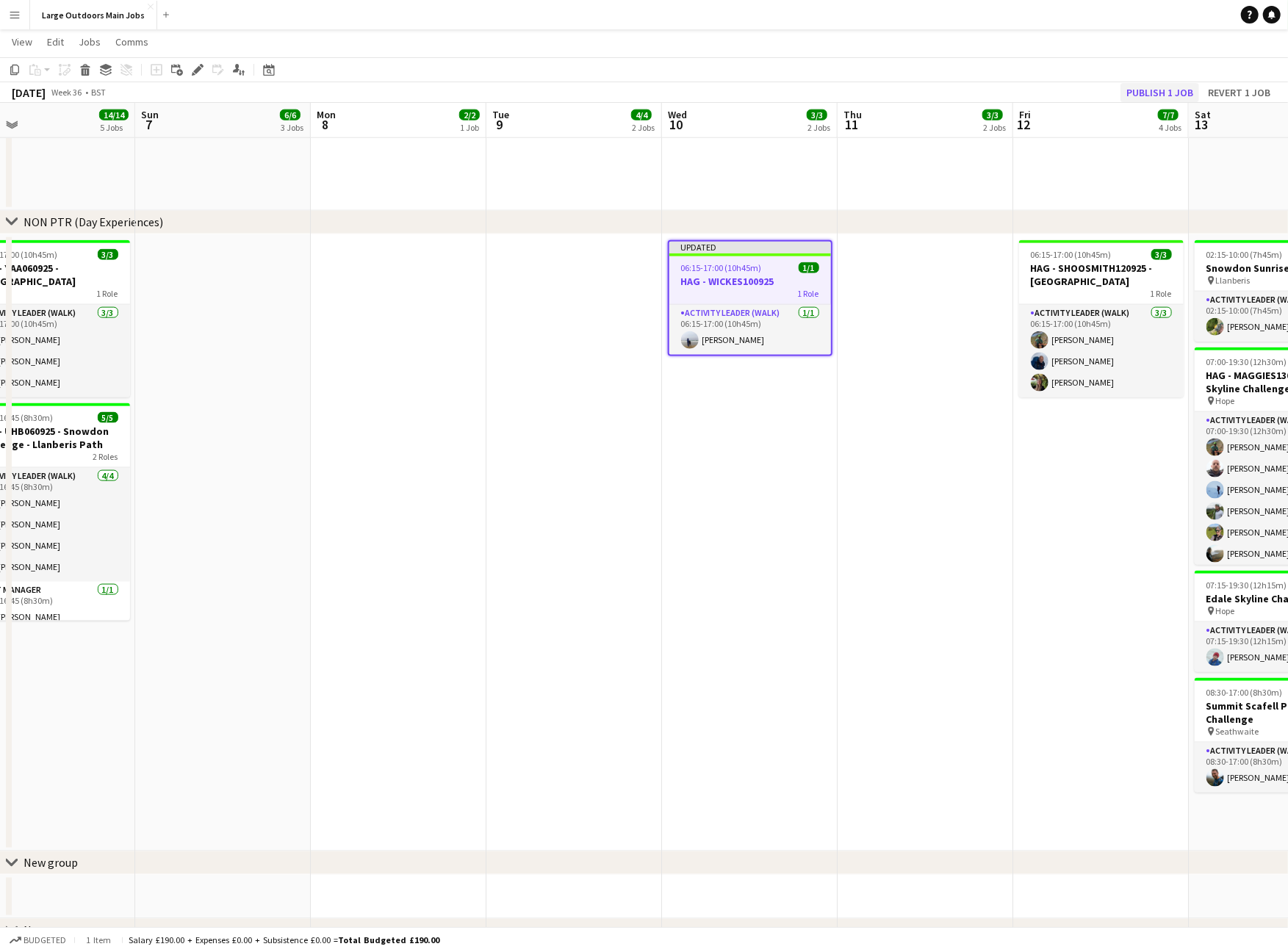
click at [1129, 96] on button "Publish 1 job" at bounding box center [1160, 92] width 79 height 19
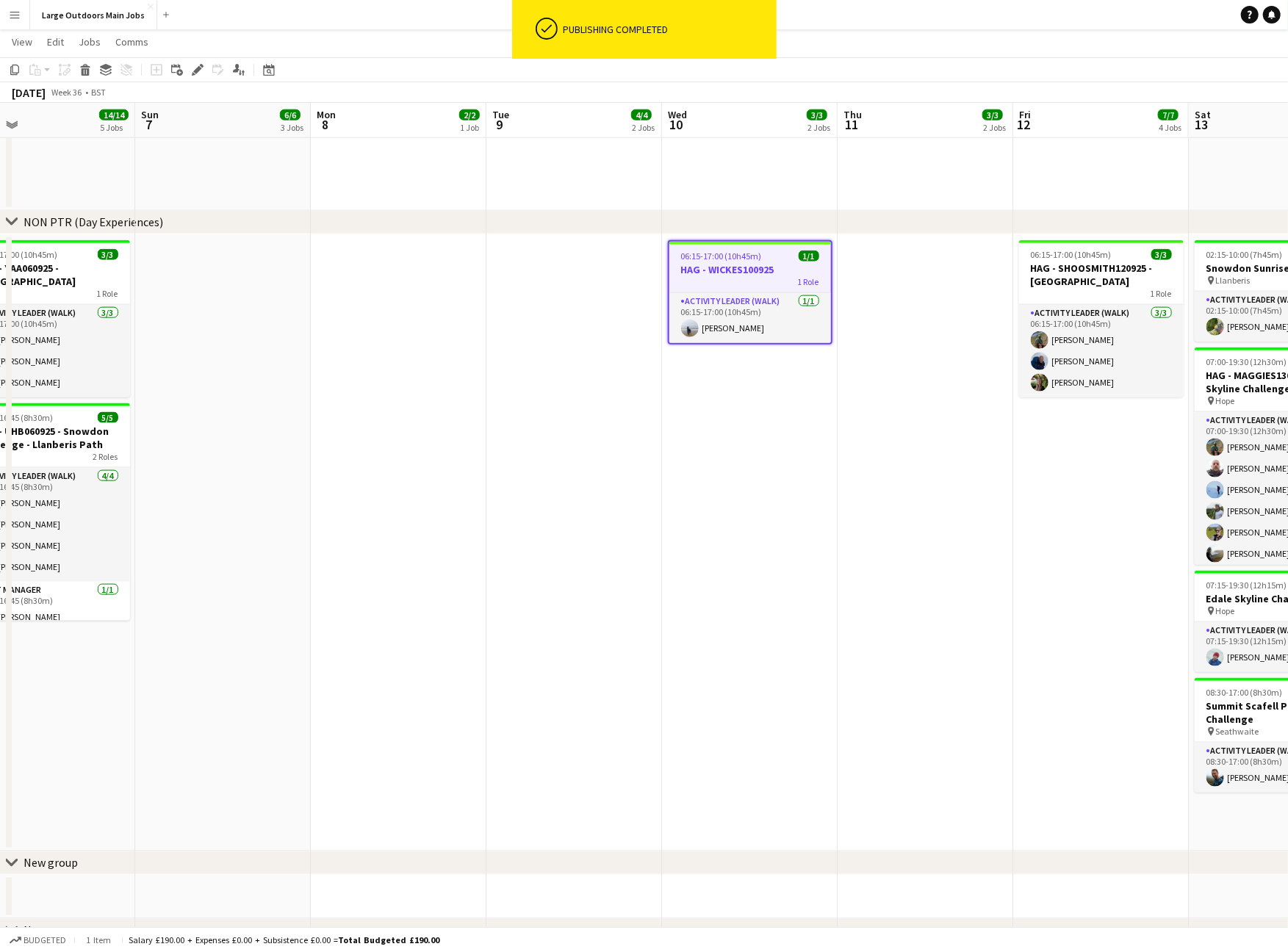
click at [745, 268] on h3 "HAG - WICKES100925" at bounding box center [750, 269] width 162 height 13
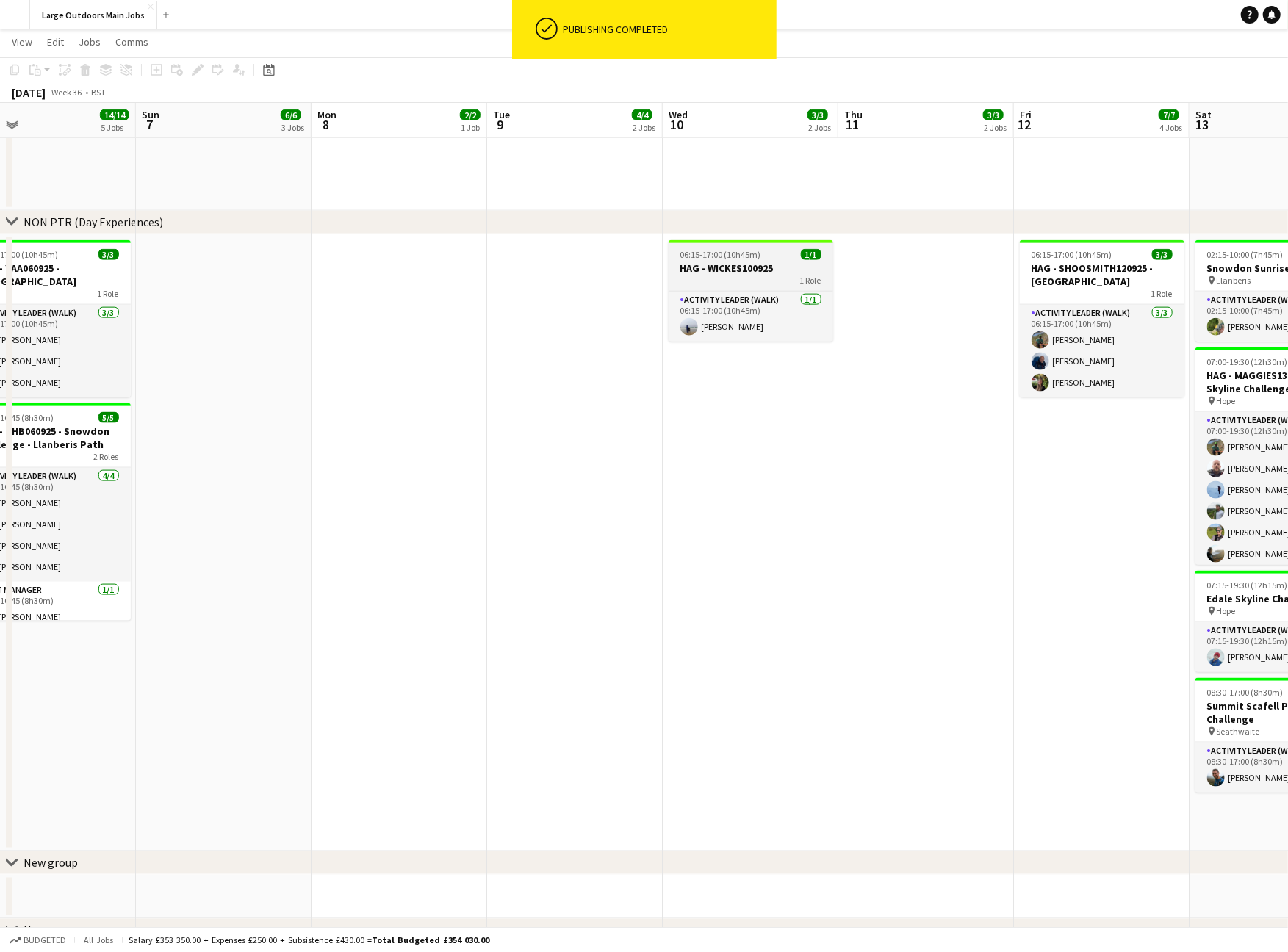
click at [746, 269] on h3 "HAG - WICKES100925" at bounding box center [750, 267] width 164 height 13
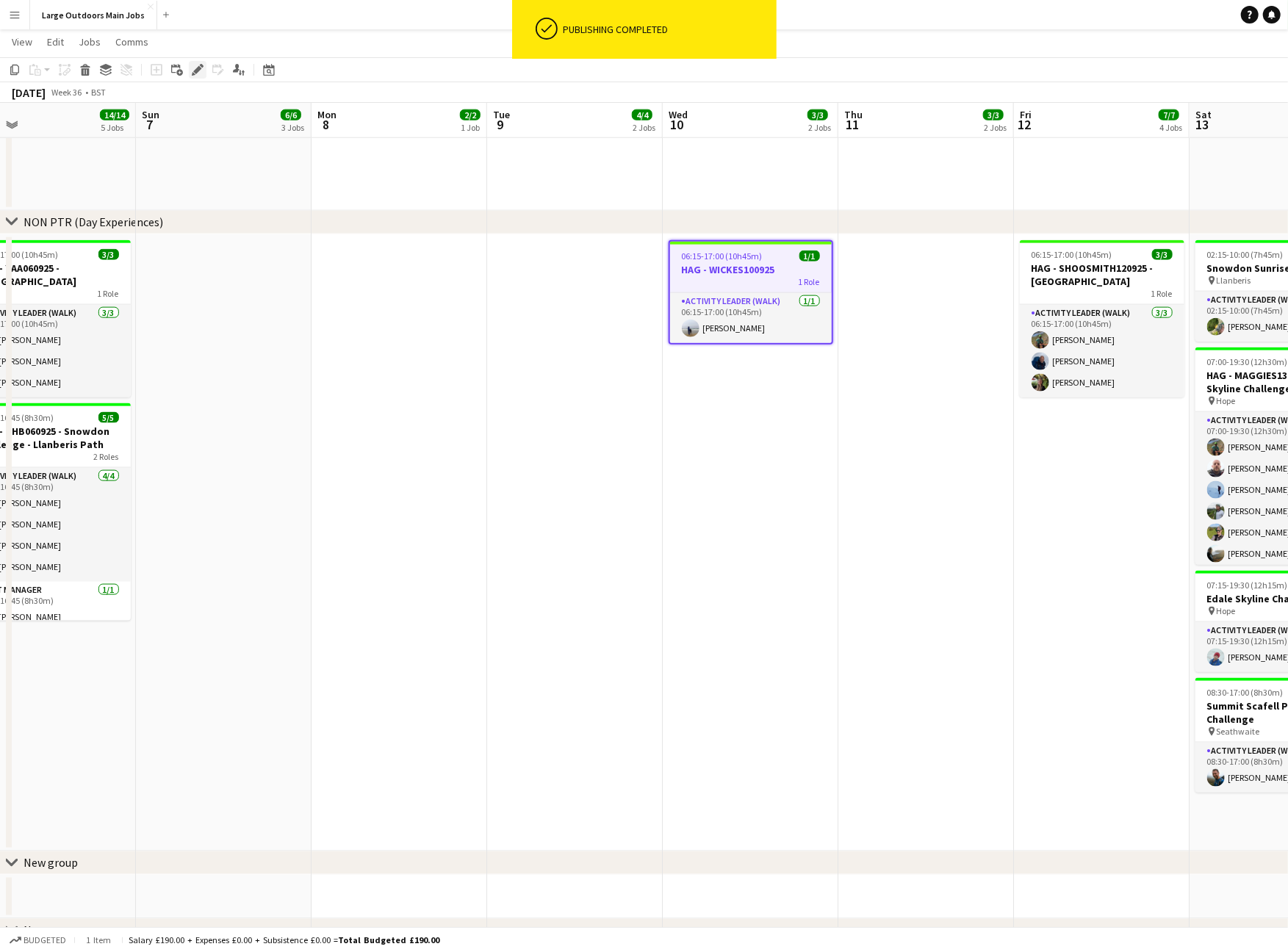
click at [194, 72] on icon "Edit" at bounding box center [197, 70] width 11 height 11
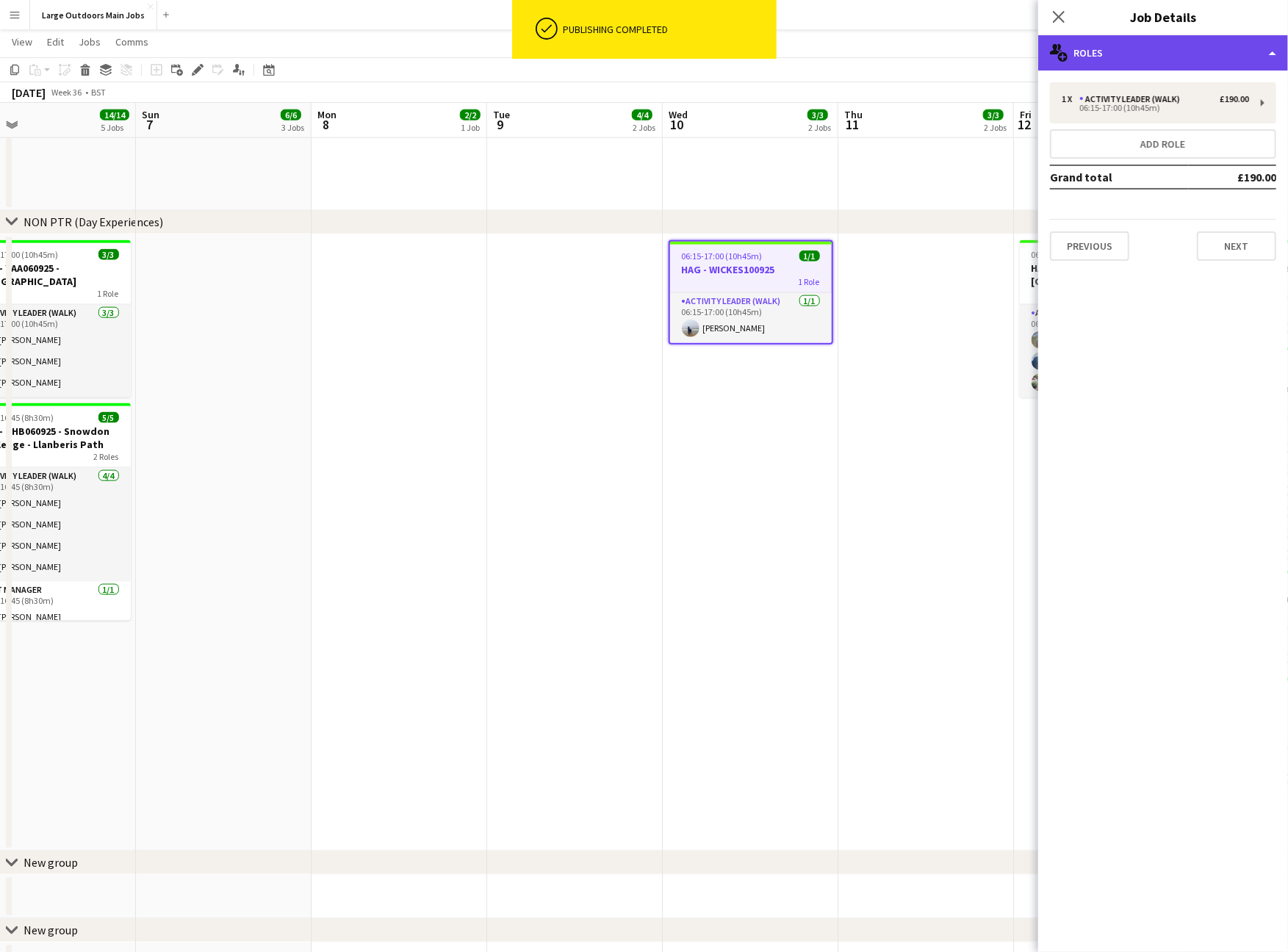
click at [1220, 53] on div "multiple-users-add Roles" at bounding box center [1163, 53] width 250 height 35
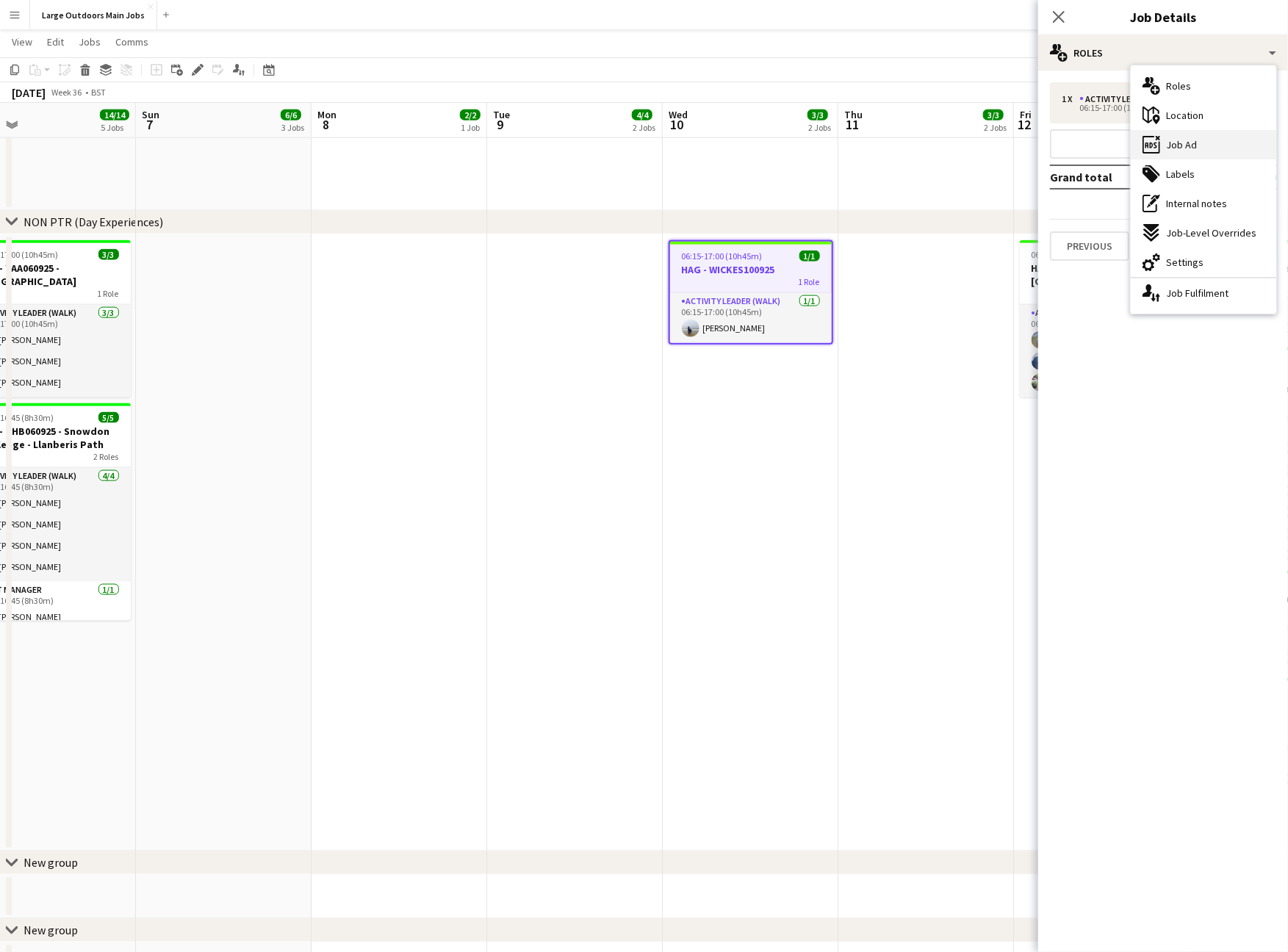
click at [1194, 155] on div "ads-window Job Ad" at bounding box center [1203, 144] width 145 height 29
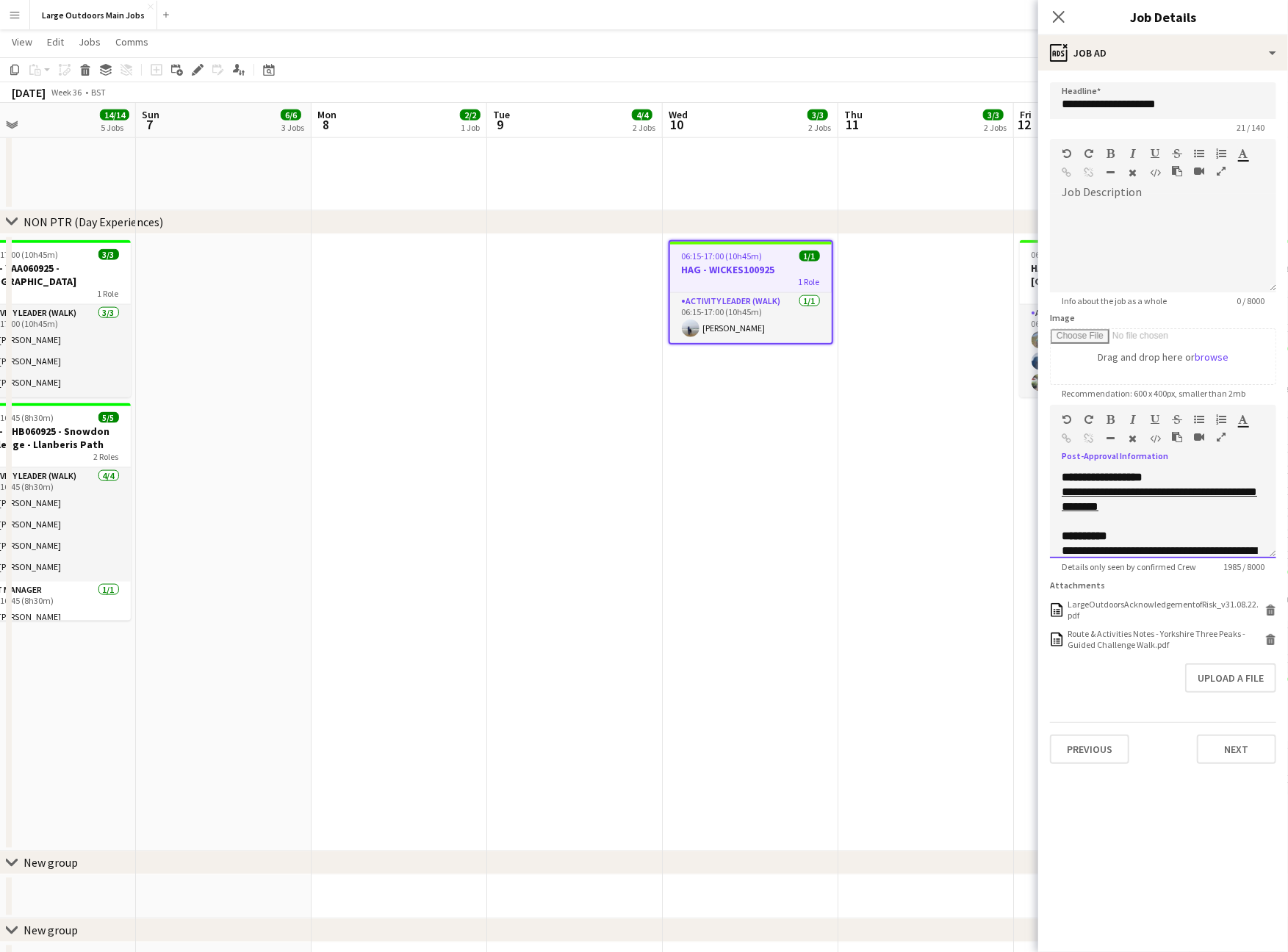
click at [1209, 449] on div at bounding box center [1205, 440] width 66 height 18
click at [1220, 442] on icon "button" at bounding box center [1222, 437] width 9 height 10
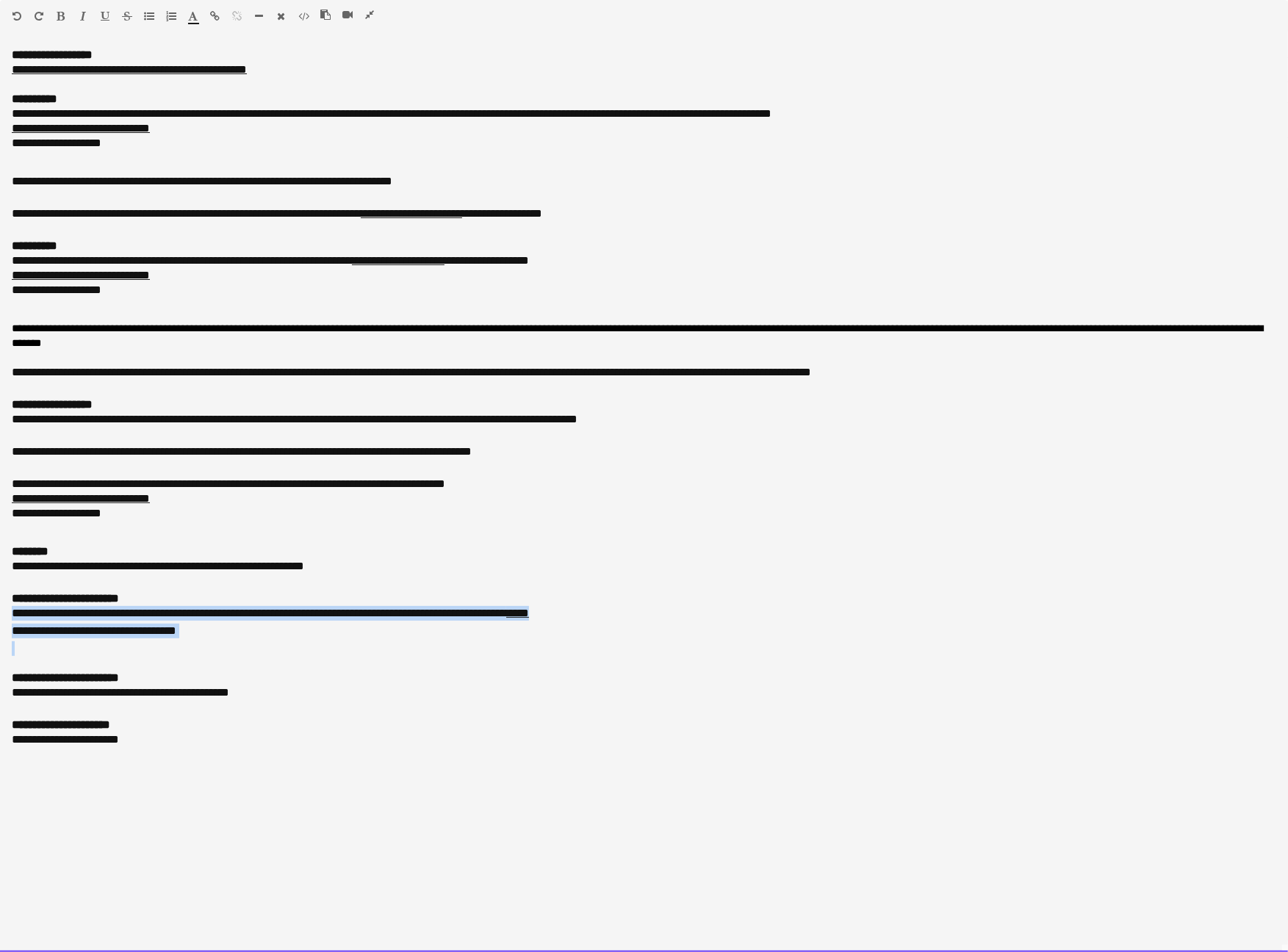
drag, startPoint x: 241, startPoint y: 701, endPoint x: 5, endPoint y: 683, distance: 236.7
click at [5, 683] on div "**********" at bounding box center [644, 500] width 1288 height 905
copy div "**********"
click at [362, 15] on div at bounding box center [353, 18] width 66 height 18
click at [371, 16] on icon "button" at bounding box center [370, 15] width 9 height 10
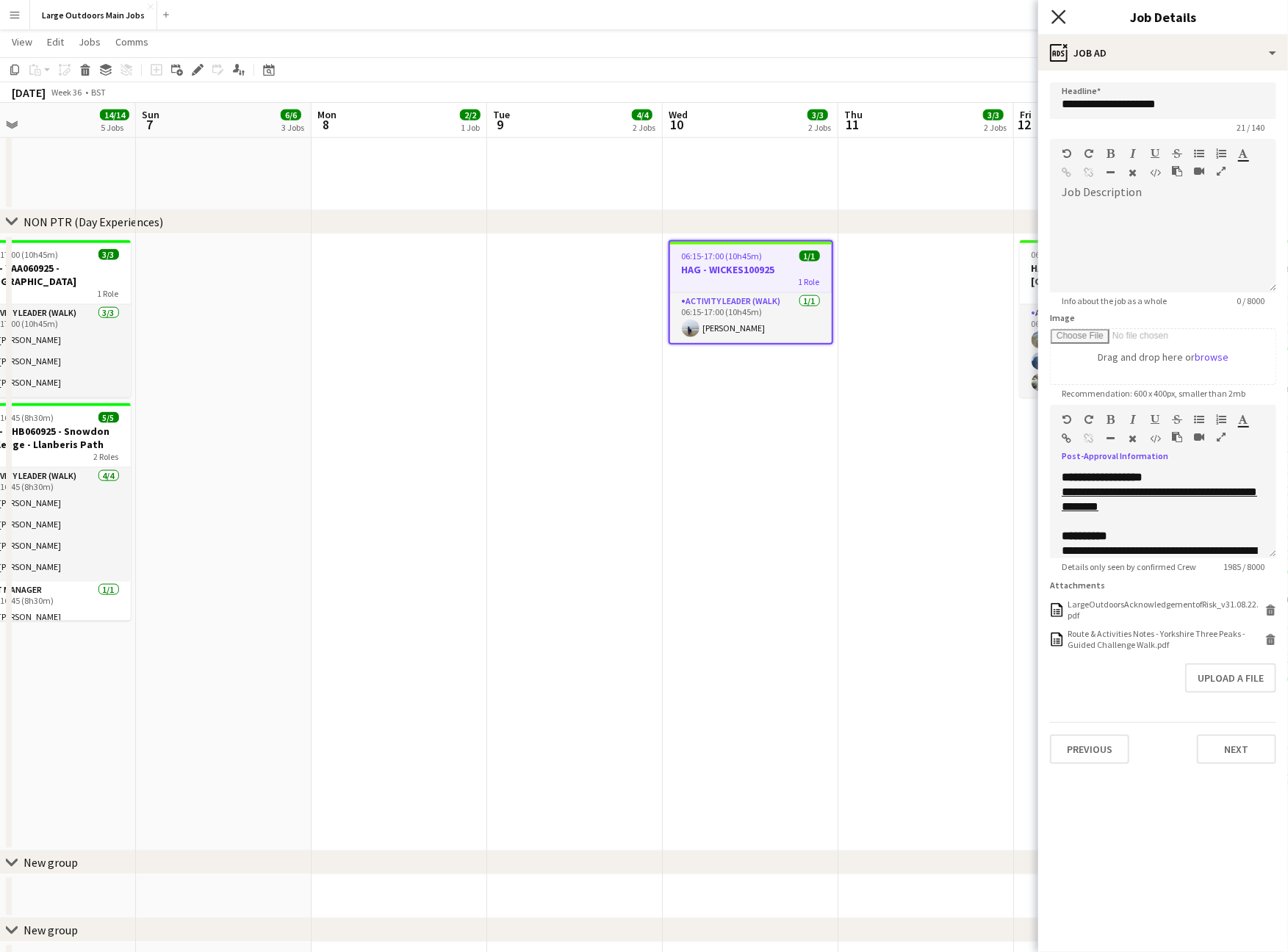
click at [1057, 21] on icon "Close pop-in" at bounding box center [1058, 17] width 14 height 14
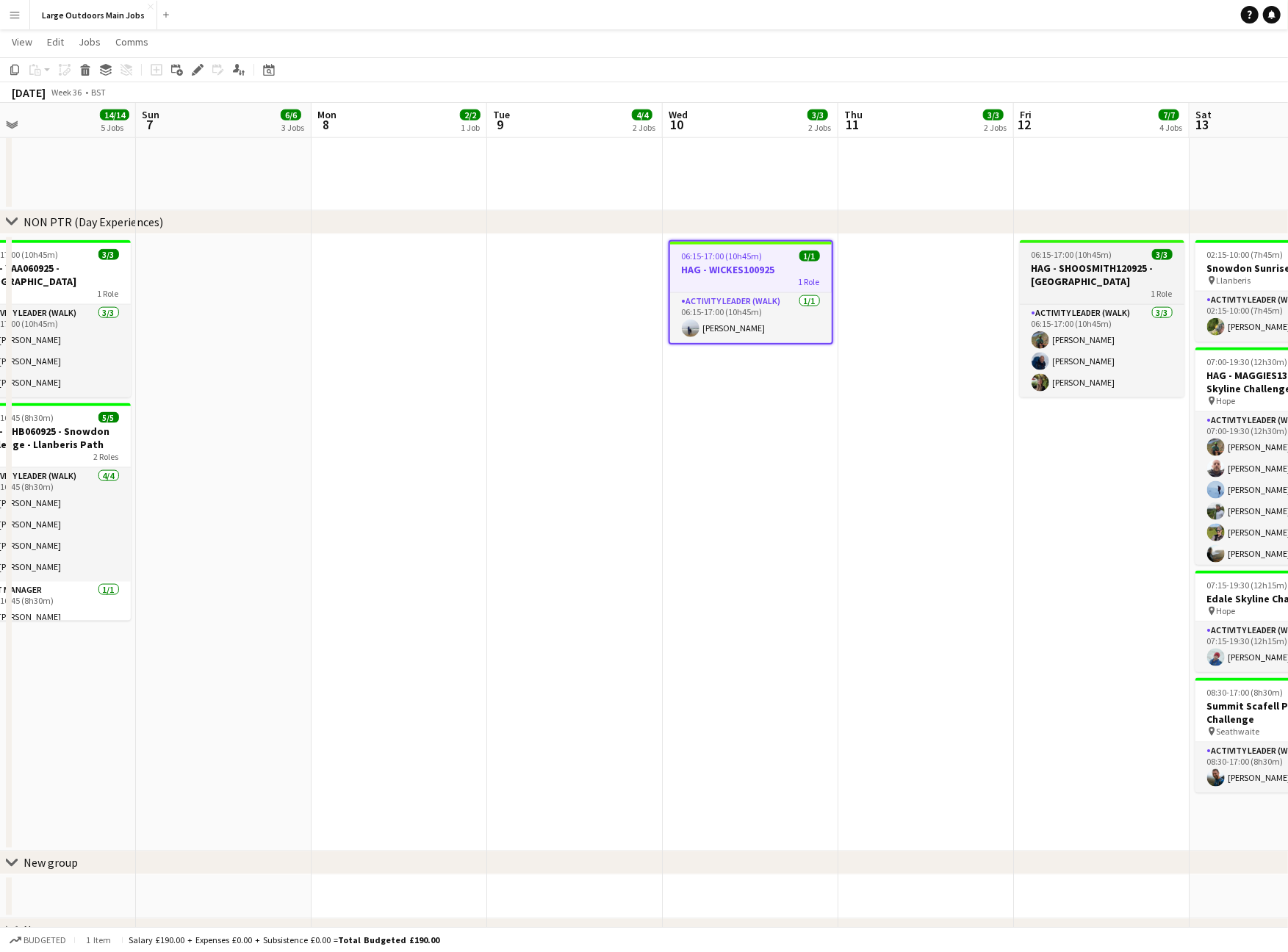
click at [1070, 280] on h3 "HAG - SHOOSMITH120925 - [GEOGRAPHIC_DATA]" at bounding box center [1102, 274] width 164 height 27
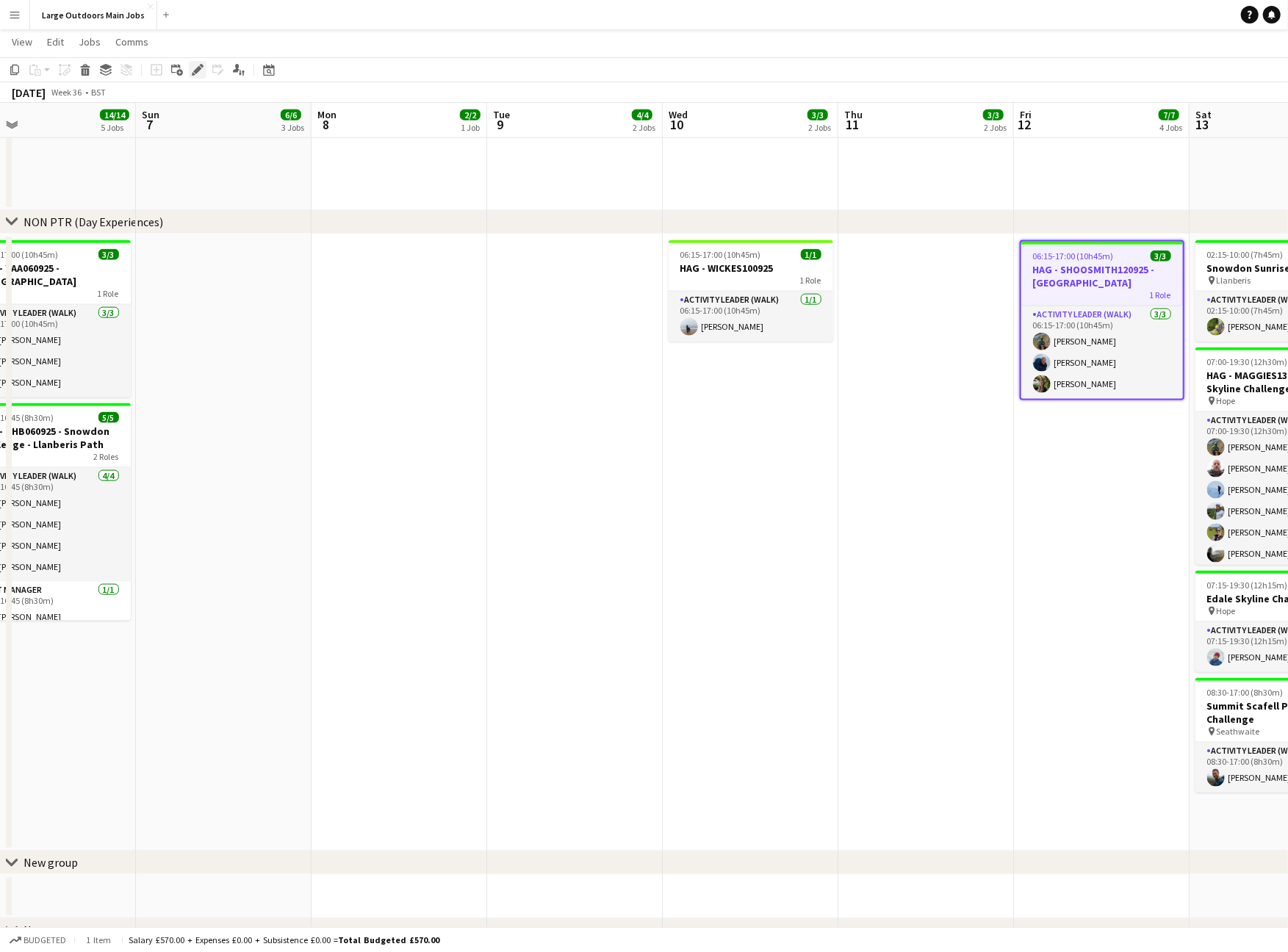
click at [198, 68] on icon at bounding box center [197, 70] width 8 height 8
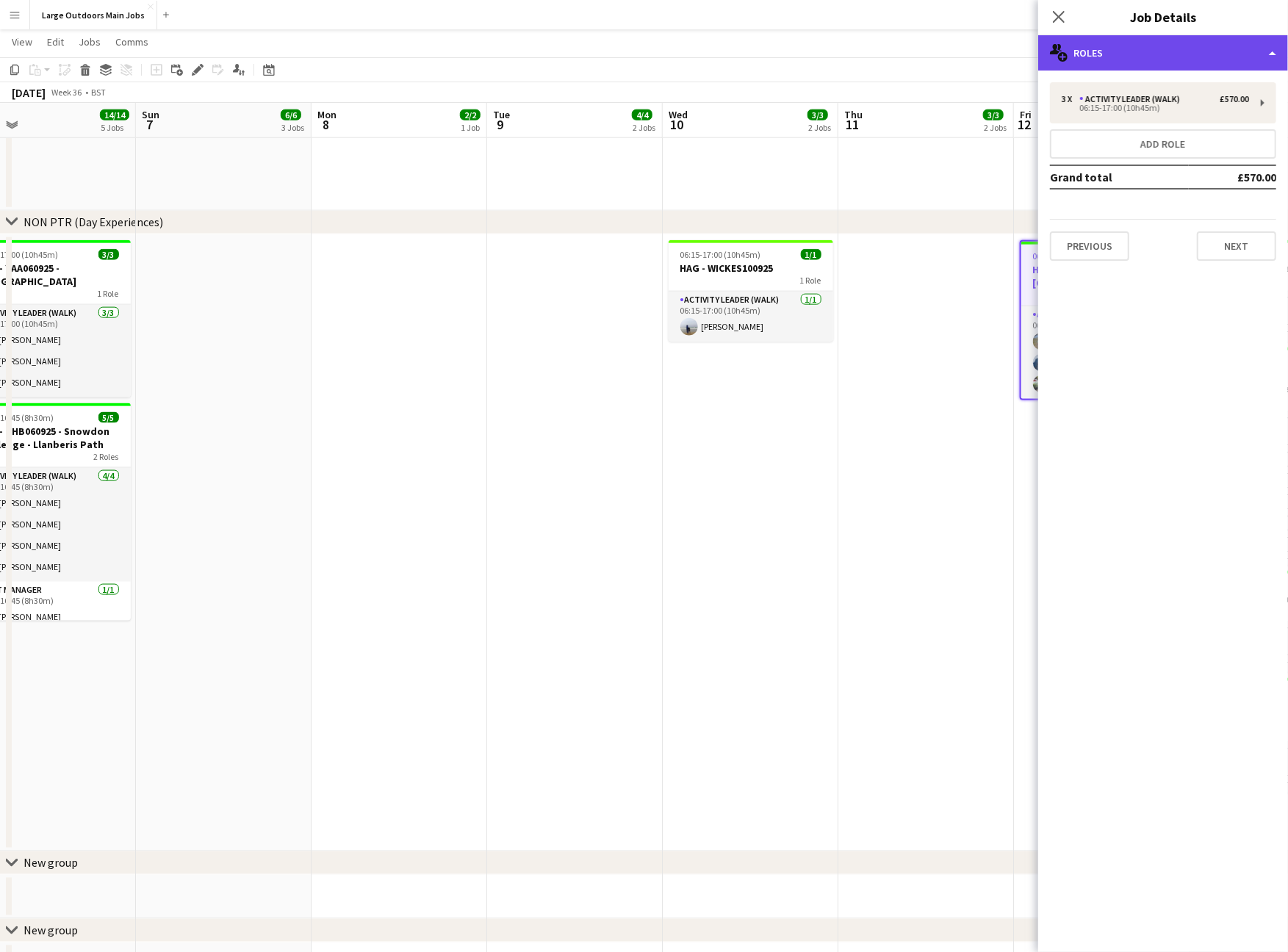
click at [1180, 43] on div "multiple-users-add Roles" at bounding box center [1163, 53] width 250 height 35
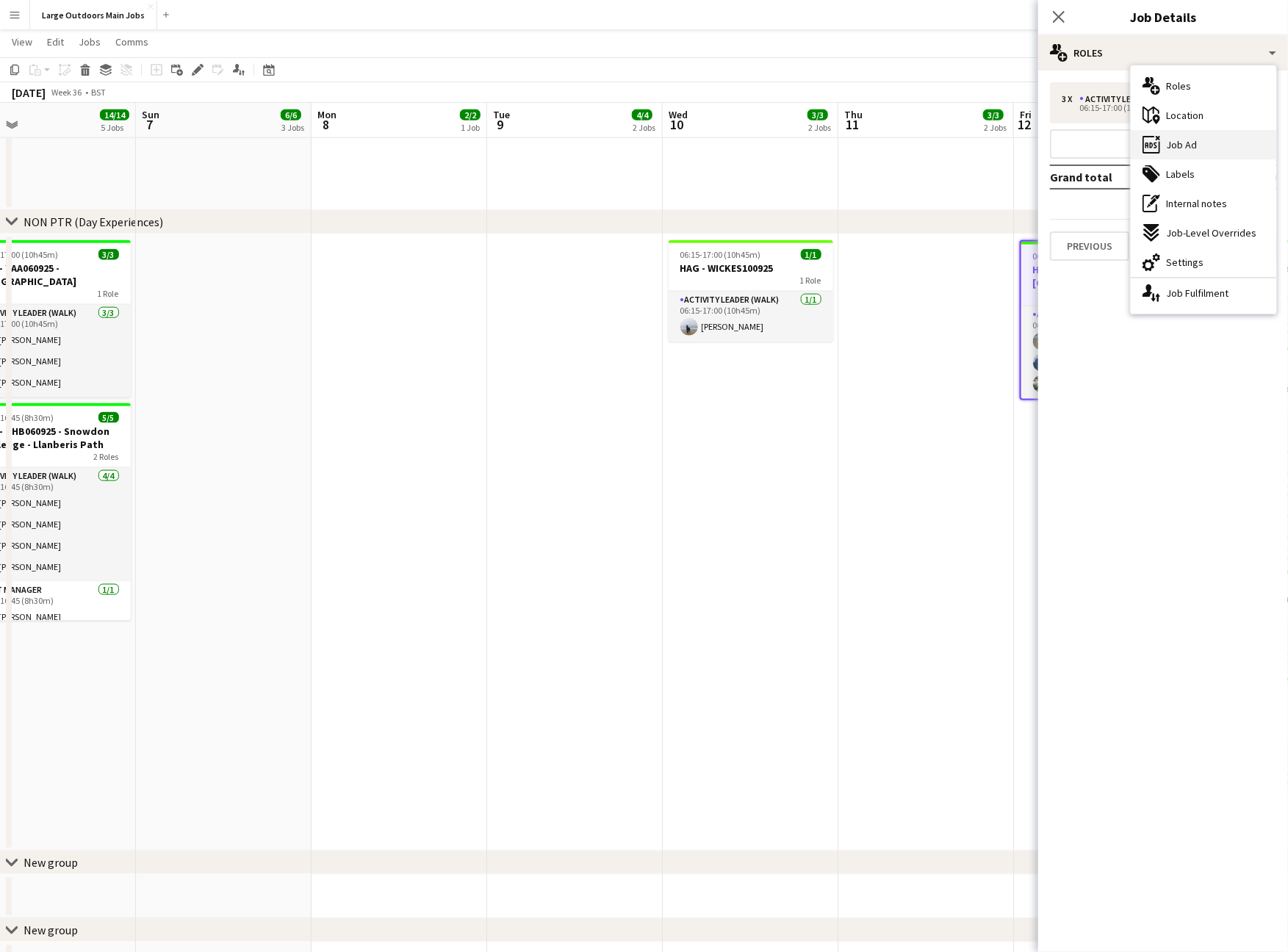
click at [1194, 148] on span "Job Ad" at bounding box center [1181, 144] width 31 height 13
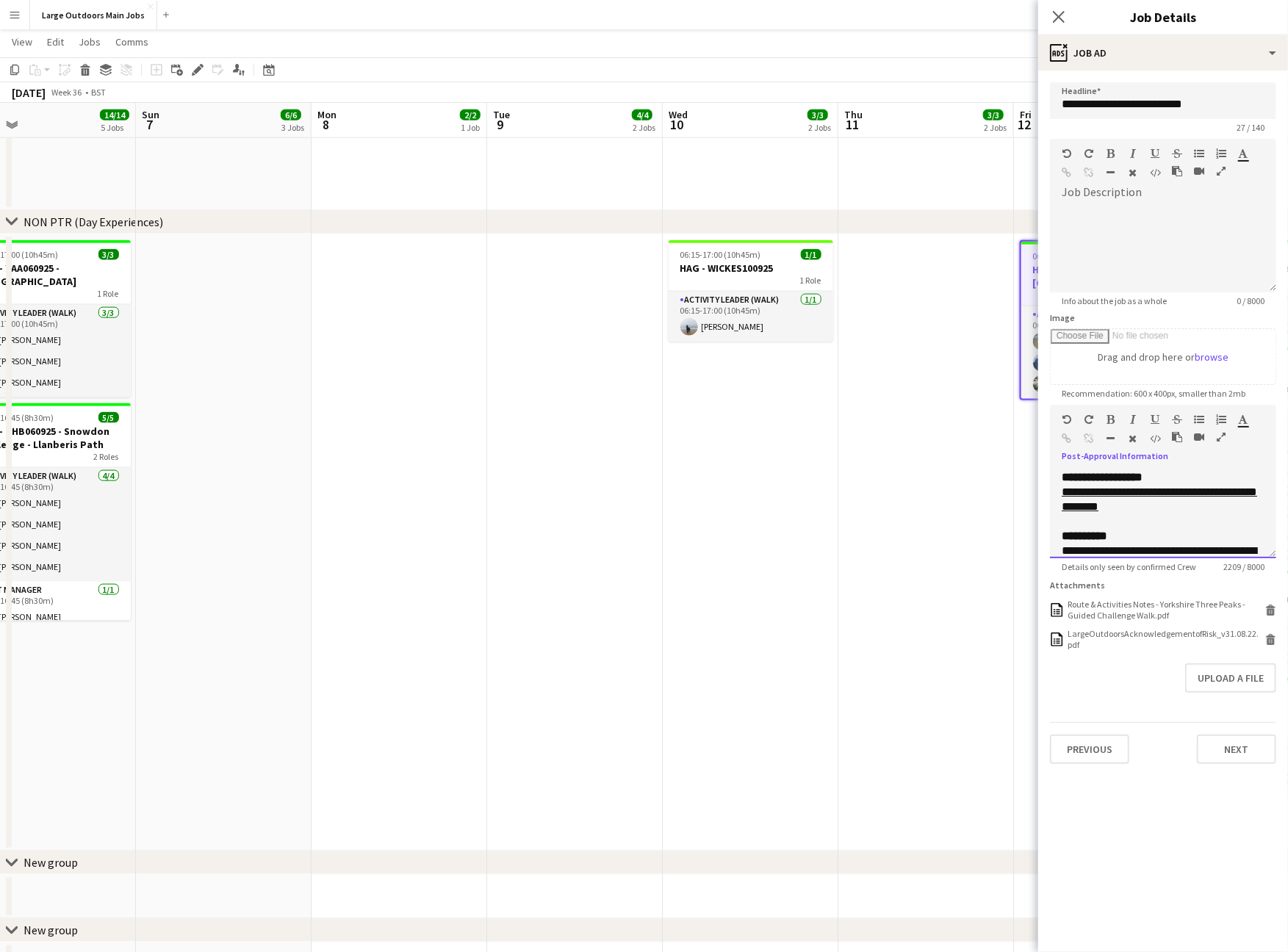
drag, startPoint x: 1223, startPoint y: 468, endPoint x: 968, endPoint y: 549, distance: 267.6
click at [1223, 442] on icon "button" at bounding box center [1222, 437] width 9 height 10
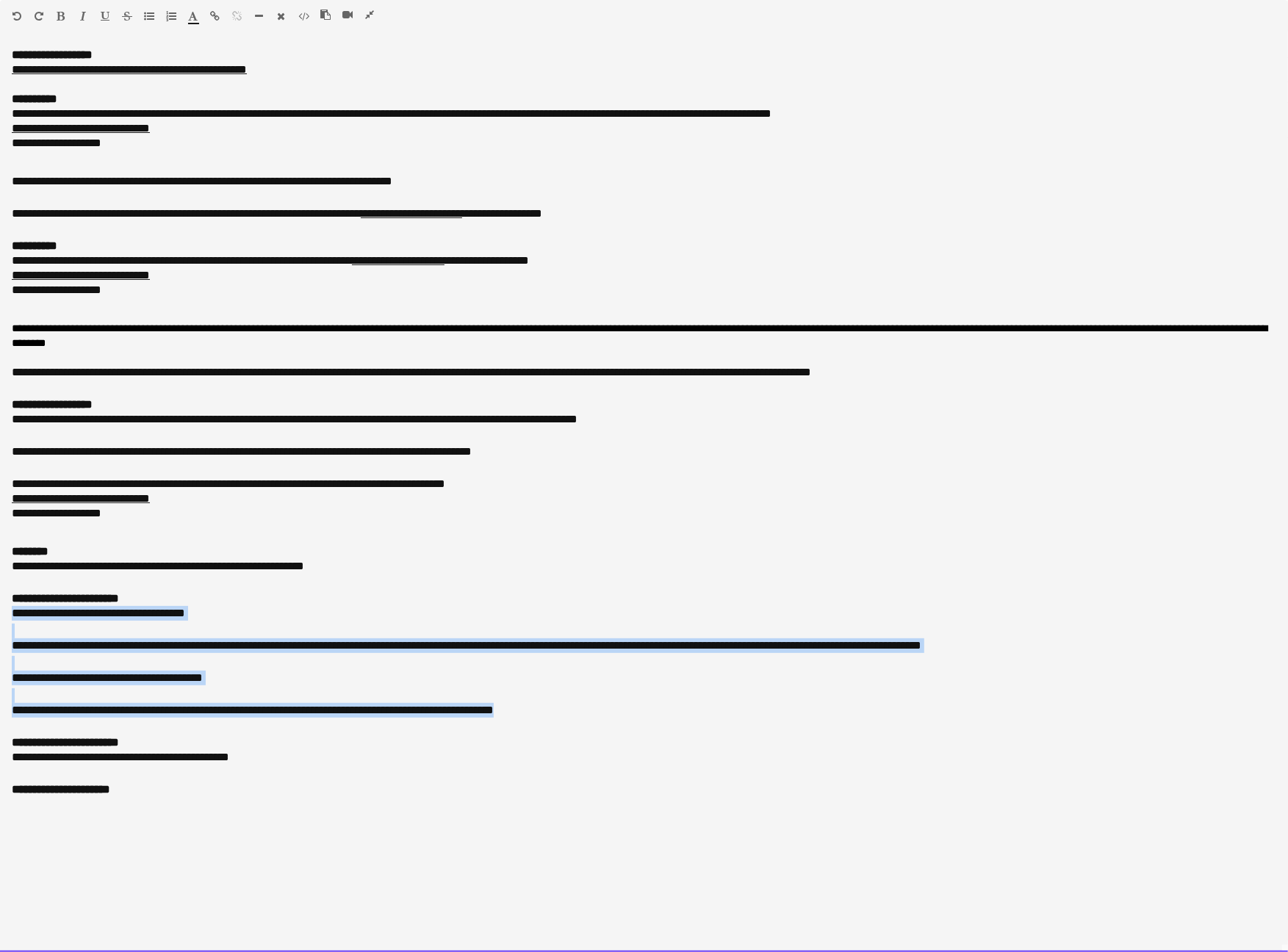
drag, startPoint x: 362, startPoint y: 756, endPoint x: 6, endPoint y: 683, distance: 363.4
click at [6, 683] on div "**********" at bounding box center [644, 500] width 1288 height 905
paste div
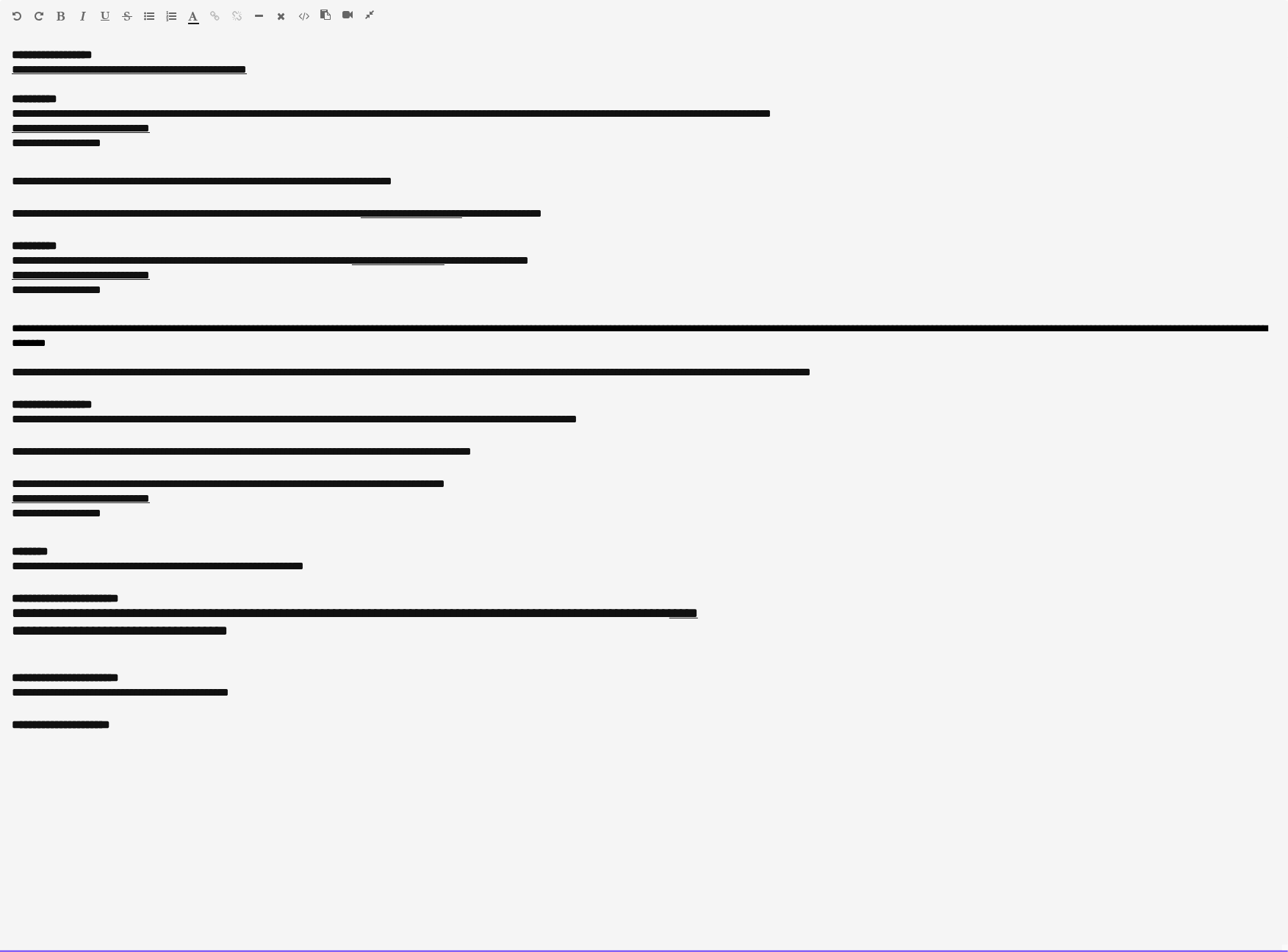
click at [231, 577] on div "**********" at bounding box center [643, 568] width 1264 height 18
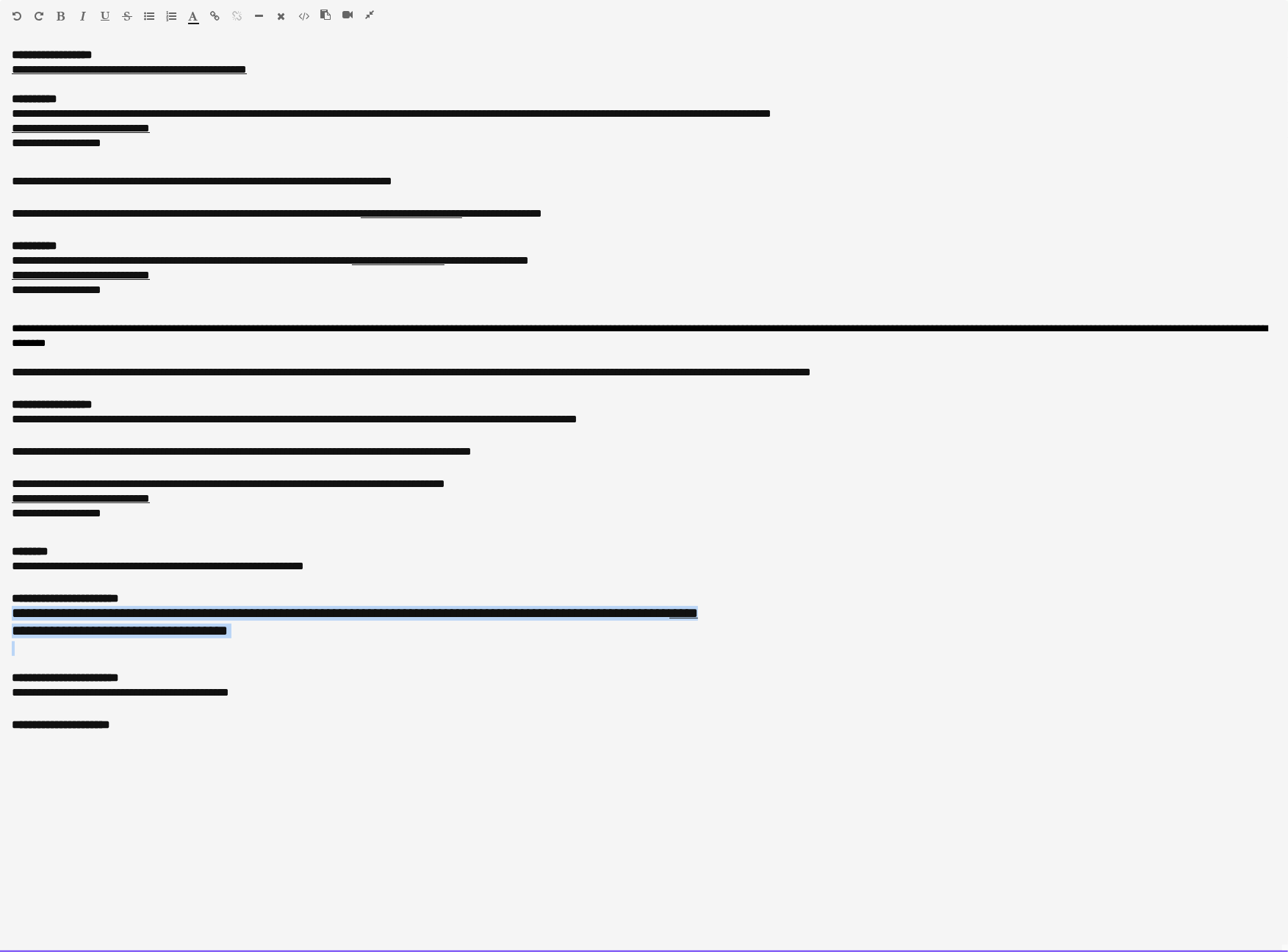
drag, startPoint x: 250, startPoint y: 701, endPoint x: -15, endPoint y: 681, distance: 265.8
click at [0, 681] on html "Menu Boards Boards Boards All jobs Status Workforce Workforce My Workforce Recr…" at bounding box center [644, 221] width 1288 height 2754
click at [197, 18] on icon "button" at bounding box center [193, 15] width 10 height 10
click at [587, 90] on div at bounding box center [643, 84] width 1264 height 15
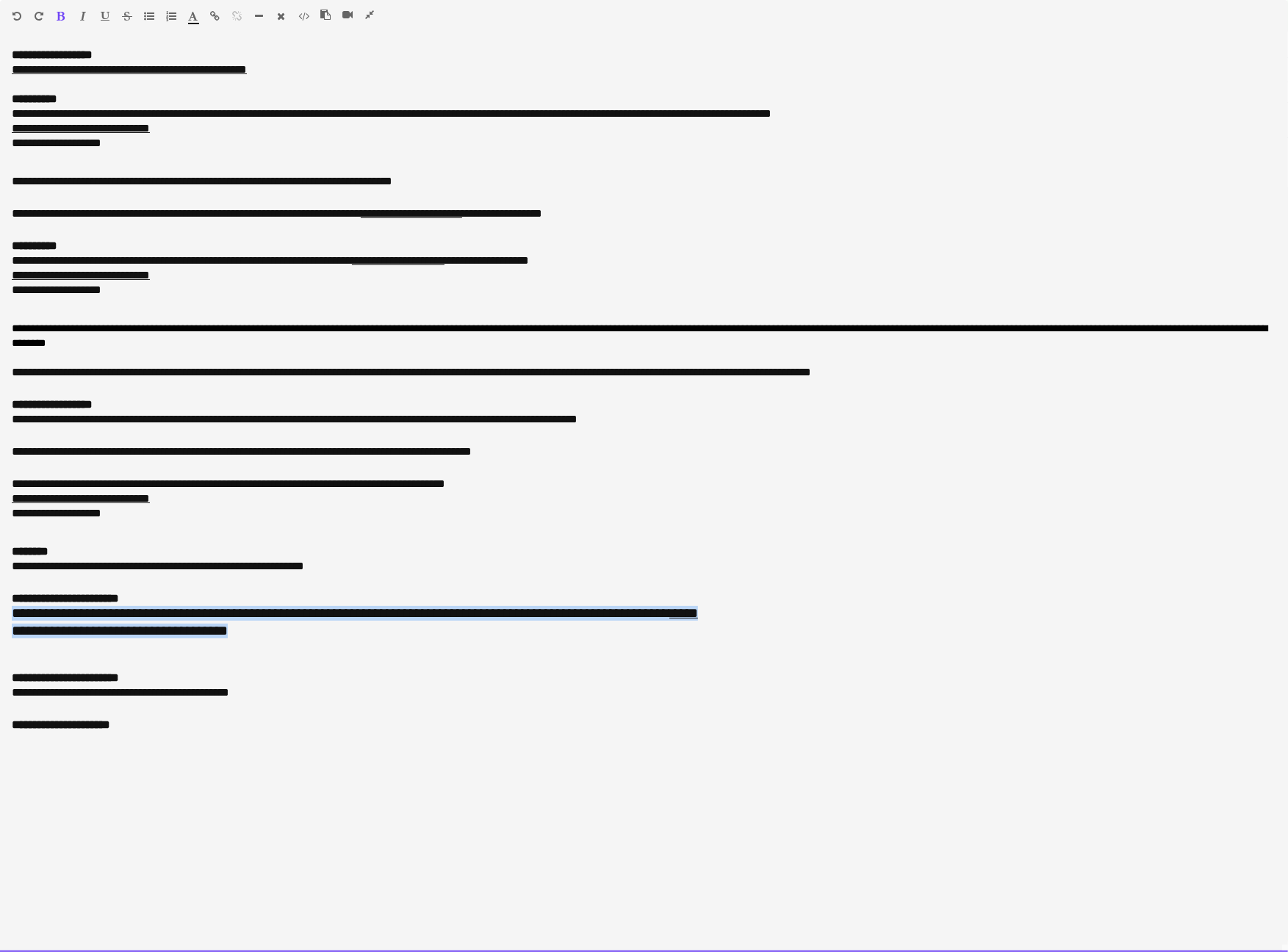
drag, startPoint x: 318, startPoint y: 696, endPoint x: 6, endPoint y: 681, distance: 312.4
click at [6, 681] on div "**********" at bounding box center [644, 500] width 1288 height 905
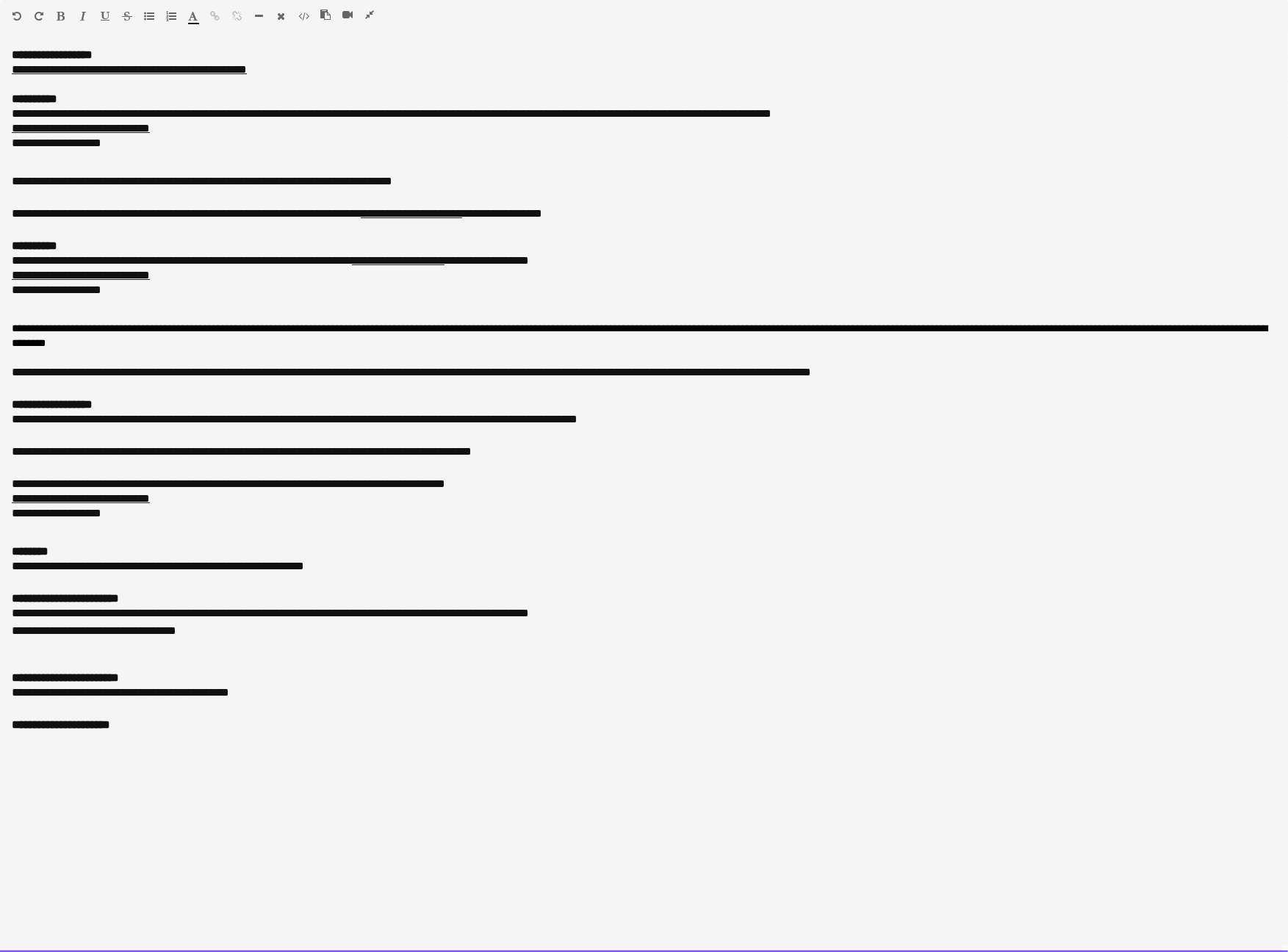
click at [662, 624] on div "**********" at bounding box center [643, 614] width 1264 height 18
click at [218, 12] on icon "button" at bounding box center [215, 15] width 10 height 10
drag, startPoint x: 968, startPoint y: 562, endPoint x: 960, endPoint y: 561, distance: 8.1
click at [968, 529] on div "**********" at bounding box center [643, 503] width 1264 height 53
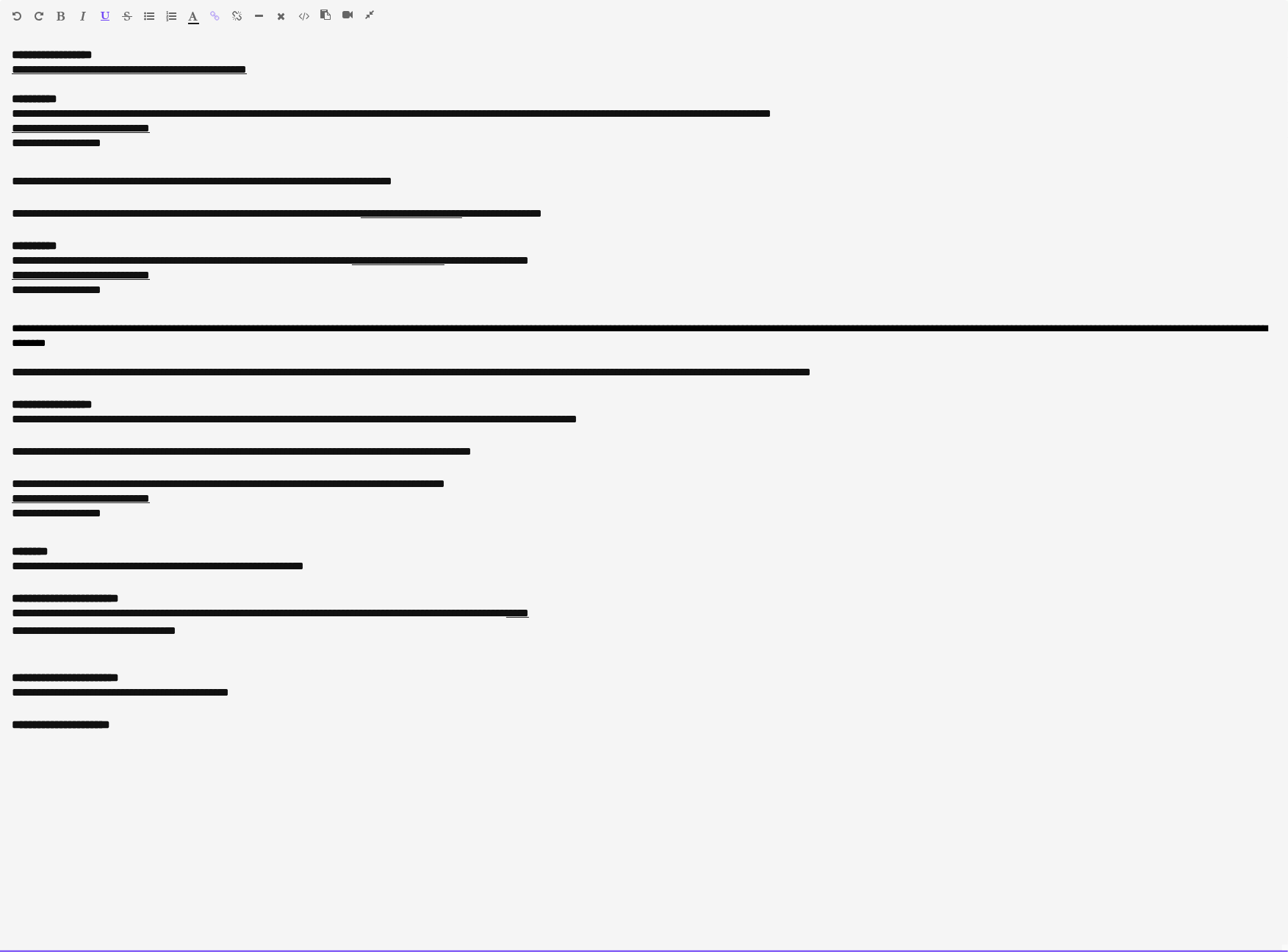
click at [366, 15] on icon "button" at bounding box center [370, 15] width 9 height 10
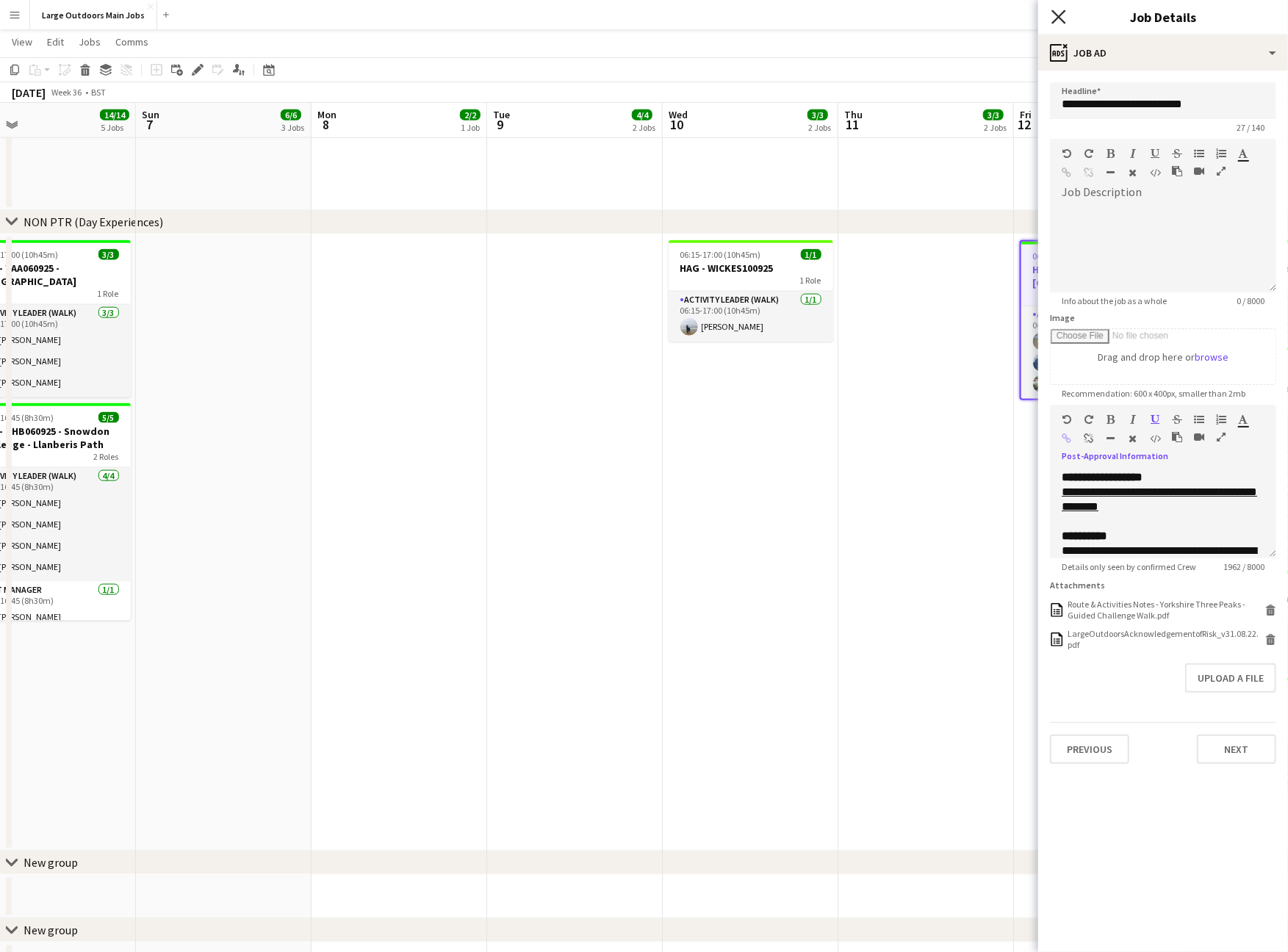
click at [1058, 10] on icon "Close pop-in" at bounding box center [1058, 17] width 14 height 14
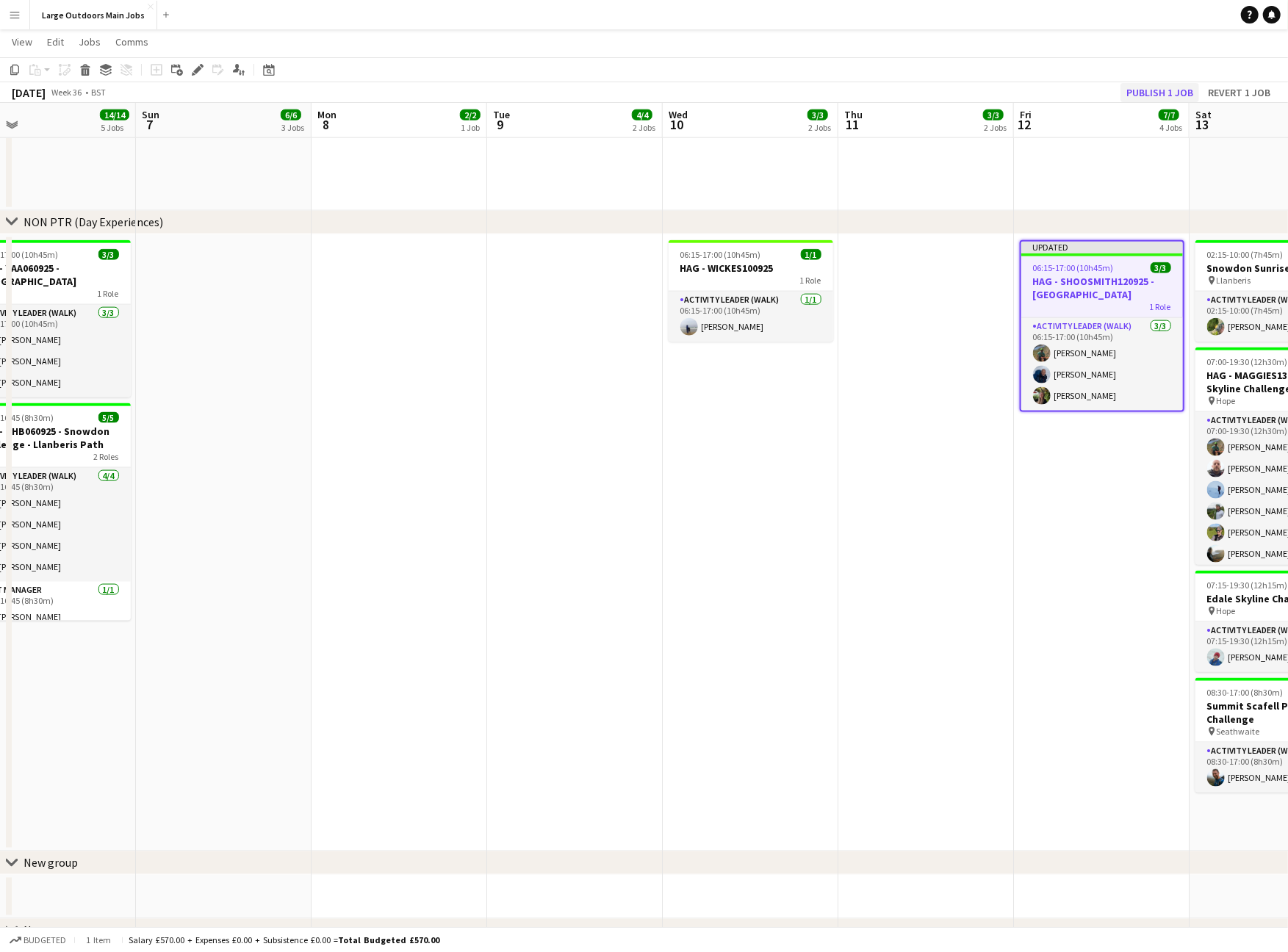
click at [1150, 92] on button "Publish 1 job" at bounding box center [1160, 92] width 79 height 19
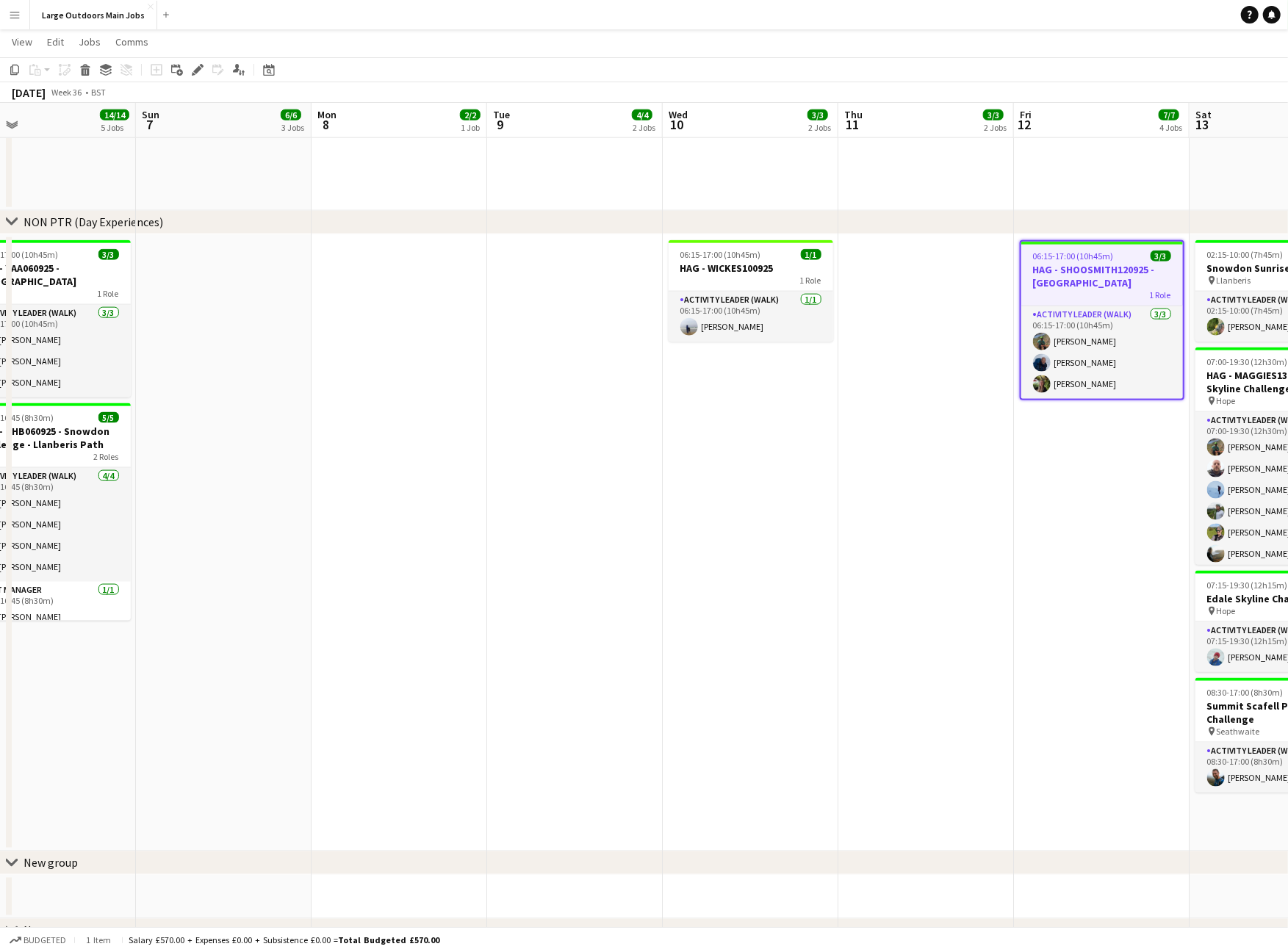
drag, startPoint x: 1068, startPoint y: 279, endPoint x: 1066, endPoint y: 263, distance: 16.1
click at [1068, 279] on h3 "HAG - SHOOSMITH120925 - [GEOGRAPHIC_DATA]" at bounding box center [1102, 276] width 162 height 27
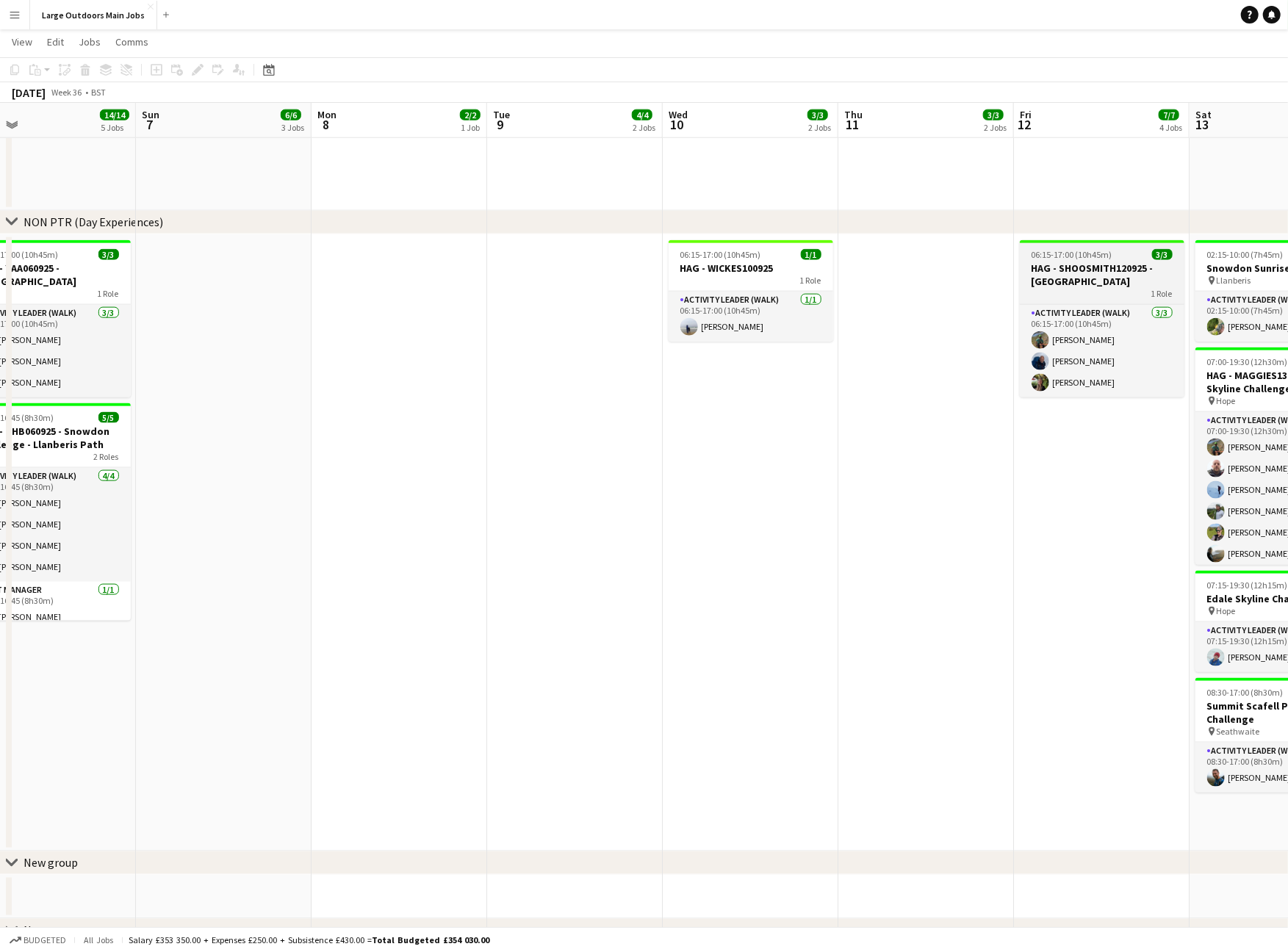
click at [1053, 265] on h3 "HAG - SHOOSMITH120925 - [GEOGRAPHIC_DATA]" at bounding box center [1102, 274] width 164 height 27
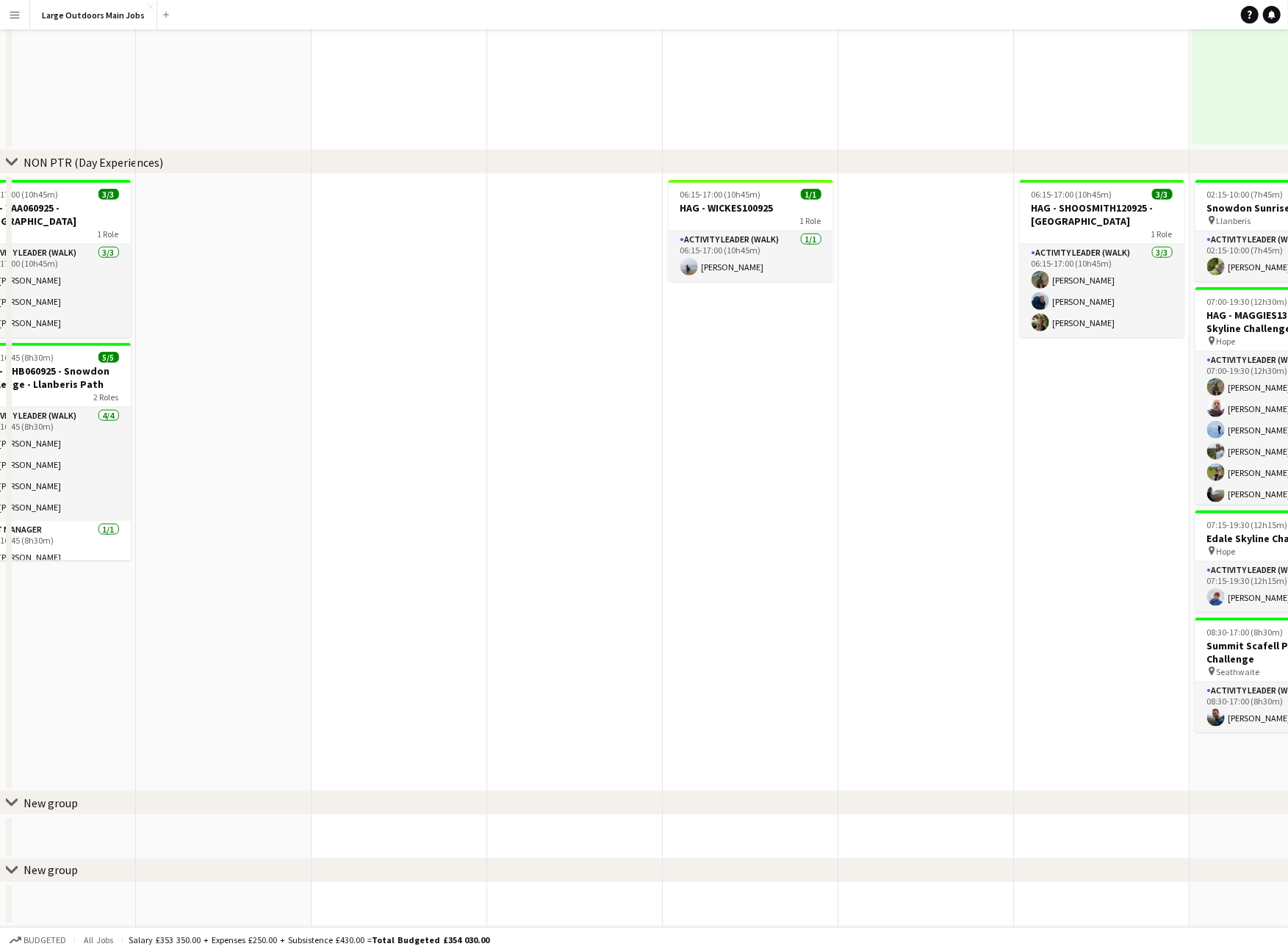
scroll to position [3, 0]
